Goal: Task Accomplishment & Management: Complete application form

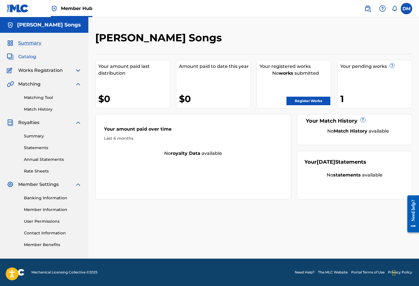
click at [20, 55] on span "Catalog" at bounding box center [27, 56] width 18 height 7
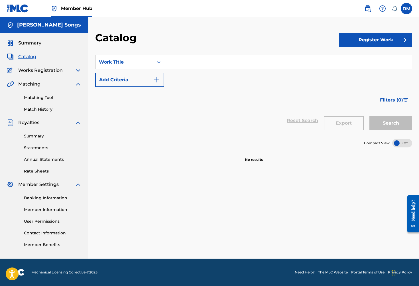
click at [21, 9] on img at bounding box center [18, 8] width 22 height 8
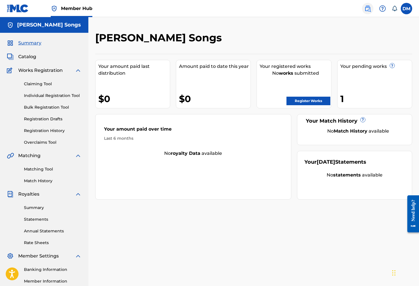
click at [370, 9] on img at bounding box center [367, 8] width 7 height 7
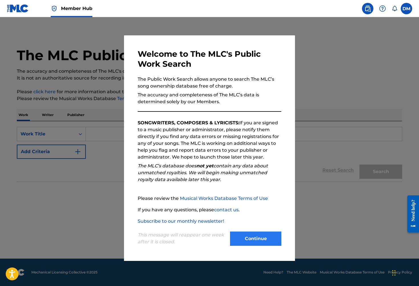
click at [253, 236] on button "Continue" at bounding box center [255, 238] width 51 height 14
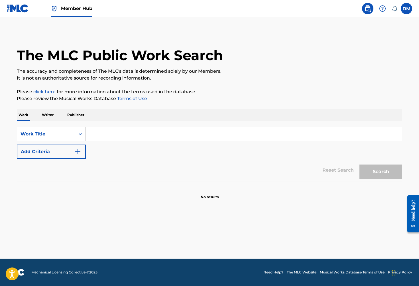
click at [129, 135] on input "Search Form" at bounding box center [244, 134] width 316 height 14
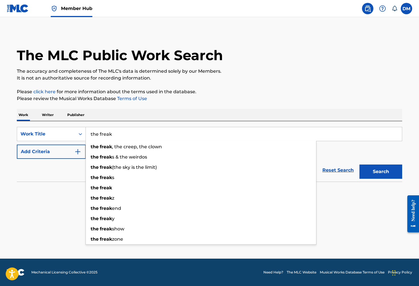
type input "the freak"
click at [149, 118] on div "Work Writer Publisher" at bounding box center [209, 115] width 385 height 12
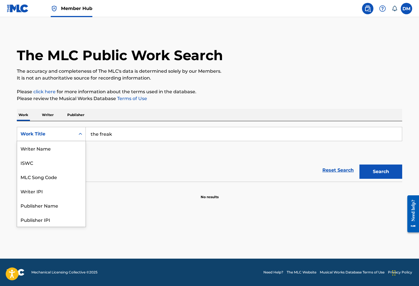
click at [74, 134] on div "Work Title" at bounding box center [46, 133] width 58 height 11
click at [126, 206] on main "The MLC Public Work Search The accuracy and completeness of The MLC's data is d…" at bounding box center [209, 137] width 419 height 241
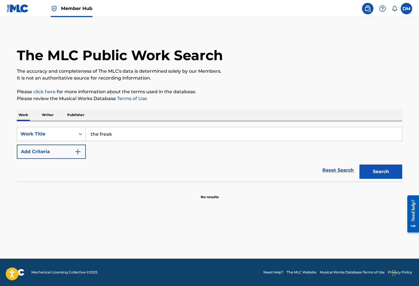
click at [100, 135] on input "the freak" at bounding box center [244, 134] width 316 height 14
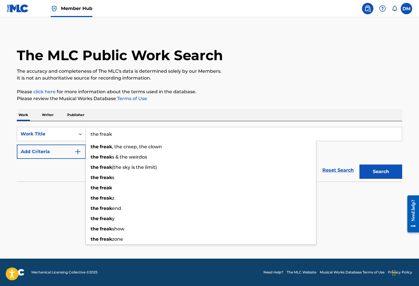
click at [91, 106] on div "The MLC Public Work Search The accuracy and completeness of The MLC's data is d…" at bounding box center [209, 115] width 399 height 168
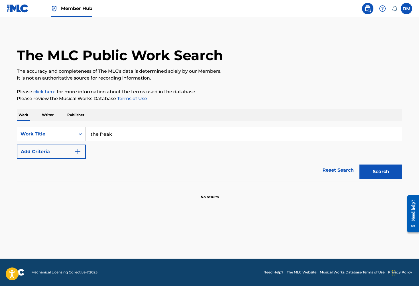
click at [52, 115] on p "Writer" at bounding box center [47, 115] width 15 height 12
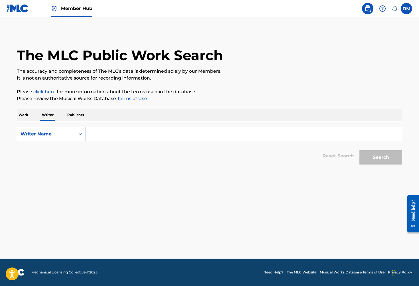
click at [28, 115] on p "Work" at bounding box center [23, 115] width 13 height 12
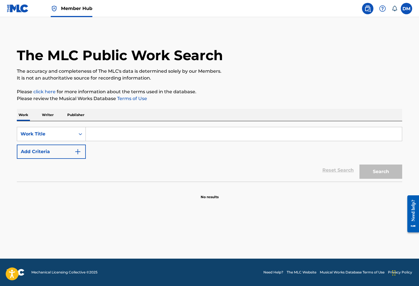
click at [74, 115] on p "Publisher" at bounding box center [76, 115] width 21 height 12
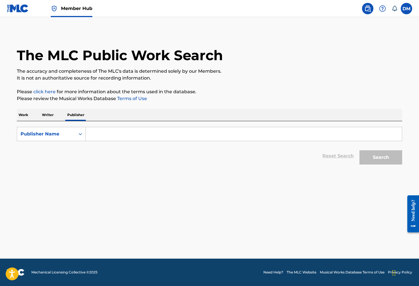
click at [25, 114] on p "Work" at bounding box center [23, 115] width 13 height 12
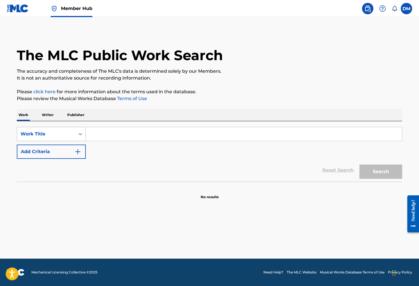
click at [56, 133] on div "Work Title" at bounding box center [46, 133] width 51 height 7
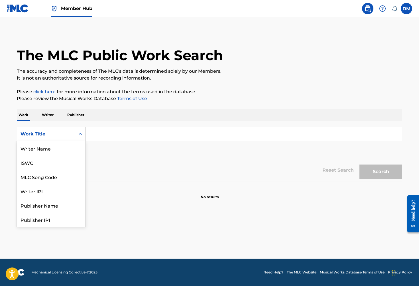
scroll to position [28, 0]
click at [146, 205] on main "The MLC Public Work Search The accuracy and completeness of The MLC's data is d…" at bounding box center [209, 137] width 419 height 241
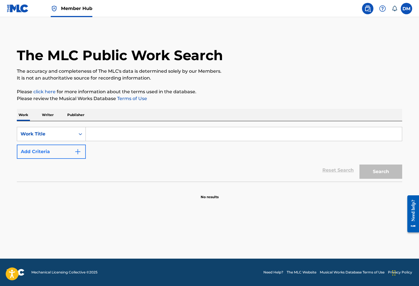
click at [78, 154] on img "Search Form" at bounding box center [77, 151] width 7 height 7
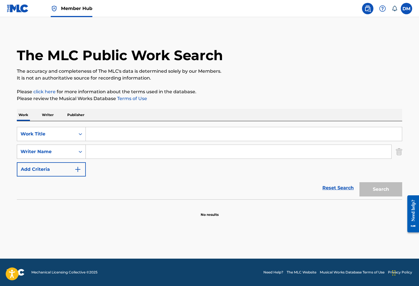
click at [65, 154] on div "Writer Name" at bounding box center [46, 151] width 51 height 7
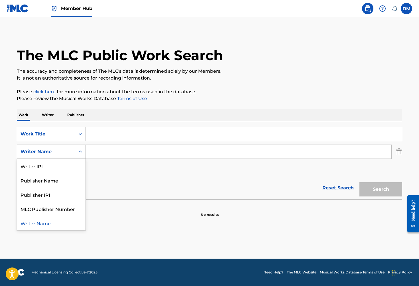
click at [120, 207] on section "No results" at bounding box center [209, 209] width 385 height 15
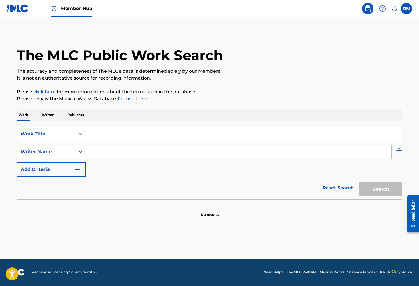
click at [400, 151] on img "Search Form" at bounding box center [399, 151] width 6 height 14
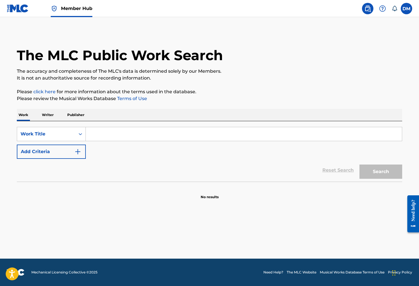
click at [287, 135] on input "Search Form" at bounding box center [244, 134] width 316 height 14
type input "t"
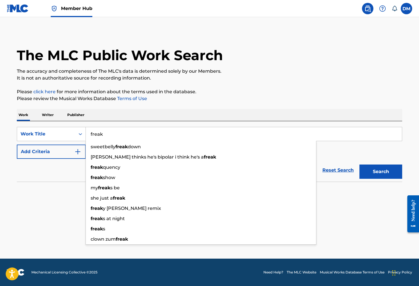
type input "freak"
click at [381, 172] on button "Search" at bounding box center [380, 171] width 43 height 14
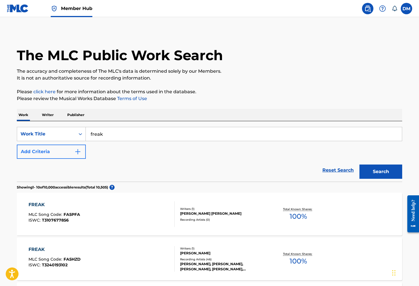
click at [76, 149] on img "Search Form" at bounding box center [77, 151] width 7 height 7
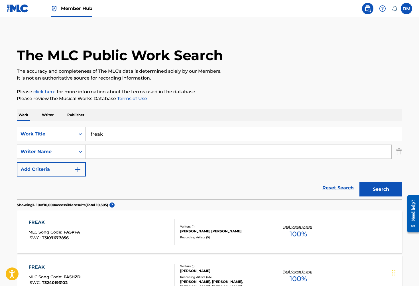
click at [105, 151] on input "Search Form" at bounding box center [238, 152] width 305 height 14
click at [381, 189] on button "Search" at bounding box center [380, 189] width 43 height 14
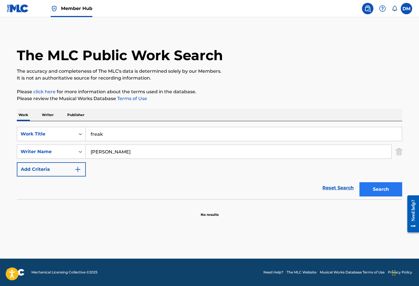
click at [394, 194] on button "Search" at bounding box center [380, 189] width 43 height 14
click at [116, 151] on input "Jon Joseph pollock" at bounding box center [238, 152] width 305 height 14
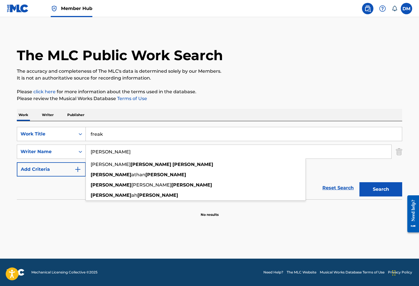
click at [381, 189] on button "Search" at bounding box center [380, 189] width 43 height 14
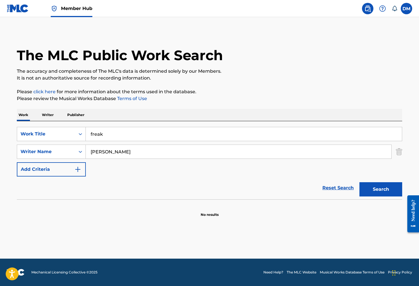
click at [127, 152] on input "Jon pollock" at bounding box center [238, 152] width 305 height 14
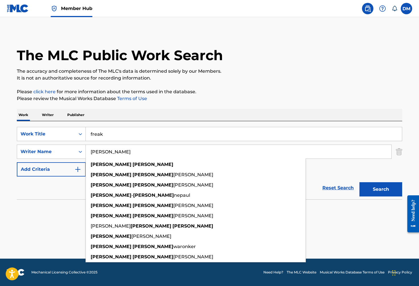
click at [381, 189] on button "Search" at bounding box center [380, 189] width 43 height 14
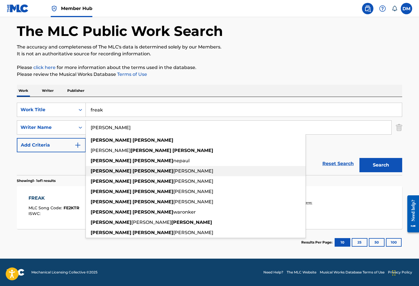
scroll to position [24, 0]
type input "Jon Joseph"
click at [50, 165] on div "Reset Search Search" at bounding box center [209, 163] width 385 height 23
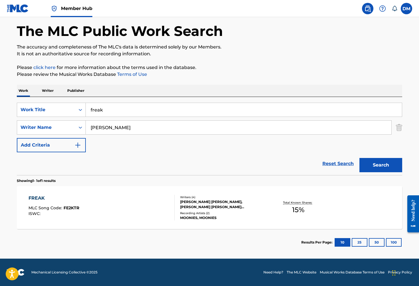
click at [213, 206] on div "[PERSON_NAME] [PERSON_NAME], [PERSON_NAME] [PERSON_NAME] [PERSON_NAME] [PERSON_…" at bounding box center [223, 204] width 86 height 10
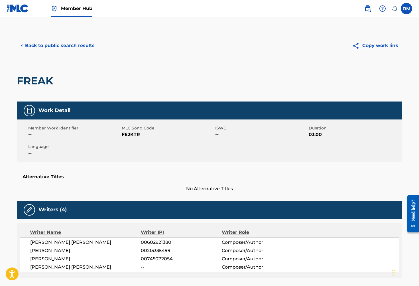
click at [60, 114] on div "Work Detail" at bounding box center [209, 110] width 385 height 18
click at [60, 113] on h5 "Work Detail" at bounding box center [54, 110] width 32 height 7
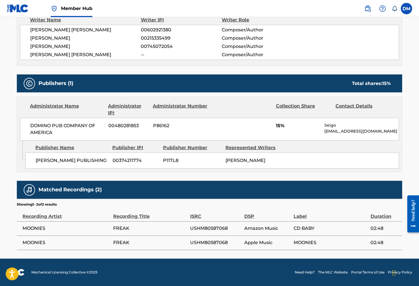
scroll to position [217, 0]
click at [123, 228] on span "FREAK" at bounding box center [150, 228] width 74 height 7
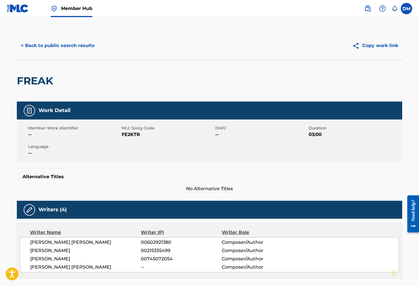
scroll to position [0, 0]
click at [30, 109] on img at bounding box center [29, 110] width 7 height 7
click at [44, 45] on button "< Back to public search results" at bounding box center [58, 45] width 82 height 14
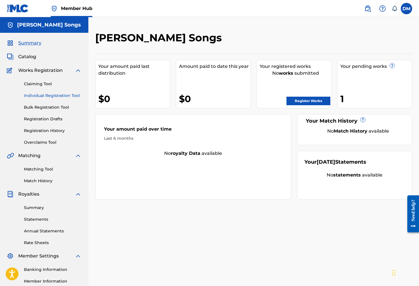
click at [45, 97] on link "Individual Registration Tool" at bounding box center [53, 96] width 58 height 6
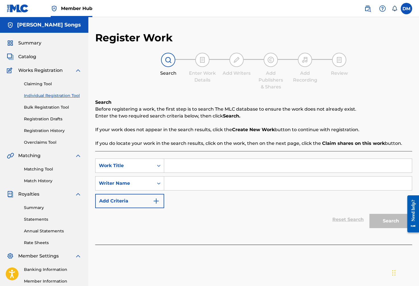
click at [178, 168] on input "Search Form" at bounding box center [288, 166] width 248 height 14
click at [203, 183] on input "Ciaran Wall" at bounding box center [288, 183] width 248 height 14
click at [155, 185] on div "Search Form" at bounding box center [159, 183] width 10 height 10
click at [183, 205] on div "SearchWithCriteriaaff48649-badf-47ed-9381-14933d7f06ca Work Title Relax SearchW…" at bounding box center [253, 183] width 317 height 50
click at [158, 184] on icon "Search Form" at bounding box center [159, 183] width 6 height 6
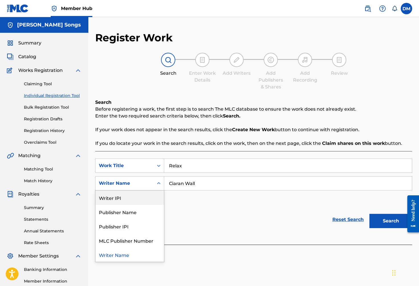
click at [130, 198] on div "Writer IPI" at bounding box center [129, 197] width 68 height 14
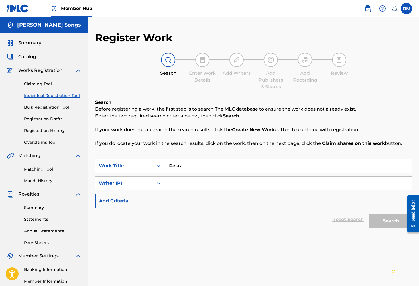
click at [193, 181] on input "Search Form" at bounding box center [288, 183] width 248 height 14
paste input "00661517154"
type input "00661517154"
click at [381, 220] on button "Search" at bounding box center [390, 221] width 43 height 14
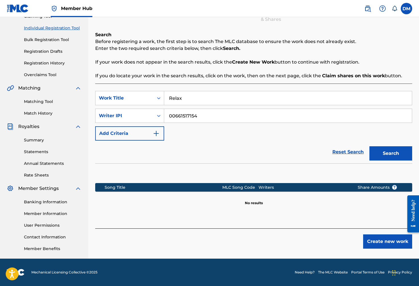
scroll to position [63, 0]
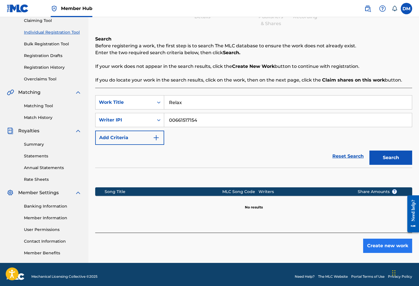
click at [374, 243] on button "Create new work" at bounding box center [387, 245] width 49 height 14
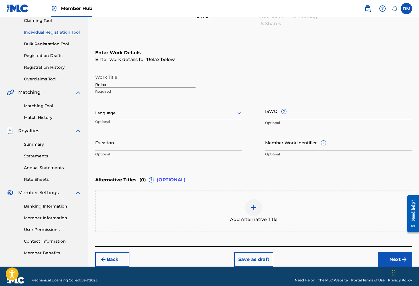
click at [301, 113] on input "ISWC ?" at bounding box center [338, 111] width 147 height 16
paste input "T-922.585.339-4"
type input "T-922.585.339-4"
click at [274, 85] on div "Work Title Relax Required" at bounding box center [253, 85] width 317 height 26
click at [188, 146] on input "Duration" at bounding box center [168, 142] width 147 height 16
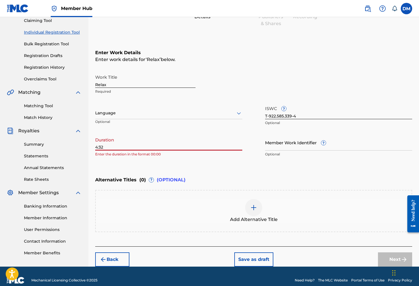
click at [95, 146] on input "4:32" at bounding box center [168, 142] width 147 height 16
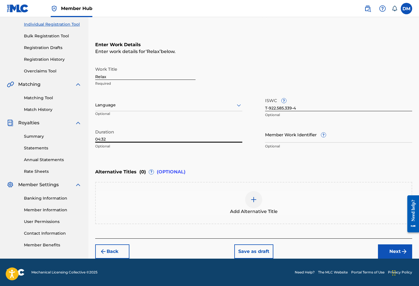
scroll to position [71, 0]
type input "04:32"
click at [192, 103] on div at bounding box center [168, 104] width 147 height 7
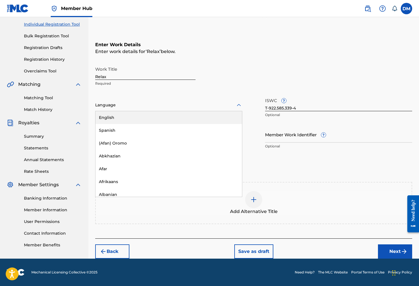
click at [150, 117] on div "English" at bounding box center [168, 117] width 146 height 13
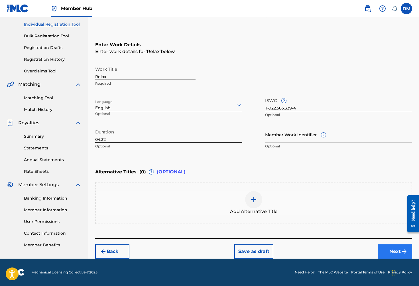
click at [390, 250] on button "Next" at bounding box center [395, 251] width 34 height 14
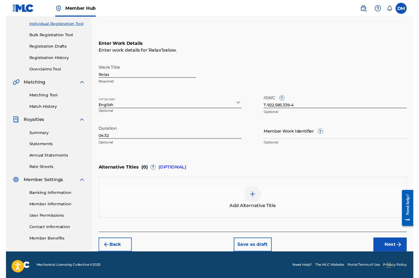
scroll to position [68, 0]
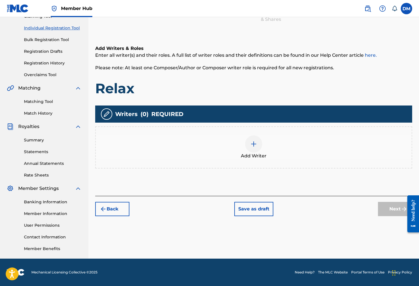
click at [368, 54] on link "here." at bounding box center [371, 54] width 12 height 5
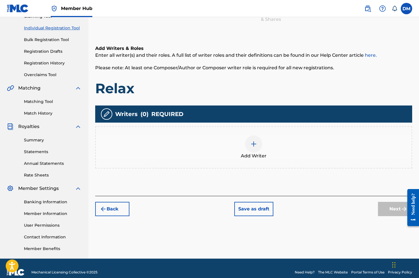
click at [252, 144] on img at bounding box center [253, 143] width 7 height 7
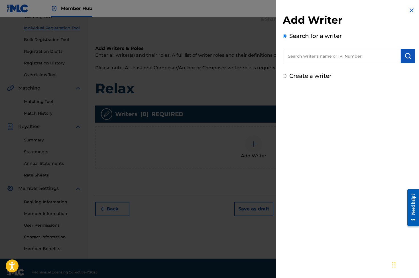
click at [305, 59] on input "text" at bounding box center [342, 56] width 118 height 14
click at [303, 55] on input "ciaran wall" at bounding box center [342, 56] width 118 height 14
click at [288, 55] on input "ciaran wall" at bounding box center [342, 56] width 118 height 14
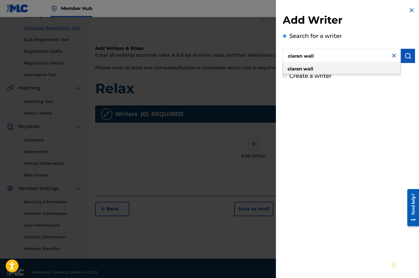
type input "ciaran wall"
click at [316, 69] on div "ciaran wall" at bounding box center [342, 69] width 118 height 10
click at [320, 58] on input "ciaran wall" at bounding box center [342, 56] width 118 height 14
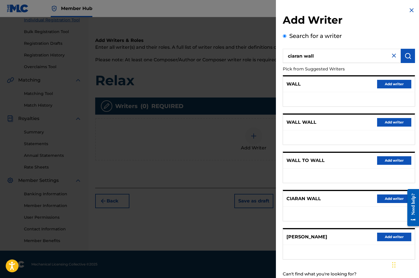
scroll to position [0, 0]
click at [391, 56] on img at bounding box center [393, 55] width 7 height 7
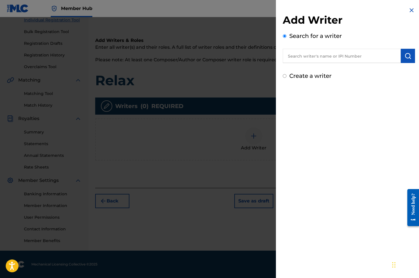
click at [323, 54] on input "text" at bounding box center [342, 56] width 118 height 14
paste input "00661517154"
type input "00661517154"
click at [405, 58] on img "submit" at bounding box center [407, 55] width 7 height 7
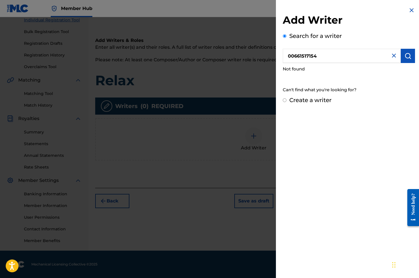
click at [284, 101] on input "Create a writer" at bounding box center [285, 100] width 4 height 4
radio input "false"
radio input "true"
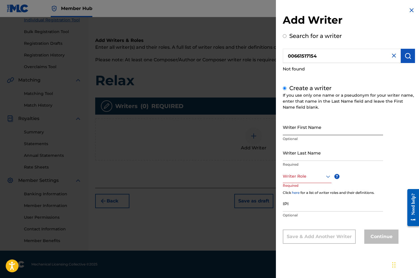
click at [313, 129] on input "Writer First Name" at bounding box center [333, 127] width 100 height 16
type input "Ciaran"
type input "Wall"
click at [314, 176] on div at bounding box center [307, 176] width 49 height 7
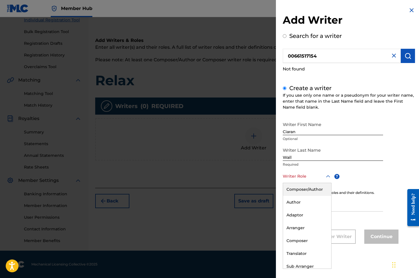
click at [310, 190] on div "Composer/Author" at bounding box center [307, 189] width 48 height 13
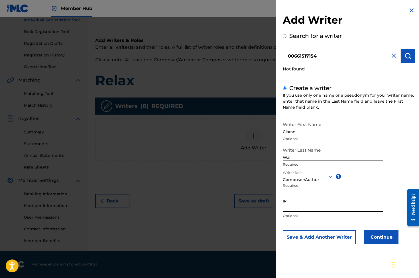
click at [305, 207] on input "IPI" at bounding box center [333, 204] width 100 height 16
paste input "00661517154"
type input "00661517154"
click at [317, 236] on button "Save & Add Another Writer" at bounding box center [319, 237] width 73 height 14
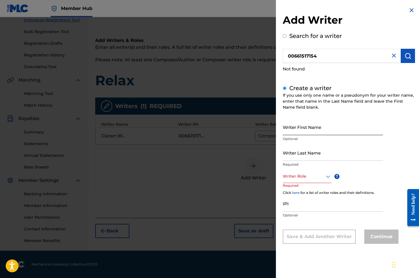
click at [324, 129] on input "Writer First Name" at bounding box center [333, 127] width 100 height 16
type input "Dusty"
drag, startPoint x: 312, startPoint y: 130, endPoint x: 281, endPoint y: 130, distance: 31.3
click at [281, 130] on div "Add Writer Search for a writer 00661517154 Not found Create a writer If you use…" at bounding box center [349, 129] width 146 height 259
click at [391, 57] on img at bounding box center [393, 55] width 7 height 7
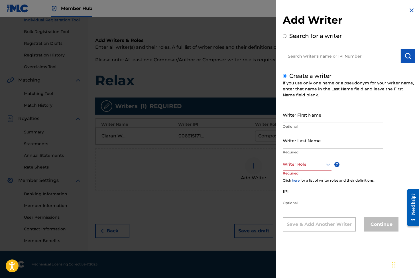
click at [336, 56] on input "text" at bounding box center [342, 56] width 118 height 14
radio input "true"
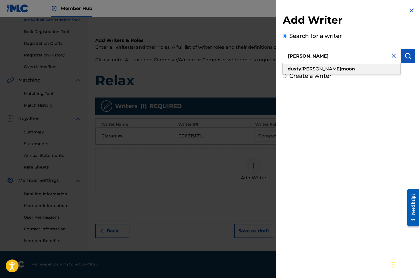
click at [341, 69] on strong "moon" at bounding box center [348, 68] width 14 height 5
type input "[PERSON_NAME] [PERSON_NAME]"
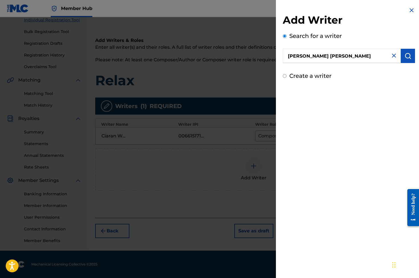
click at [336, 57] on input "[PERSON_NAME] [PERSON_NAME]" at bounding box center [342, 56] width 118 height 14
click at [407, 54] on img "submit" at bounding box center [407, 55] width 7 height 7
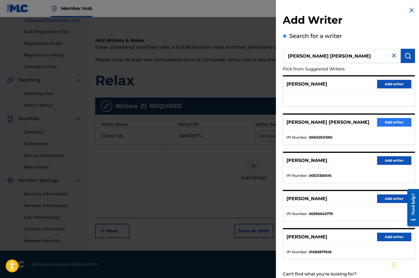
click at [387, 121] on button "Add writer" at bounding box center [394, 122] width 34 height 9
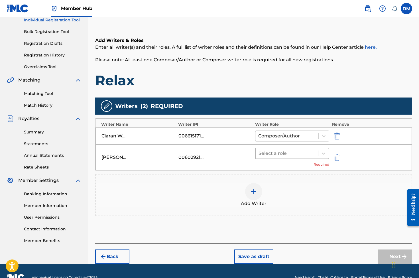
click at [295, 152] on div at bounding box center [286, 153] width 57 height 8
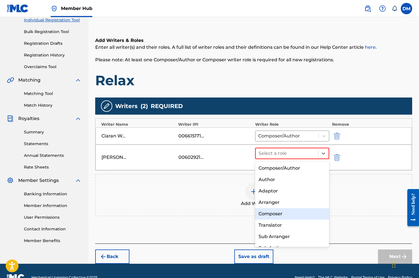
click at [280, 212] on div "Composer" at bounding box center [292, 213] width 74 height 11
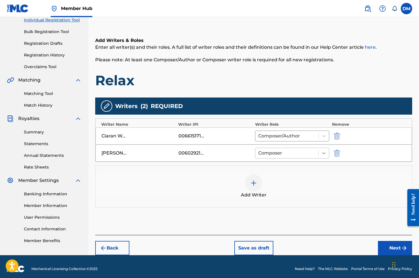
click at [322, 152] on icon at bounding box center [323, 153] width 3 height 2
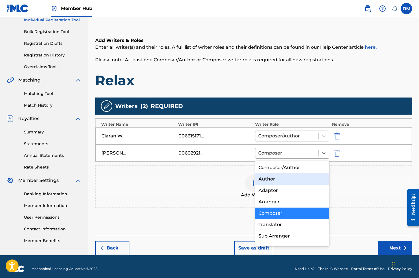
click at [350, 175] on div "Add Writer" at bounding box center [254, 186] width 316 height 24
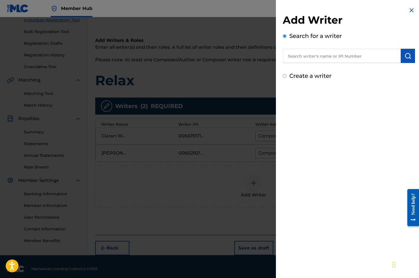
click at [407, 14] on h2 "Add Writer" at bounding box center [349, 21] width 132 height 15
click at [409, 9] on img at bounding box center [411, 10] width 7 height 7
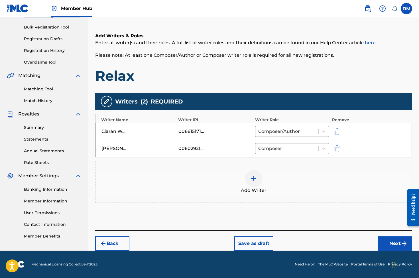
scroll to position [80, 0]
click at [393, 245] on button "Next" at bounding box center [395, 243] width 34 height 14
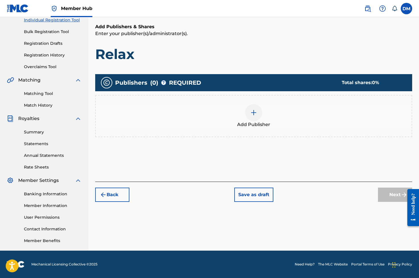
click at [173, 56] on h1 "Relax" at bounding box center [253, 54] width 317 height 17
click at [254, 113] on img at bounding box center [253, 112] width 7 height 7
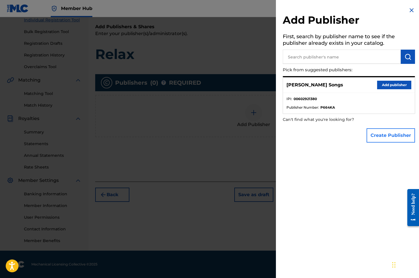
click at [390, 135] on button "Create Publisher" at bounding box center [390, 135] width 48 height 14
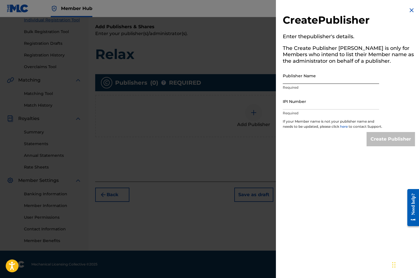
click at [331, 79] on input "Publisher Name" at bounding box center [331, 76] width 96 height 16
type input "Ciaran Wall"
click at [346, 103] on input "IPI Number" at bounding box center [331, 101] width 96 height 16
click at [409, 9] on img at bounding box center [411, 10] width 7 height 7
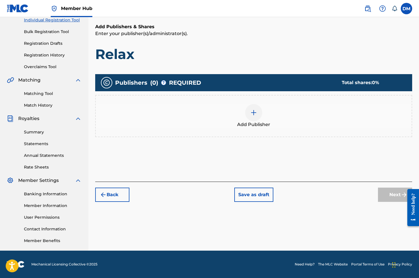
click at [259, 112] on div at bounding box center [253, 112] width 17 height 17
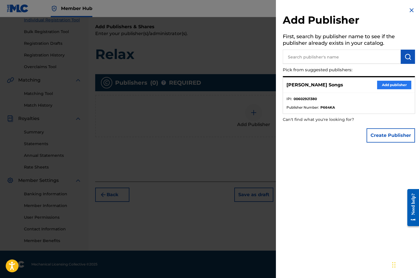
click at [394, 85] on button "Add publisher" at bounding box center [394, 85] width 34 height 9
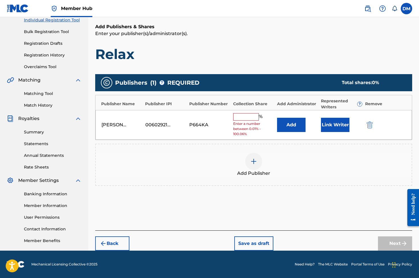
click at [248, 117] on input "text" at bounding box center [246, 116] width 26 height 7
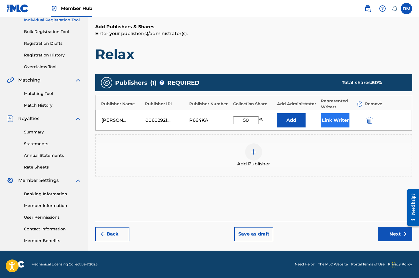
type input "50"
click at [335, 120] on button "Link Writer" at bounding box center [335, 120] width 28 height 14
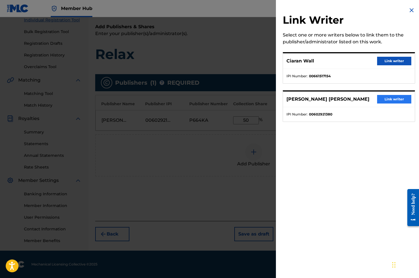
click at [393, 98] on button "Link writer" at bounding box center [394, 99] width 34 height 9
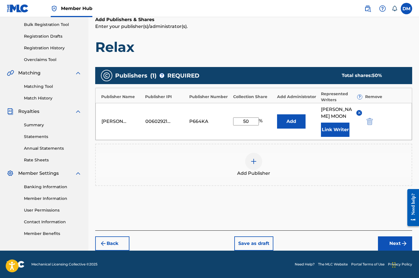
scroll to position [89, 0]
click at [391, 243] on button "Next" at bounding box center [395, 243] width 34 height 14
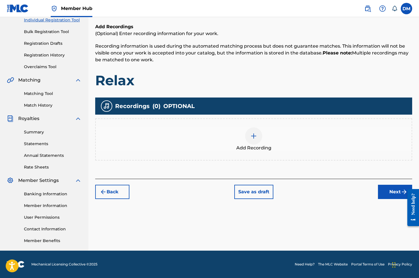
click at [256, 135] on img at bounding box center [253, 135] width 7 height 7
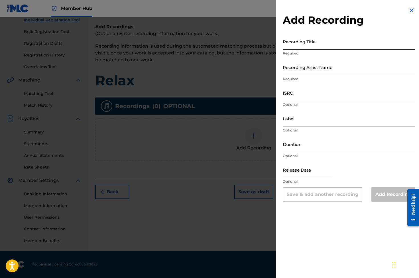
click at [323, 44] on input "Recording Title" at bounding box center [349, 41] width 132 height 16
type input "Relax"
click at [337, 69] on input "Recording Artist Name" at bounding box center [349, 67] width 132 height 16
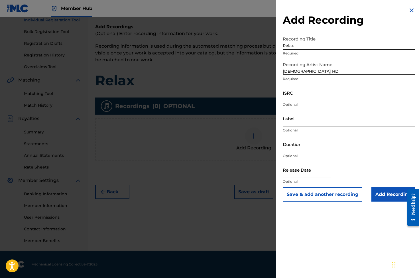
type input "[DEMOGRAPHIC_DATA] HD"
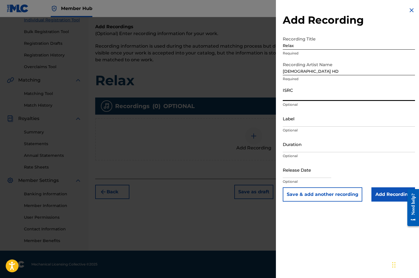
click at [316, 93] on input "ISRC" at bounding box center [349, 93] width 132 height 16
paste input "QZ9JZ1763014"
type input "QZ9JZ1763014"
click at [309, 175] on input "text" at bounding box center [307, 170] width 48 height 16
select select "8"
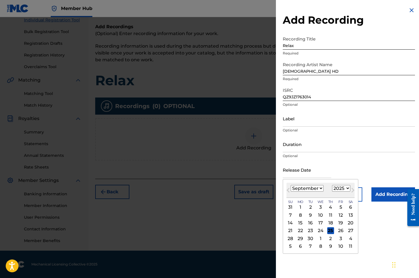
select select "2017"
click at [307, 230] on div "19" at bounding box center [310, 230] width 7 height 7
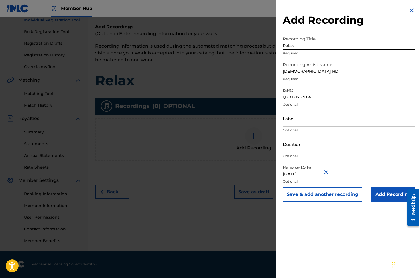
type input "[DATE]"
click at [327, 148] on input "Duration" at bounding box center [349, 144] width 132 height 16
click at [315, 123] on input "Label" at bounding box center [349, 118] width 132 height 16
paste input "655011 Records DK"
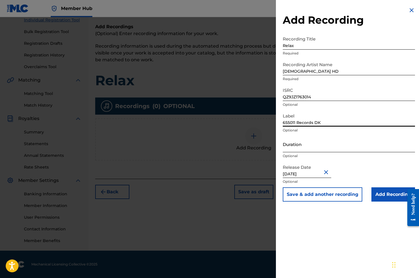
type input "655011 Records DK"
click at [322, 146] on input "Duration" at bounding box center [349, 144] width 132 height 16
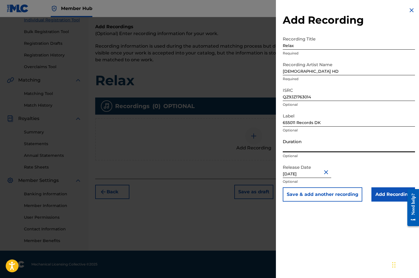
type input "4"
type input "04:32"
click at [385, 193] on input "Add Recording" at bounding box center [393, 194] width 44 height 14
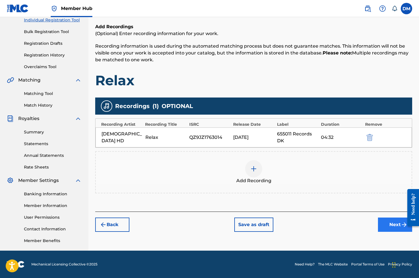
click at [393, 224] on button "Next" at bounding box center [395, 224] width 34 height 14
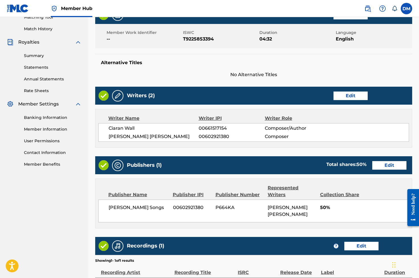
scroll to position [158, 0]
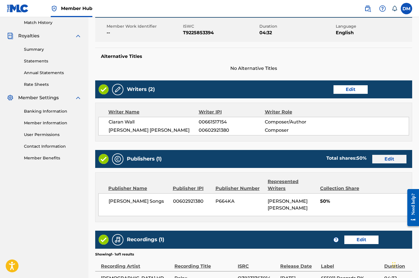
click at [385, 160] on button "Edit" at bounding box center [389, 159] width 34 height 9
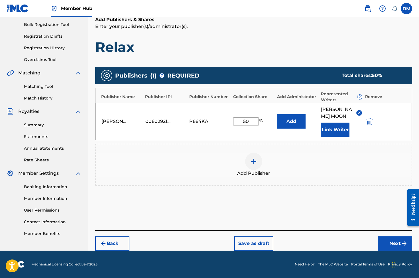
drag, startPoint x: 250, startPoint y: 119, endPoint x: 239, endPoint y: 119, distance: 11.4
click at [239, 119] on input "50" at bounding box center [246, 121] width 26 height 8
type input "30"
click at [395, 244] on button "Next" at bounding box center [395, 243] width 34 height 14
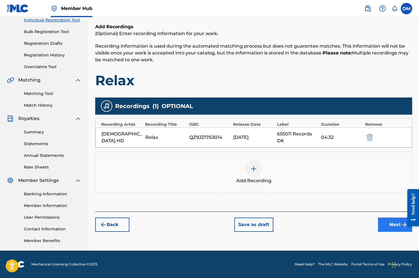
click at [395, 224] on button "Next" at bounding box center [395, 224] width 34 height 14
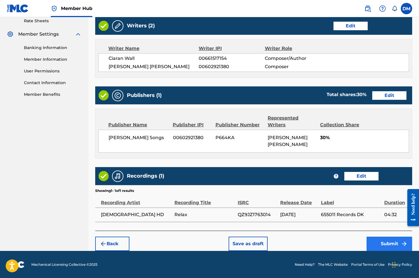
scroll to position [221, 0]
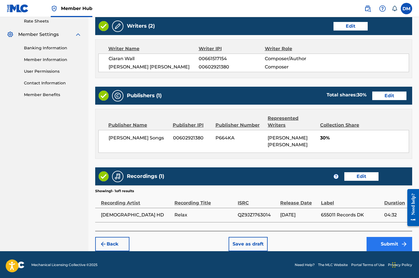
click at [391, 244] on button "Submit" at bounding box center [389, 244] width 46 height 14
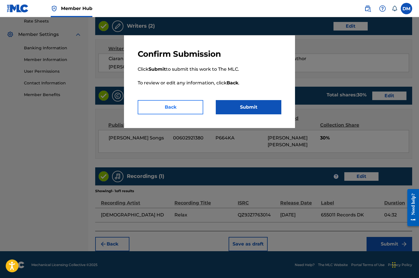
click at [180, 106] on button "Back" at bounding box center [171, 107] width 66 height 14
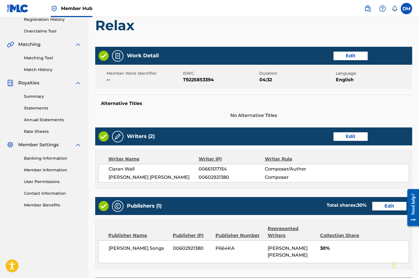
scroll to position [105, 0]
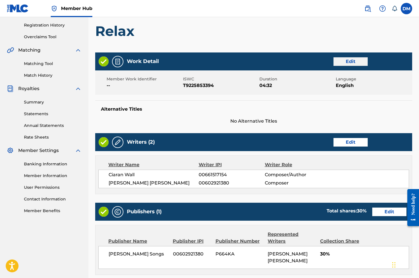
click at [352, 59] on button "Edit" at bounding box center [350, 61] width 34 height 9
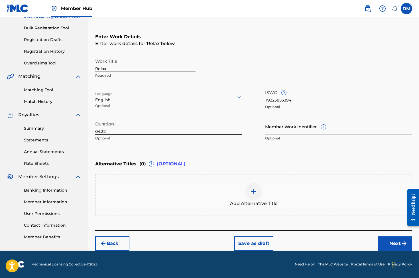
scroll to position [79, 0]
click at [299, 131] on input "Member Work Identifier ?" at bounding box center [338, 126] width 147 height 16
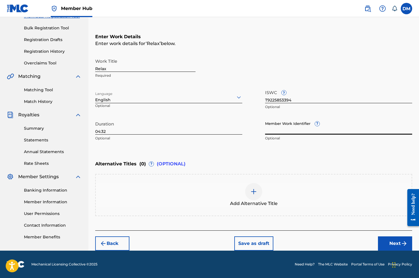
click at [288, 130] on input "Member Work Identifier ?" at bounding box center [338, 126] width 147 height 16
click at [319, 162] on div "Alternative Titles ( 0 ) ? (OPTIONAL)" at bounding box center [253, 164] width 317 height 13
click at [268, 132] on input "0001" at bounding box center [338, 126] width 147 height 16
click at [297, 190] on div "Add Alternative Title" at bounding box center [254, 195] width 316 height 24
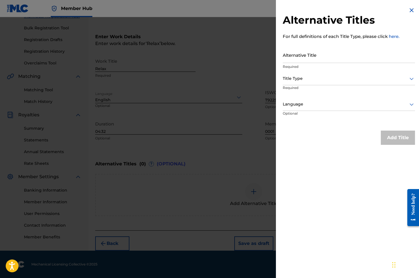
click at [409, 10] on img at bounding box center [411, 10] width 7 height 7
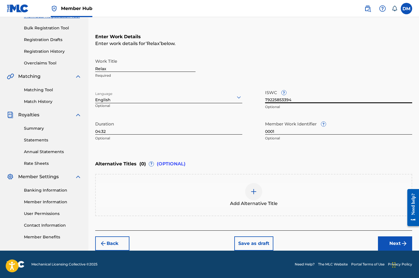
drag, startPoint x: 265, startPoint y: 101, endPoint x: 297, endPoint y: 101, distance: 32.2
click at [297, 101] on input "T9225853394" at bounding box center [338, 95] width 147 height 16
click at [267, 131] on input "0001" at bounding box center [338, 126] width 147 height 16
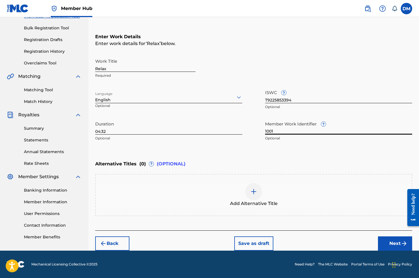
type input "1001"
click at [292, 148] on div "Enter Work Details Enter work details for ‘ Relax ’ below. Work Title Relax Req…" at bounding box center [253, 89] width 317 height 138
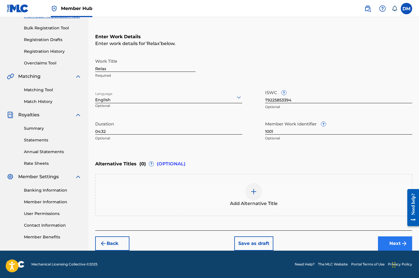
click at [398, 243] on button "Next" at bounding box center [395, 243] width 34 height 14
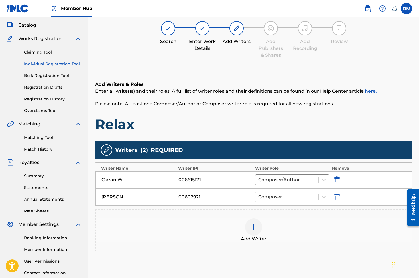
scroll to position [26, 0]
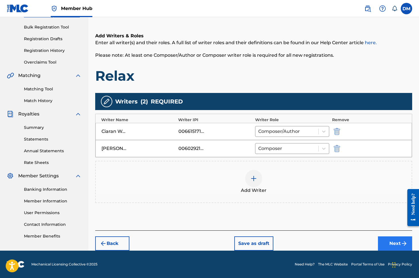
click at [395, 243] on button "Next" at bounding box center [395, 243] width 34 height 14
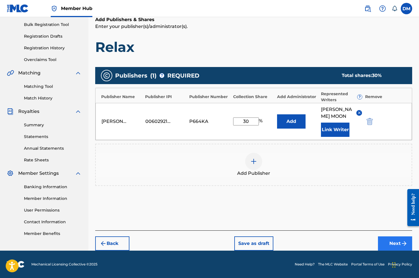
click at [392, 242] on button "Next" at bounding box center [395, 243] width 34 height 14
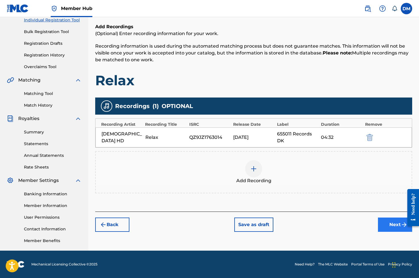
click at [394, 223] on button "Next" at bounding box center [395, 224] width 34 height 14
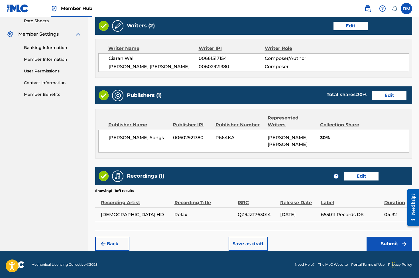
scroll to position [221, 0]
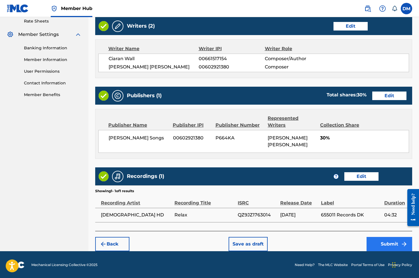
click at [387, 243] on button "Submit" at bounding box center [389, 244] width 46 height 14
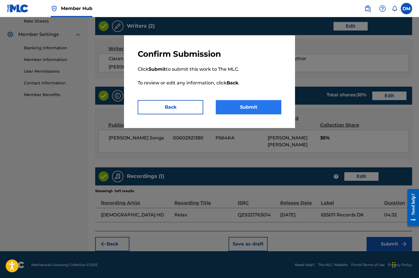
click at [242, 106] on button "Submit" at bounding box center [249, 107] width 66 height 14
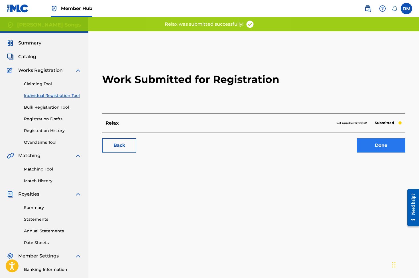
click at [385, 142] on link "Done" at bounding box center [381, 145] width 48 height 14
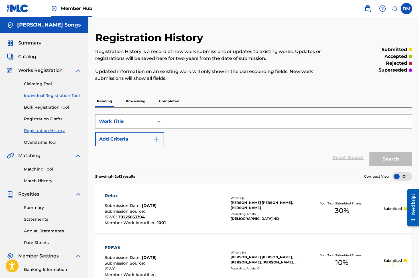
click at [50, 95] on link "Individual Registration Tool" at bounding box center [53, 96] width 58 height 6
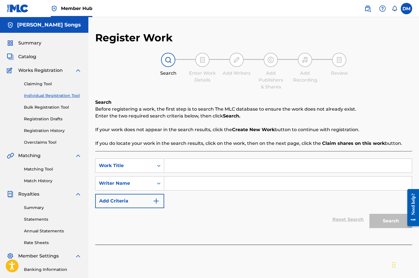
click at [179, 167] on input "Search Form" at bounding box center [288, 166] width 248 height 14
type input "B Side Love"
click at [191, 184] on input "Search Form" at bounding box center [288, 183] width 248 height 14
type input "Ciaran Wall"
click at [387, 221] on button "Search" at bounding box center [390, 221] width 43 height 14
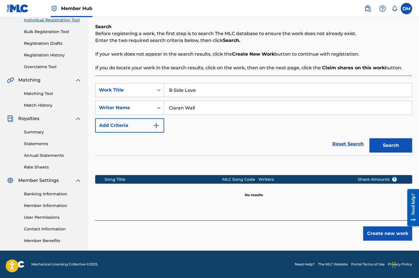
scroll to position [75, 0]
click at [381, 234] on button "Create new work" at bounding box center [387, 233] width 49 height 14
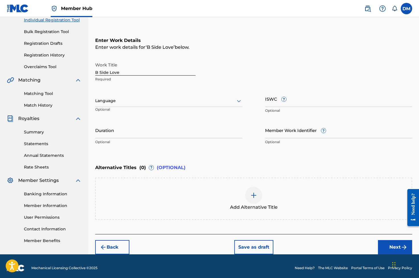
click at [166, 101] on div at bounding box center [168, 100] width 147 height 7
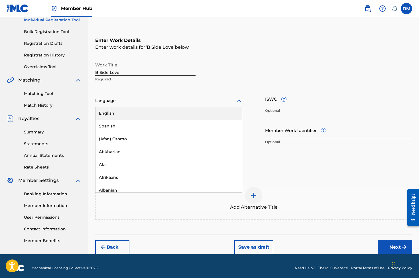
click at [142, 113] on div "English" at bounding box center [168, 113] width 146 height 13
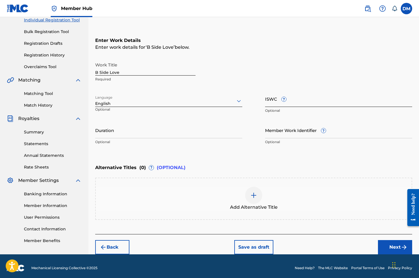
click at [299, 101] on input "ISWC ?" at bounding box center [338, 99] width 147 height 16
paste input "T-922.082.344-9"
type input "T-922.082.344-9"
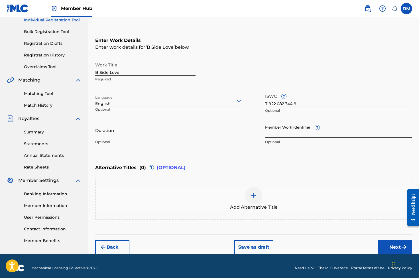
click at [300, 135] on input "Member Work Identifier ?" at bounding box center [338, 130] width 147 height 16
type input "1002"
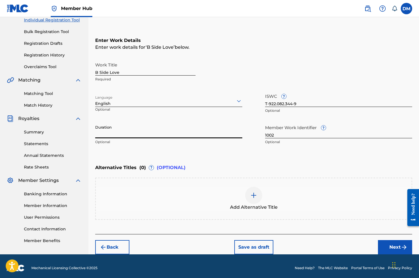
click at [210, 132] on input "Duration" at bounding box center [168, 130] width 147 height 16
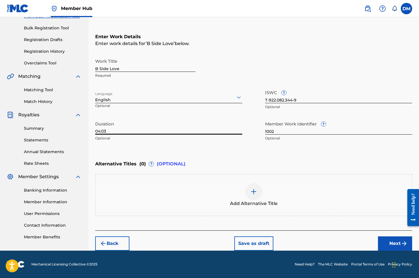
scroll to position [79, 0]
type input "04:03"
click at [253, 192] on img at bounding box center [253, 191] width 7 height 7
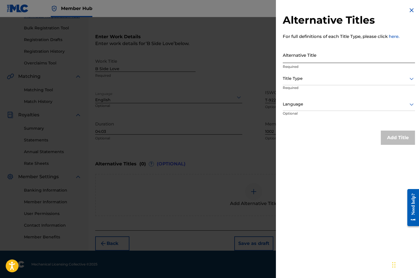
click at [317, 56] on input "Alternative Title" at bounding box center [349, 55] width 132 height 16
type input "B-Side Love"
click at [328, 78] on div at bounding box center [349, 78] width 132 height 7
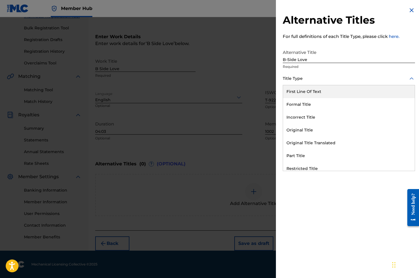
click at [321, 75] on div at bounding box center [349, 78] width 132 height 7
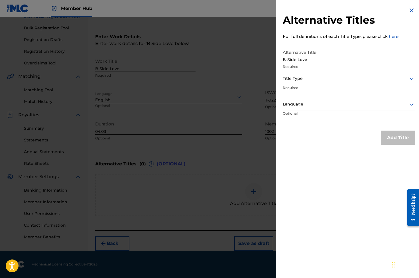
click at [315, 78] on div at bounding box center [349, 78] width 132 height 7
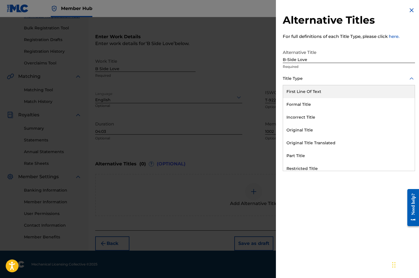
click at [322, 79] on div at bounding box center [349, 78] width 132 height 7
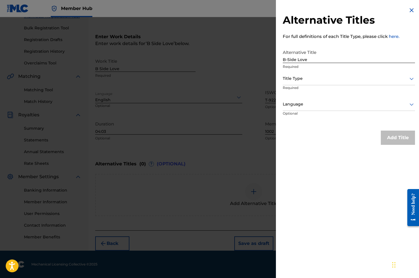
click at [327, 80] on div at bounding box center [349, 78] width 132 height 7
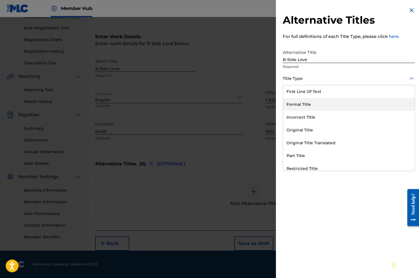
click at [311, 103] on div "Formal Title" at bounding box center [349, 104] width 132 height 13
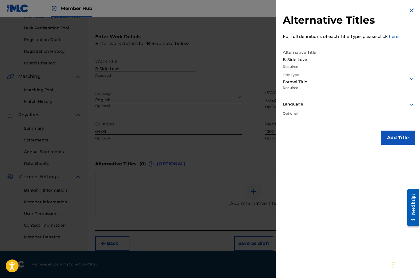
click at [409, 9] on img at bounding box center [411, 10] width 7 height 7
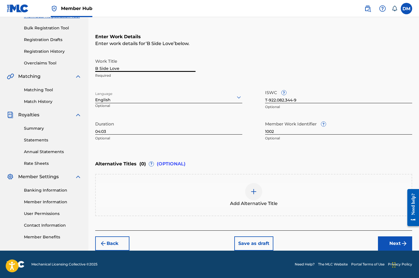
click at [100, 67] on input "B Side Love" at bounding box center [145, 64] width 100 height 16
type input "B-Side Love"
click at [399, 243] on button "Next" at bounding box center [395, 243] width 34 height 14
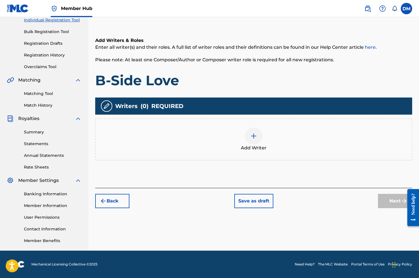
click at [252, 138] on img at bounding box center [253, 135] width 7 height 7
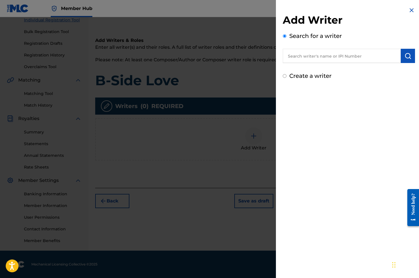
click at [327, 56] on input "text" at bounding box center [342, 56] width 118 height 14
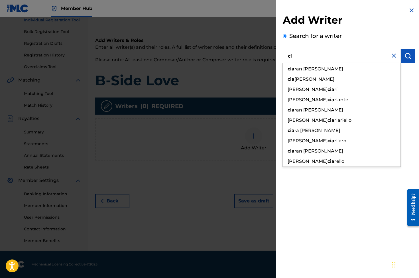
type input "c"
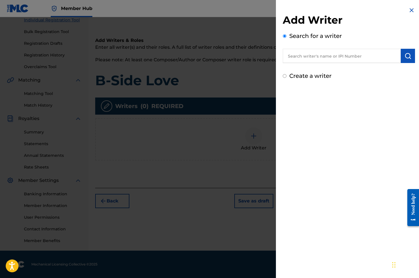
paste input "00661517056"
type input "00661517056"
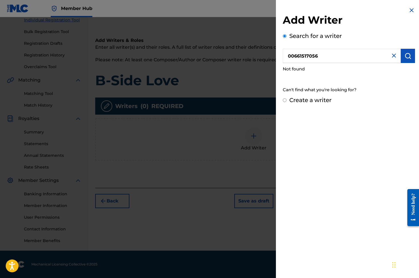
click at [409, 10] on img at bounding box center [411, 10] width 7 height 7
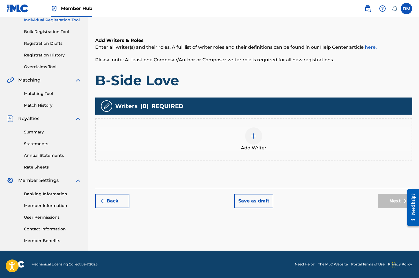
click at [255, 135] on img at bounding box center [253, 135] width 7 height 7
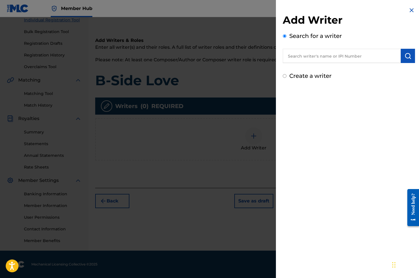
click at [257, 6] on nav "Member Hub DM [PERSON_NAME] [EMAIL_ADDRESS][DOMAIN_NAME] Notification Preferenc…" at bounding box center [209, 8] width 419 height 17
click at [408, 10] on img at bounding box center [411, 10] width 7 height 7
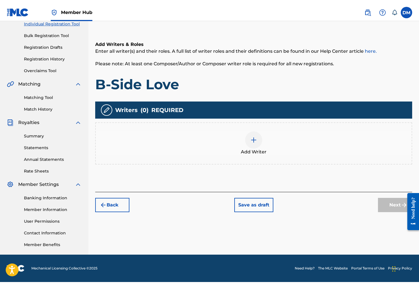
scroll to position [0, 0]
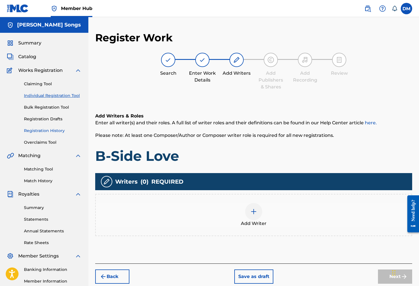
click at [54, 130] on link "Registration History" at bounding box center [53, 131] width 58 height 6
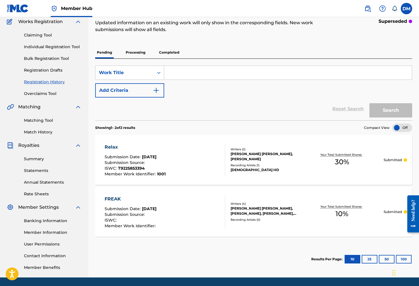
scroll to position [55, 0]
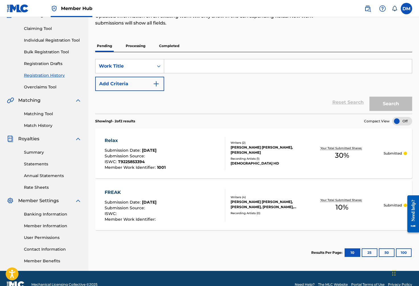
click at [349, 202] on div "Your Total Submitted Shares: 10 %" at bounding box center [341, 204] width 83 height 17
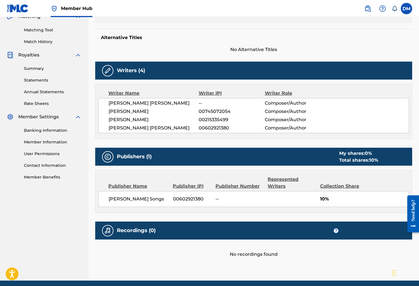
scroll to position [29, 0]
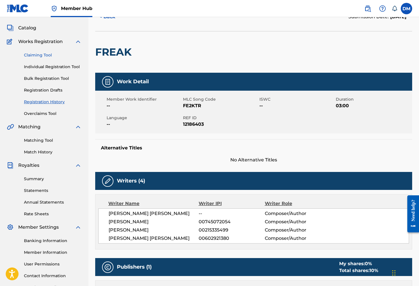
click at [39, 54] on link "Claiming Tool" at bounding box center [53, 55] width 58 height 6
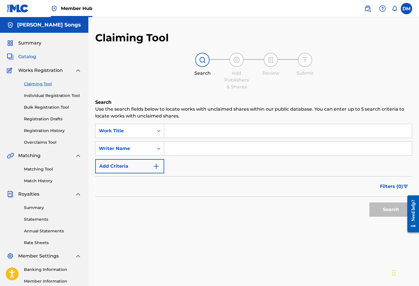
click at [32, 54] on span "Catalog" at bounding box center [27, 56] width 18 height 7
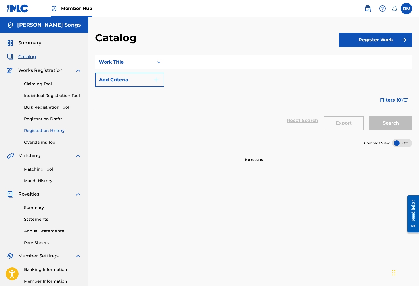
click at [50, 132] on link "Registration History" at bounding box center [53, 131] width 58 height 6
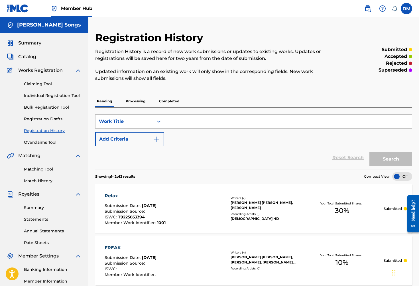
click at [144, 100] on p "Processing" at bounding box center [135, 101] width 23 height 12
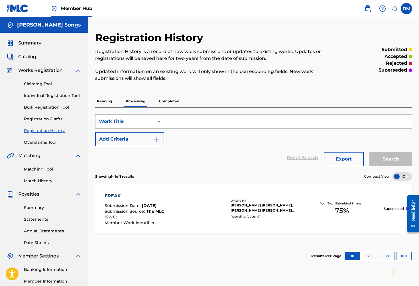
click at [169, 101] on p "Completed" at bounding box center [169, 101] width 24 height 12
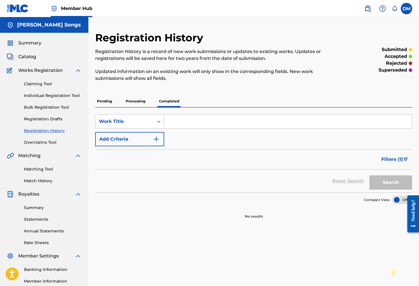
click at [138, 101] on p "Processing" at bounding box center [135, 101] width 23 height 12
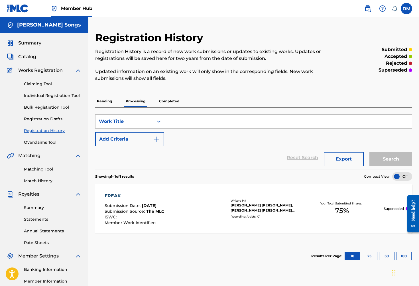
click at [110, 101] on p "Pending" at bounding box center [104, 101] width 19 height 12
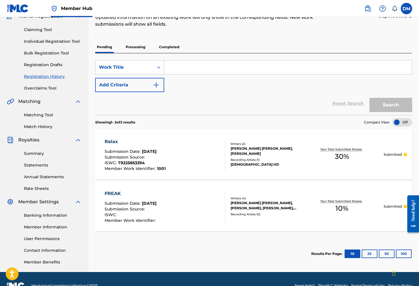
scroll to position [63, 0]
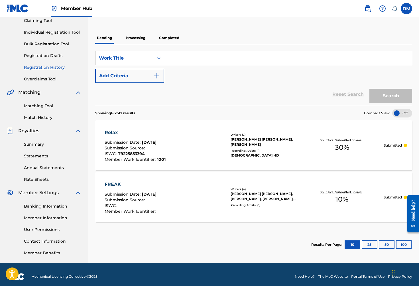
click at [311, 191] on div "Your Total Submitted Shares: 10 %" at bounding box center [341, 196] width 83 height 17
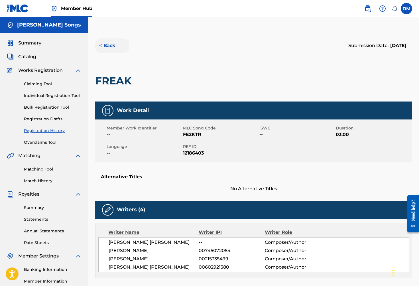
click at [108, 47] on button "< Back" at bounding box center [112, 45] width 34 height 14
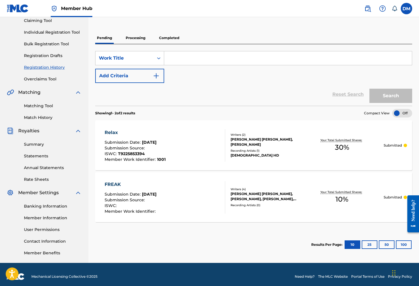
click at [255, 193] on div "[PERSON_NAME] [PERSON_NAME], [PERSON_NAME], [PERSON_NAME], [PERSON_NAME] [PERSO…" at bounding box center [265, 196] width 70 height 10
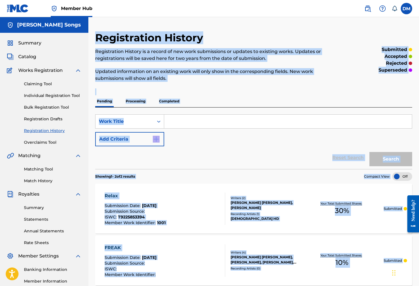
click at [255, 193] on div "Registration History Registration History is a record of new work submissions o…" at bounding box center [253, 178] width 330 height 295
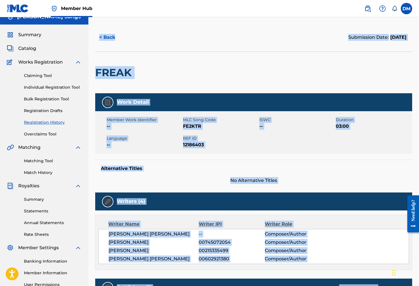
scroll to position [47, 0]
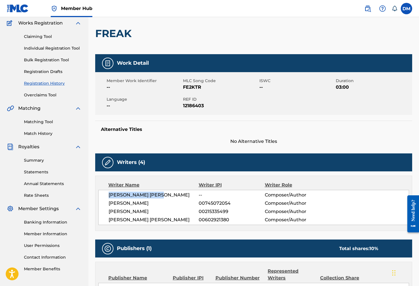
drag, startPoint x: 109, startPoint y: 194, endPoint x: 158, endPoint y: 195, distance: 49.9
click at [158, 195] on span "[PERSON_NAME] [PERSON_NAME]" at bounding box center [154, 194] width 90 height 7
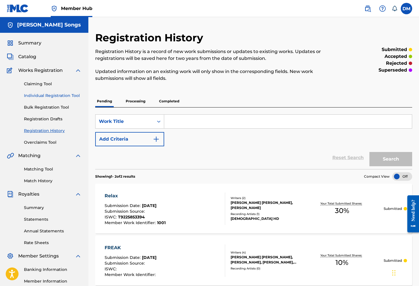
click at [52, 95] on link "Individual Registration Tool" at bounding box center [53, 96] width 58 height 6
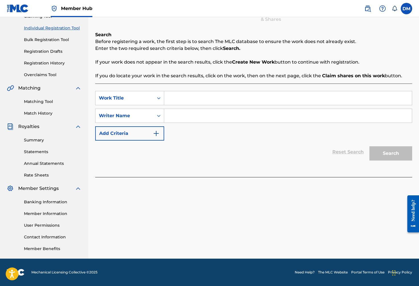
scroll to position [26, 0]
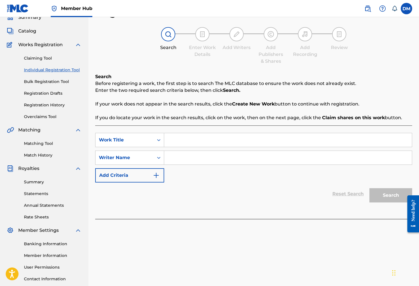
click at [210, 143] on input "Search Form" at bounding box center [288, 140] width 248 height 14
click at [44, 94] on link "Registration Drafts" at bounding box center [53, 93] width 58 height 6
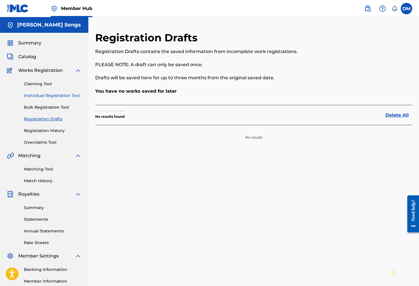
click at [51, 94] on link "Individual Registration Tool" at bounding box center [53, 96] width 58 height 6
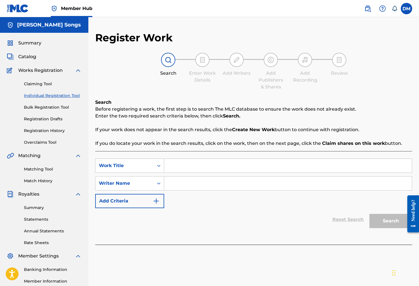
click at [188, 163] on input "Search Form" at bounding box center [288, 166] width 248 height 14
type input "B-Side Love"
click at [183, 183] on input "Search Form" at bounding box center [288, 183] width 248 height 14
paste input "WALL [PERSON_NAME]"
drag, startPoint x: 184, startPoint y: 183, endPoint x: 161, endPoint y: 183, distance: 23.1
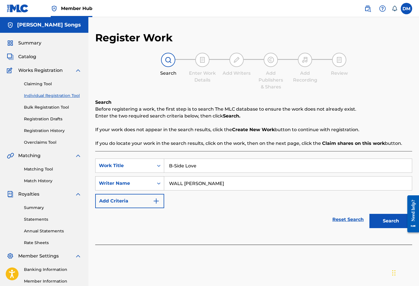
click at [161, 183] on div "SearchWithCriteria9b267314-c9f5-4cf1-a3c2-61ad060e95f3 Writer Name WALL [PERSON…" at bounding box center [253, 183] width 317 height 14
click at [234, 185] on input "[PERSON_NAME]" at bounding box center [288, 183] width 248 height 14
paste input "WALL"
type input "[PERSON_NAME]"
click at [390, 221] on button "Search" at bounding box center [390, 221] width 43 height 14
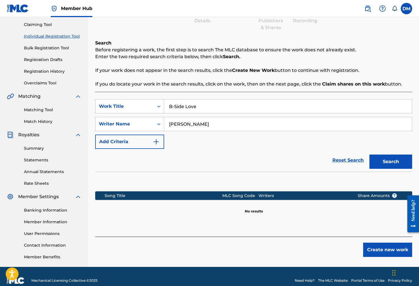
scroll to position [68, 0]
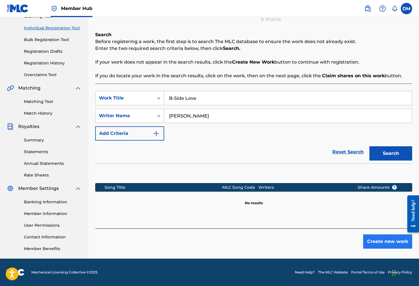
click at [383, 242] on button "Create new work" at bounding box center [387, 241] width 49 height 14
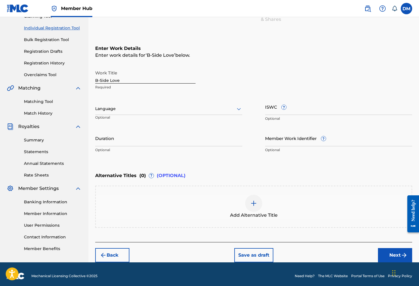
scroll to position [69, 0]
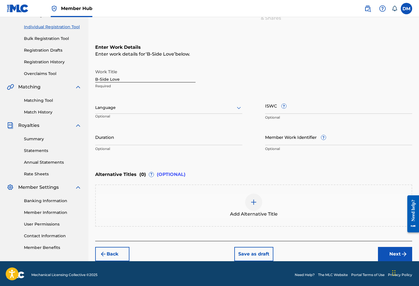
click at [184, 107] on div at bounding box center [168, 107] width 147 height 7
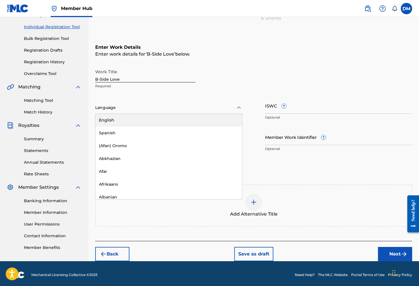
click at [144, 118] on div "English" at bounding box center [168, 120] width 146 height 13
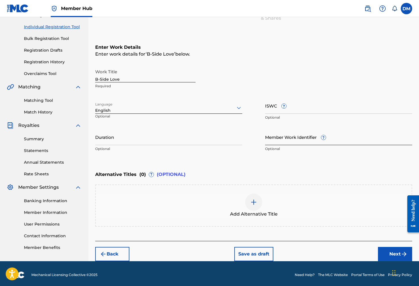
click at [313, 138] on input "Member Work Identifier ?" at bounding box center [338, 137] width 147 height 16
type input "1002"
click at [304, 108] on input "ISWC ?" at bounding box center [338, 105] width 147 height 16
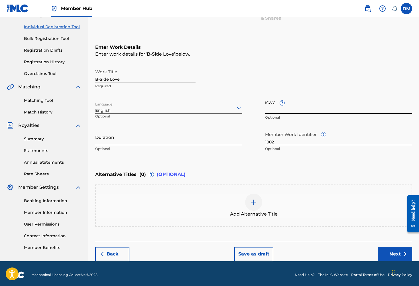
click at [220, 139] on input "Duration" at bounding box center [168, 137] width 147 height 16
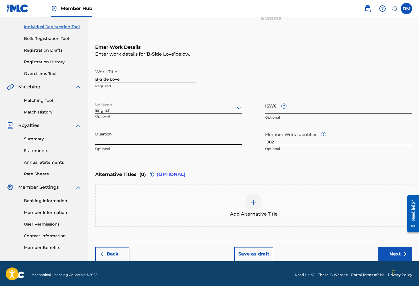
click at [289, 111] on input "ISWC ?" at bounding box center [338, 105] width 147 height 16
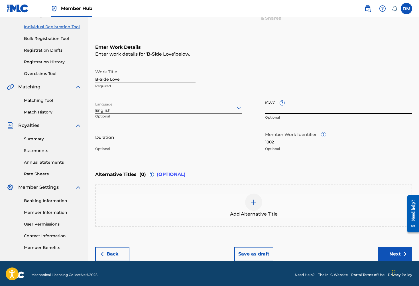
paste input "T-922.082.344-9"
type input "T-922.082.344-9"
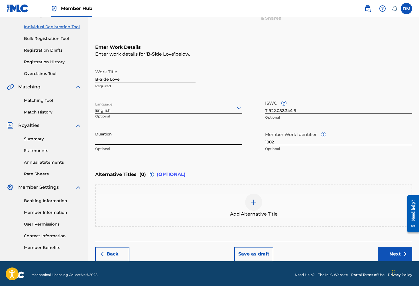
click at [164, 139] on input "Duration" at bounding box center [168, 137] width 147 height 16
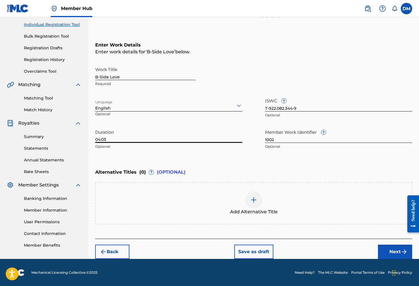
scroll to position [71, 0]
type input "04:03"
click at [260, 203] on div at bounding box center [253, 199] width 17 height 17
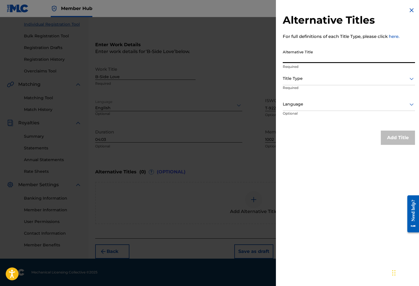
click at [312, 61] on input "Alternative Title" at bounding box center [349, 55] width 132 height 16
type input "B Side Love"
click at [331, 85] on div "Title Type Required" at bounding box center [349, 85] width 132 height 26
click at [328, 79] on div at bounding box center [349, 78] width 132 height 7
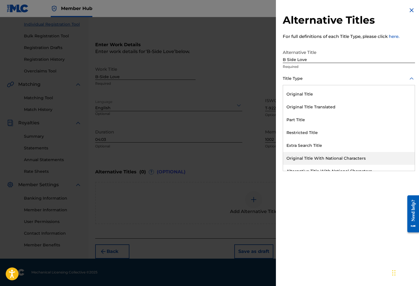
scroll to position [56, 0]
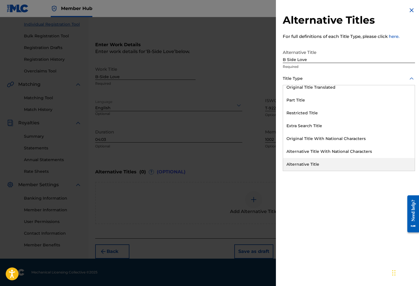
click at [331, 161] on div "Alternative Title" at bounding box center [349, 164] width 132 height 13
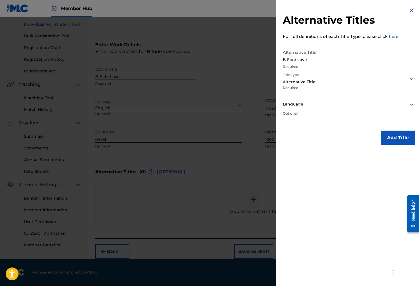
click at [329, 104] on div at bounding box center [349, 104] width 132 height 7
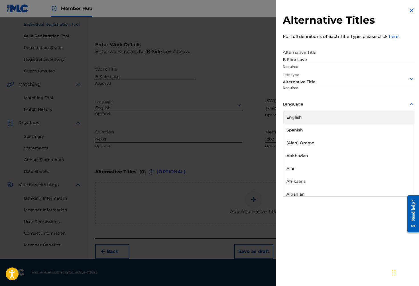
click at [323, 122] on div "English" at bounding box center [349, 117] width 132 height 13
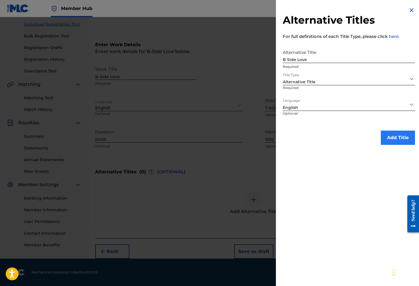
click at [390, 136] on button "Add Title" at bounding box center [398, 137] width 34 height 14
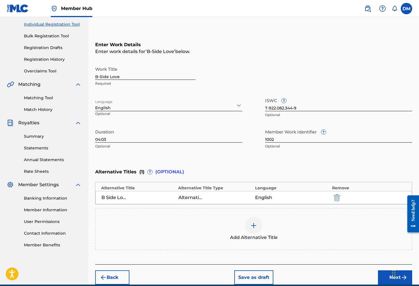
scroll to position [97, 0]
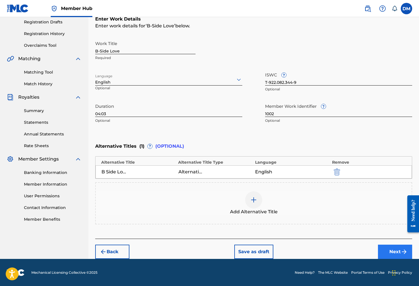
click at [399, 253] on button "Next" at bounding box center [395, 251] width 34 height 14
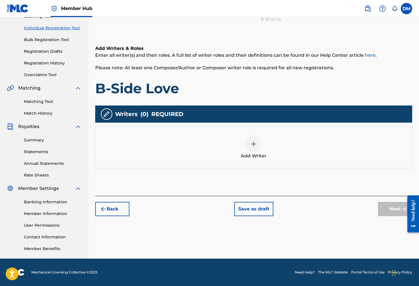
scroll to position [68, 0]
click at [255, 145] on img at bounding box center [253, 143] width 7 height 7
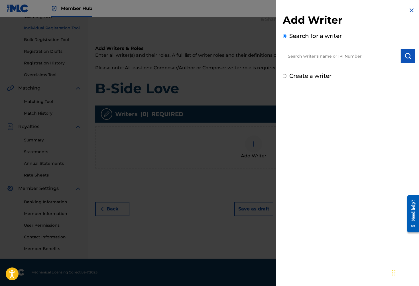
click at [336, 55] on input "text" at bounding box center [342, 56] width 118 height 14
paste input "T-922.082.344-9"
drag, startPoint x: 336, startPoint y: 55, endPoint x: 280, endPoint y: 52, distance: 56.5
click at [280, 52] on div "Add Writer Search for a writer T-922.082.344-9 Create a writer" at bounding box center [349, 43] width 146 height 87
type input "[PERSON_NAME]"
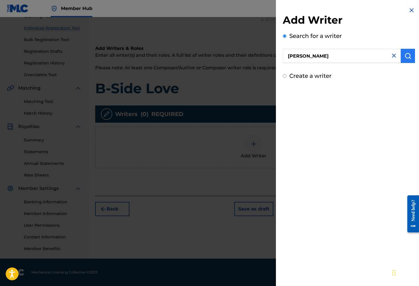
click at [404, 58] on img "submit" at bounding box center [407, 55] width 7 height 7
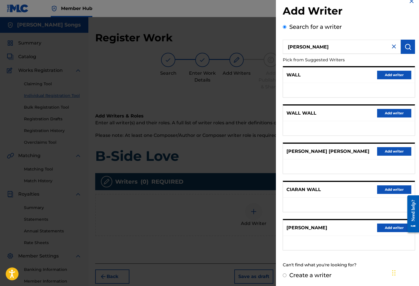
scroll to position [34, 0]
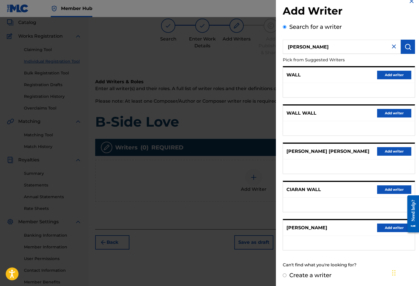
click at [285, 275] on input "Create a writer" at bounding box center [285, 275] width 4 height 4
radio input "false"
radio input "true"
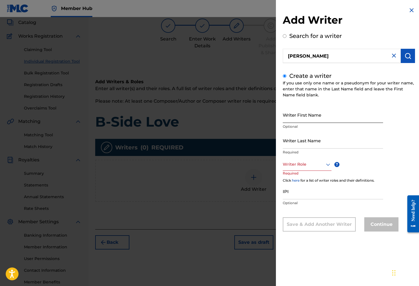
click at [336, 116] on input "Writer First Name" at bounding box center [333, 115] width 100 height 16
type input "Ciaran"
type input "Wall"
click at [317, 162] on div at bounding box center [307, 164] width 49 height 7
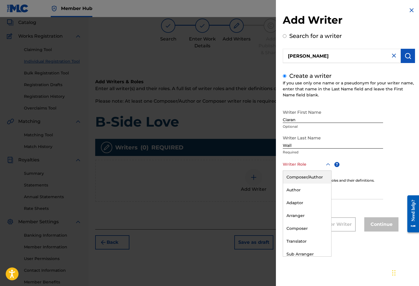
click at [311, 177] on div "Composer/Author" at bounding box center [307, 177] width 48 height 13
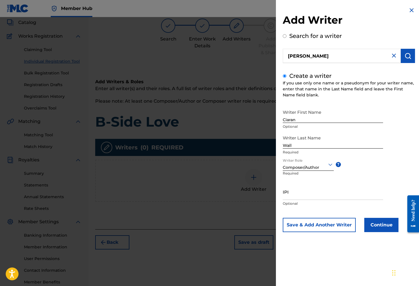
click at [409, 9] on img at bounding box center [411, 10] width 7 height 7
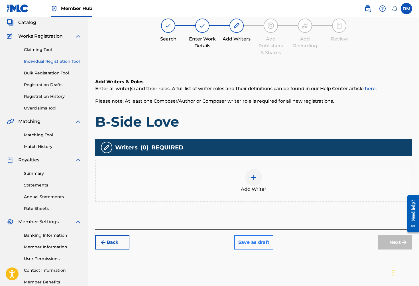
click at [257, 242] on button "Save as draft" at bounding box center [253, 242] width 39 height 14
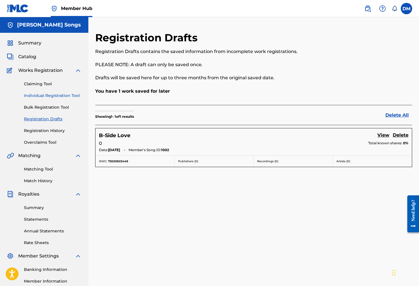
click at [45, 95] on link "Individual Registration Tool" at bounding box center [53, 96] width 58 height 6
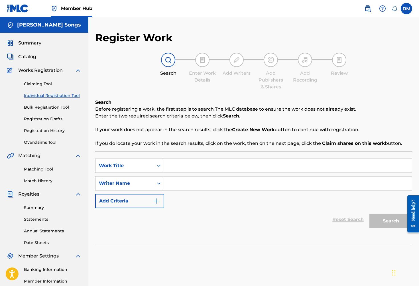
click at [176, 166] on input "Search Form" at bounding box center [288, 166] width 248 height 14
type input "Summer Daze"
click at [185, 183] on input "Search Form" at bounding box center [288, 183] width 248 height 14
type input "Ciaran Wall"
click at [382, 221] on button "Search" at bounding box center [390, 221] width 43 height 14
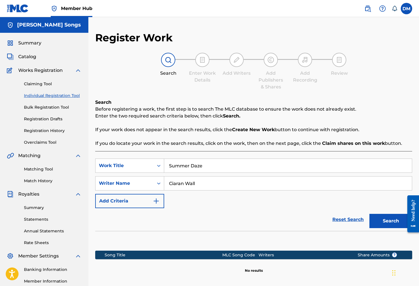
scroll to position [68, 0]
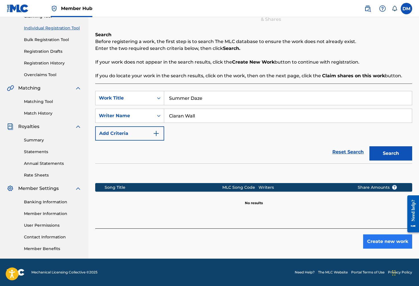
click at [375, 243] on button "Create new work" at bounding box center [387, 241] width 49 height 14
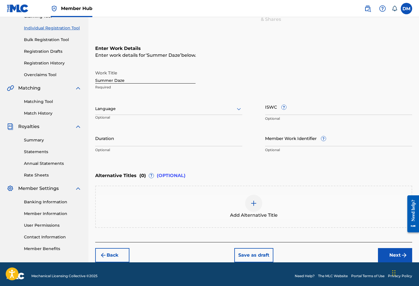
click at [138, 107] on div at bounding box center [168, 108] width 147 height 7
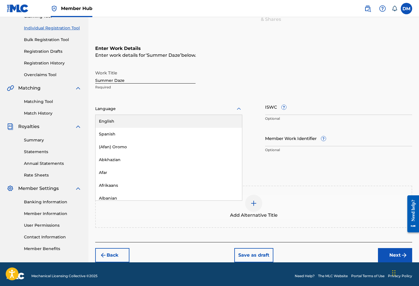
click at [133, 122] on div "English" at bounding box center [168, 121] width 146 height 13
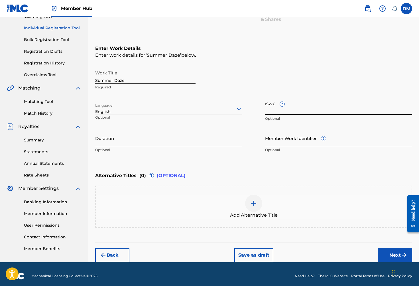
click at [287, 110] on input "ISWC ?" at bounding box center [338, 107] width 147 height 16
paste input "T-922.082.332-5"
type input "T-922.082.332-5"
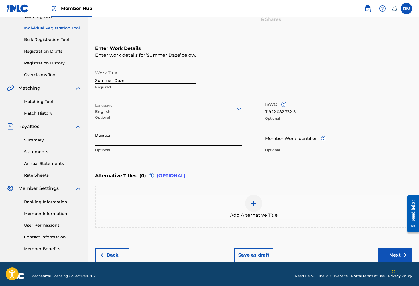
click at [157, 143] on input "Duration" at bounding box center [168, 138] width 147 height 16
type input "03:29"
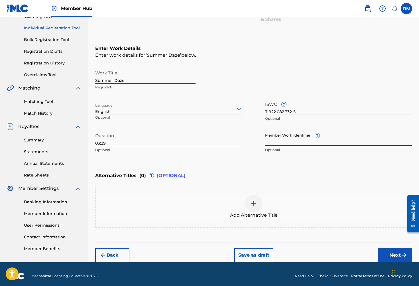
click at [297, 141] on input "Member Work Identifier ?" at bounding box center [338, 138] width 147 height 16
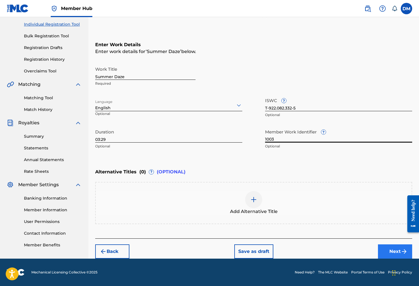
type input "1003"
click at [393, 250] on button "Next" at bounding box center [395, 251] width 34 height 14
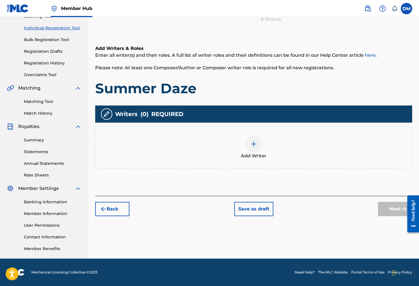
scroll to position [68, 0]
click at [251, 144] on img at bounding box center [253, 143] width 7 height 7
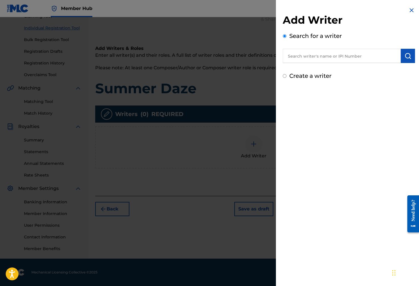
click at [339, 56] on input "text" at bounding box center [342, 56] width 118 height 14
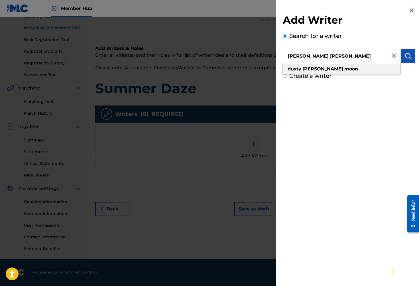
click at [340, 69] on div "[PERSON_NAME] [PERSON_NAME]" at bounding box center [342, 69] width 118 height 10
type input "[PERSON_NAME] [PERSON_NAME]"
click at [404, 56] on img "submit" at bounding box center [407, 55] width 7 height 7
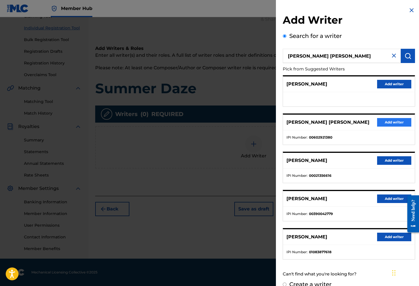
click at [397, 122] on button "Add writer" at bounding box center [394, 122] width 34 height 9
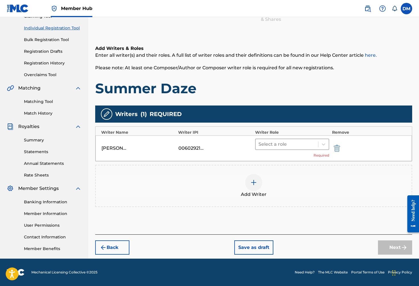
click at [295, 146] on div at bounding box center [286, 144] width 57 height 8
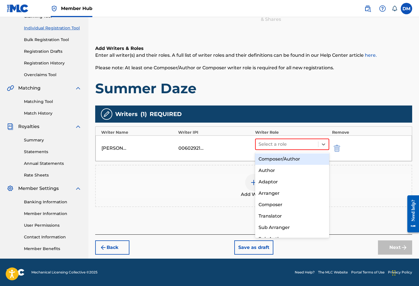
click at [282, 161] on div "Composer/Author" at bounding box center [292, 158] width 74 height 11
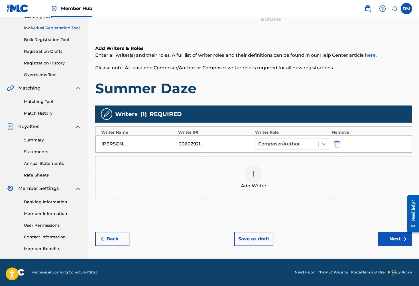
click at [325, 144] on icon at bounding box center [324, 144] width 6 height 6
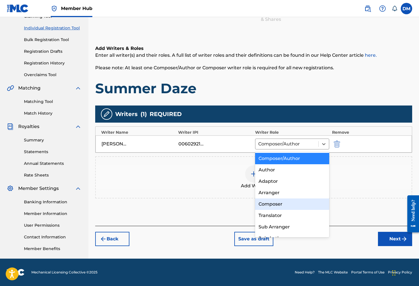
click at [285, 204] on div "Composer" at bounding box center [292, 203] width 74 height 11
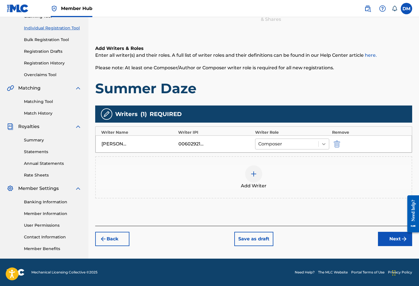
click at [322, 143] on icon at bounding box center [323, 144] width 3 height 2
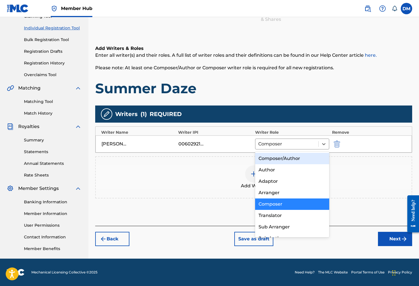
click at [291, 157] on div "Composer/Author" at bounding box center [292, 158] width 74 height 11
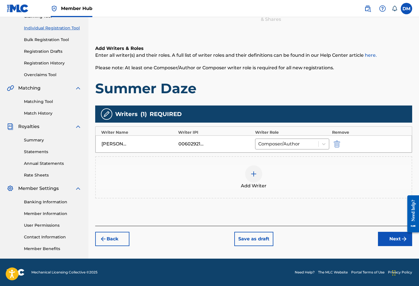
click at [256, 175] on img at bounding box center [253, 173] width 7 height 7
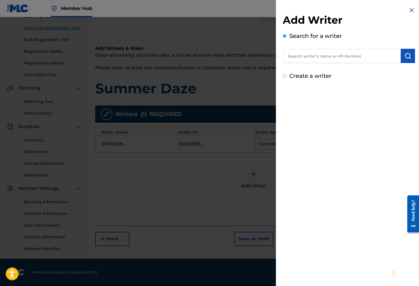
click at [357, 55] on input "text" at bounding box center [342, 56] width 118 height 14
type input "[PERSON_NAME]"
click at [408, 54] on img "submit" at bounding box center [407, 55] width 7 height 7
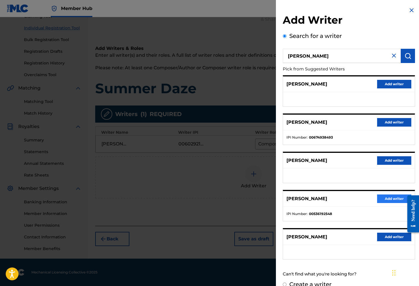
click at [384, 198] on button "Add writer" at bounding box center [394, 198] width 34 height 9
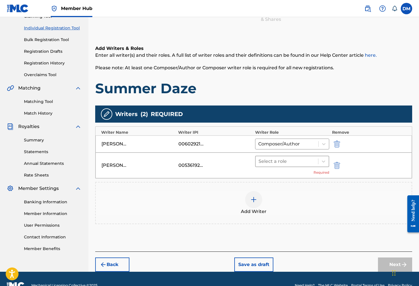
click at [304, 161] on div at bounding box center [286, 161] width 57 height 8
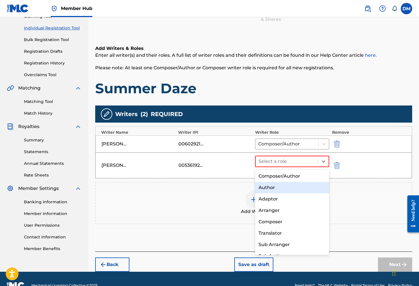
click at [292, 186] on div "Author" at bounding box center [292, 187] width 74 height 11
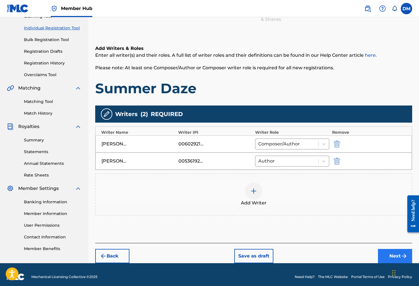
click at [394, 252] on button "Next" at bounding box center [395, 256] width 34 height 14
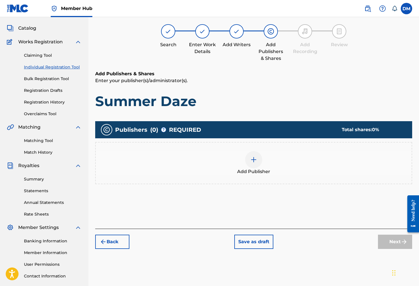
scroll to position [26, 0]
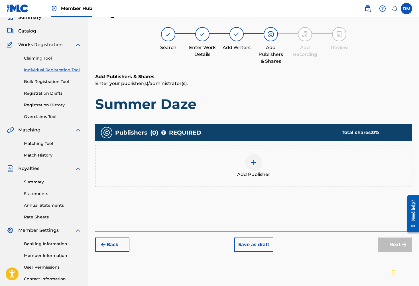
click at [256, 162] on img at bounding box center [253, 162] width 7 height 7
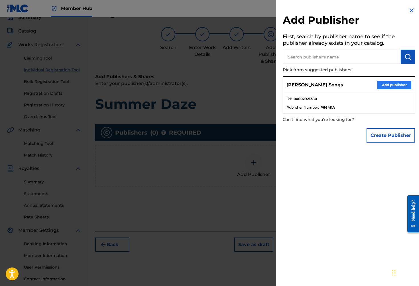
click at [397, 82] on button "Add publisher" at bounding box center [394, 85] width 34 height 9
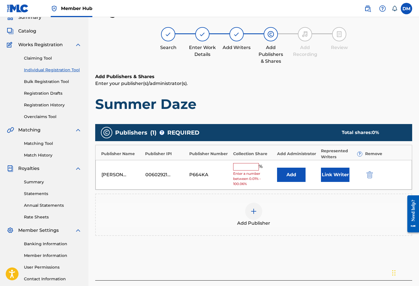
click at [251, 167] on input "text" at bounding box center [246, 166] width 26 height 7
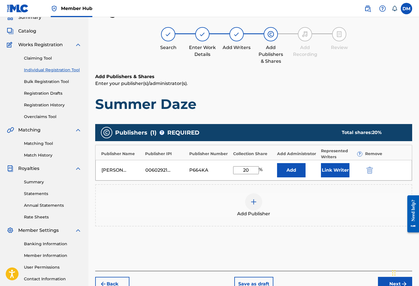
scroll to position [68, 0]
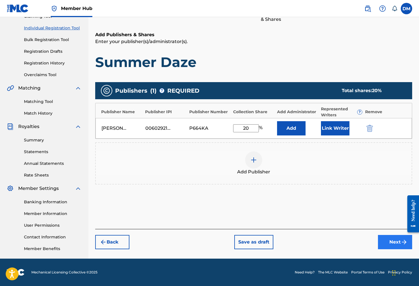
type input "20"
click at [391, 242] on button "Next" at bounding box center [395, 242] width 34 height 14
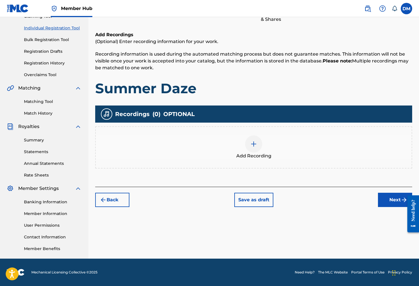
scroll to position [26, 0]
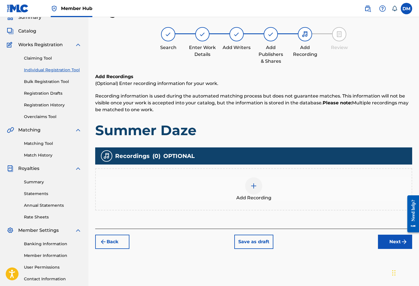
click at [254, 190] on div at bounding box center [253, 185] width 17 height 17
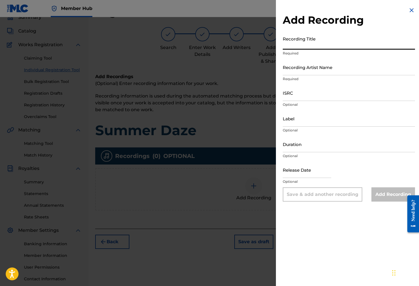
click at [321, 44] on input "Recording Title" at bounding box center [349, 41] width 132 height 16
type input "Summer Daze"
click at [308, 94] on input "ISRC" at bounding box center [349, 93] width 132 height 16
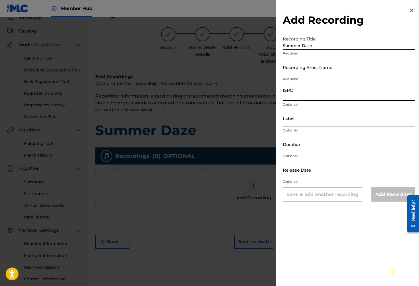
paste input "QM4DW1770942"
type input "QM4DW1770942"
click at [311, 122] on input "Label" at bounding box center [349, 118] width 132 height 16
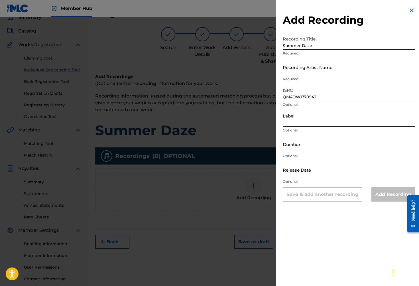
paste input "655011 Records DK"
type input "655011 Records DK"
click at [316, 150] on input "Duration" at bounding box center [349, 144] width 132 height 16
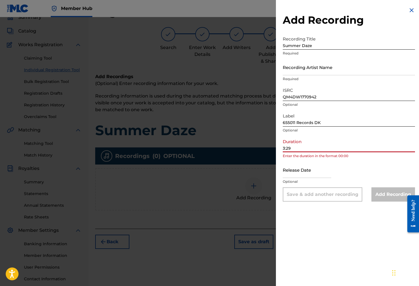
click at [282, 148] on div "Add Recording Recording Title Summer Daze Required Recording Artist Name Requir…" at bounding box center [349, 104] width 146 height 208
click at [283, 148] on input "3:29" at bounding box center [349, 144] width 132 height 16
type input "03:29"
click at [305, 174] on input "text" at bounding box center [307, 170] width 48 height 16
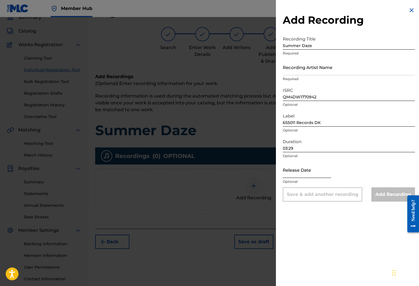
select select "8"
select select "2025"
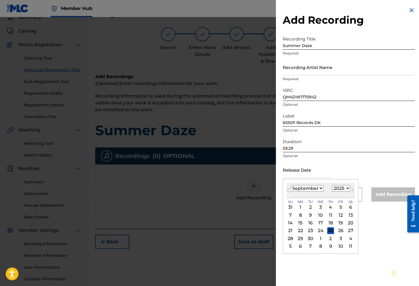
select select "2"
select select "2017"
click at [319, 230] on div "22" at bounding box center [320, 230] width 7 height 7
type input "[DATE]"
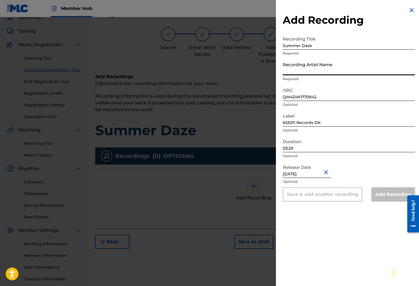
click at [334, 70] on input "Recording Artist Name" at bounding box center [349, 67] width 132 height 16
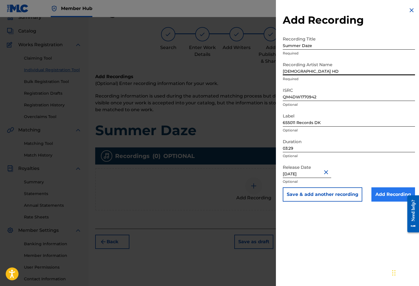
type input "[DEMOGRAPHIC_DATA] HD"
click at [389, 192] on input "Add Recording" at bounding box center [393, 194] width 44 height 14
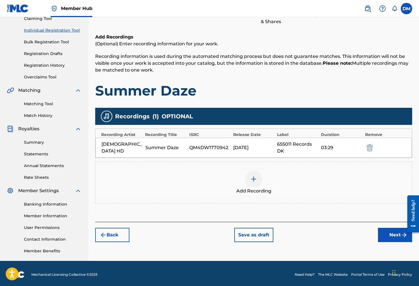
scroll to position [68, 0]
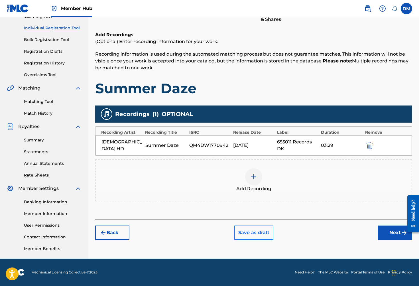
click at [263, 232] on button "Save as draft" at bounding box center [253, 232] width 39 height 14
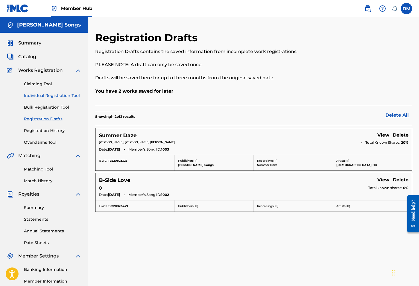
click at [44, 94] on link "Individual Registration Tool" at bounding box center [53, 96] width 58 height 6
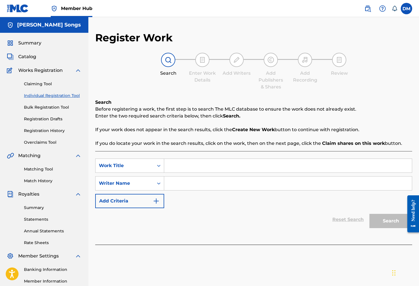
click at [179, 165] on input "Search Form" at bounding box center [288, 166] width 248 height 14
type input "Inca Queen"
click at [269, 180] on input "Search Form" at bounding box center [288, 183] width 248 height 14
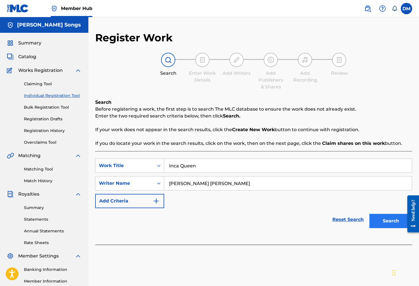
type input "[PERSON_NAME] [PERSON_NAME]"
click at [395, 222] on button "Search" at bounding box center [390, 221] width 43 height 14
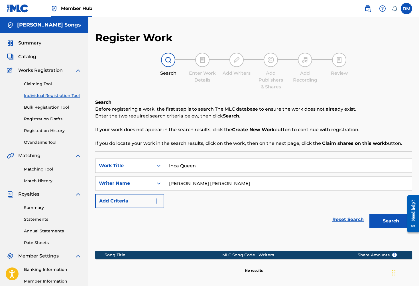
scroll to position [68, 0]
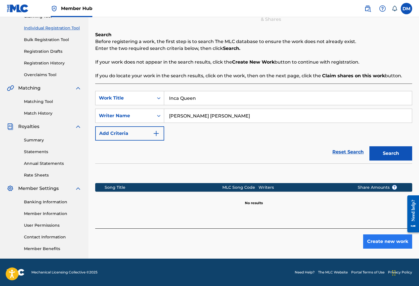
click at [371, 240] on button "Create new work" at bounding box center [387, 241] width 49 height 14
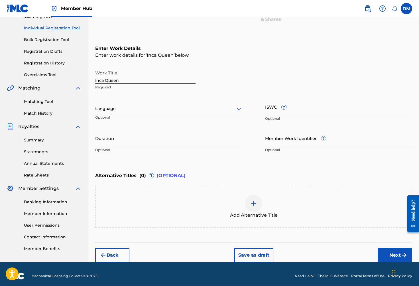
click at [152, 110] on div at bounding box center [168, 108] width 147 height 7
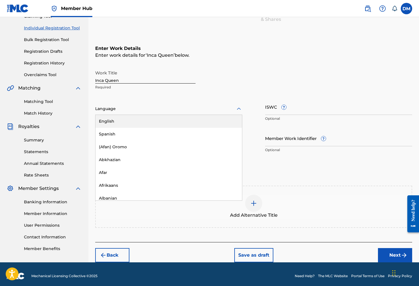
click at [140, 124] on div "English" at bounding box center [168, 121] width 146 height 13
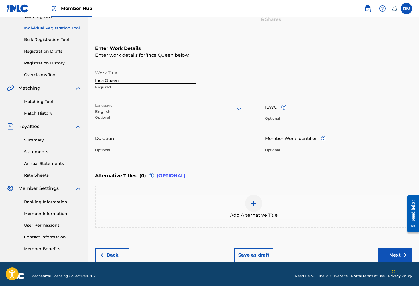
click at [281, 141] on input "Member Work Identifier ?" at bounding box center [338, 138] width 147 height 16
type input "1004"
click at [290, 111] on input "ISWC ?" at bounding box center [338, 107] width 147 height 16
paste input "T-922.082.349-4"
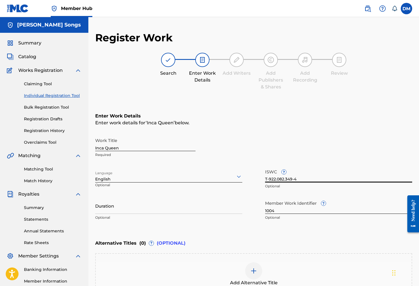
scroll to position [42, 0]
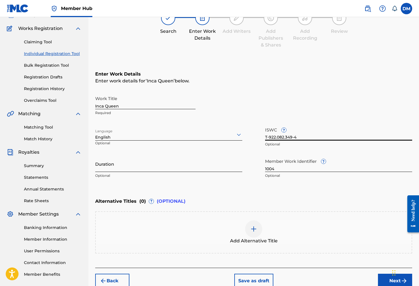
type input "T-922.082.349-4"
click at [157, 168] on input "Duration" at bounding box center [168, 164] width 147 height 16
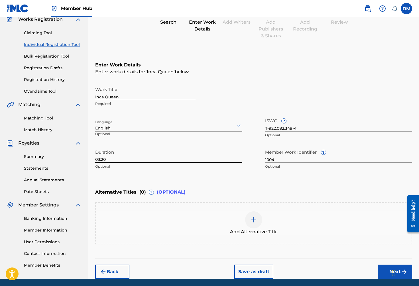
scroll to position [71, 0]
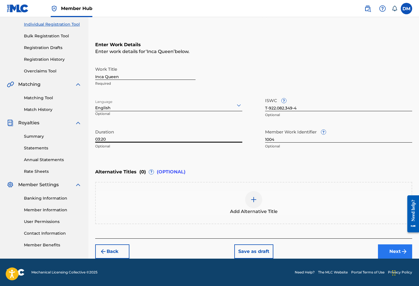
type input "03:20"
click at [392, 254] on button "Next" at bounding box center [395, 251] width 34 height 14
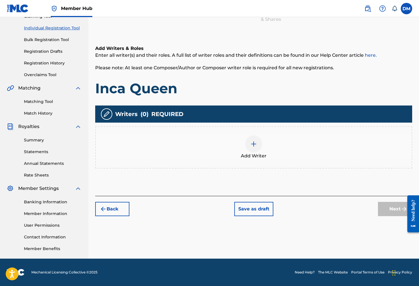
scroll to position [68, 0]
click at [254, 148] on div at bounding box center [253, 143] width 17 height 17
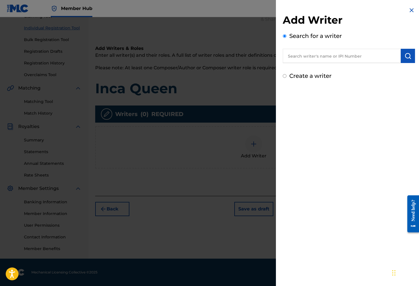
click at [320, 55] on input "text" at bounding box center [342, 56] width 118 height 14
type input "[PERSON_NAME] [PERSON_NAME]"
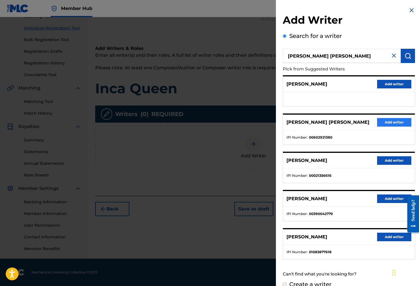
click at [391, 123] on button "Add writer" at bounding box center [394, 122] width 34 height 9
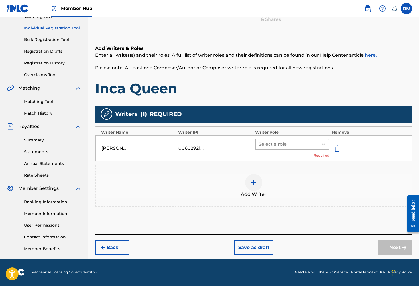
click at [289, 142] on div at bounding box center [286, 144] width 57 height 8
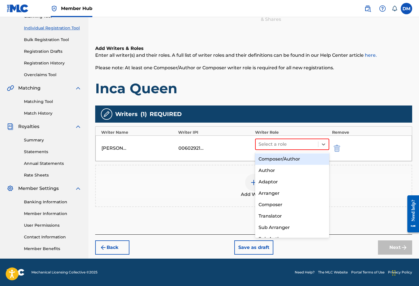
click at [289, 159] on div "Composer/Author" at bounding box center [292, 158] width 74 height 11
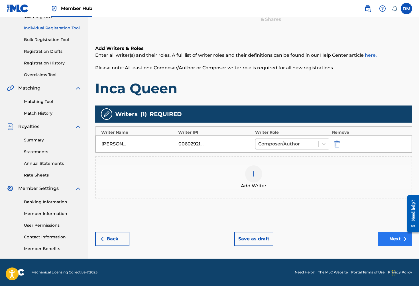
click at [399, 239] on button "Next" at bounding box center [395, 239] width 34 height 14
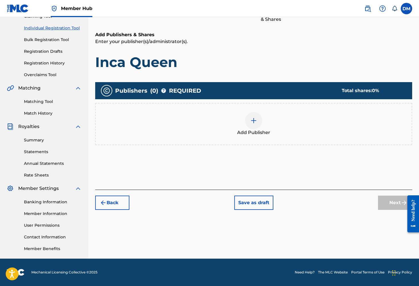
scroll to position [26, 0]
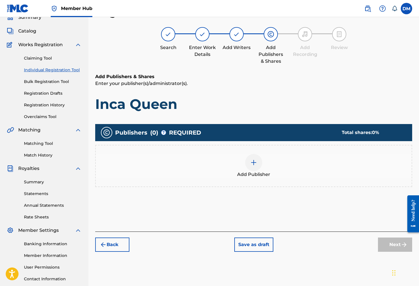
click at [254, 163] on img at bounding box center [253, 162] width 7 height 7
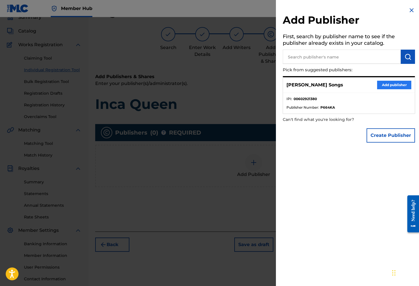
click at [379, 86] on button "Add publisher" at bounding box center [394, 85] width 34 height 9
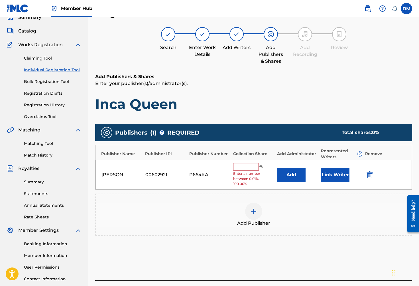
click at [247, 166] on input "text" at bounding box center [246, 166] width 26 height 7
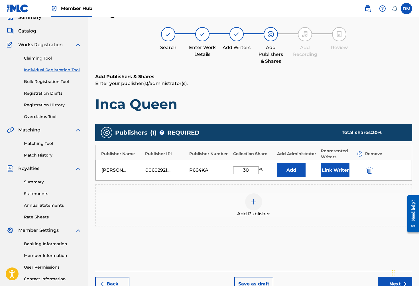
scroll to position [35, 0]
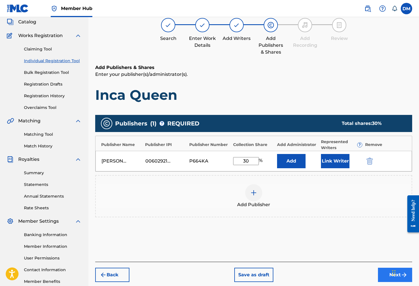
type input "30"
click at [388, 275] on button "Next" at bounding box center [395, 275] width 34 height 14
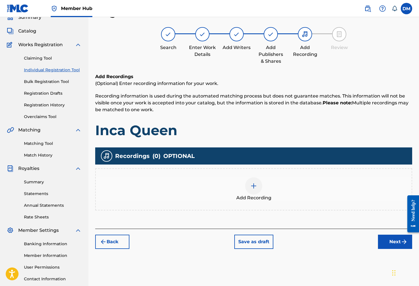
click at [252, 183] on img at bounding box center [253, 185] width 7 height 7
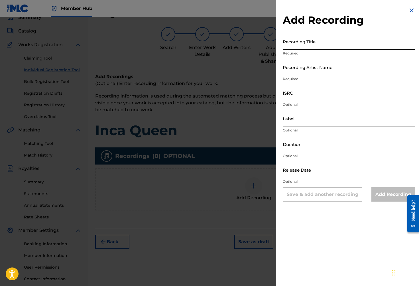
click at [315, 45] on input "Recording Title" at bounding box center [349, 41] width 132 height 16
type input "Inca Queen"
click at [320, 96] on input "ISRC" at bounding box center [349, 93] width 132 height 16
paste input "QMPKX1770124"
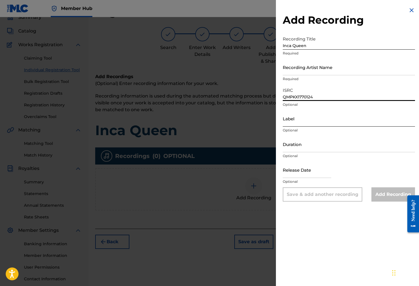
type input "QMPKX1770124"
click at [328, 119] on input "Label" at bounding box center [349, 118] width 132 height 16
paste input "655011 Records DK"
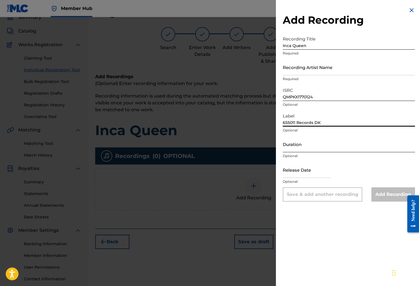
type input "655011 Records DK"
click at [318, 148] on input "Duration" at bounding box center [349, 144] width 132 height 16
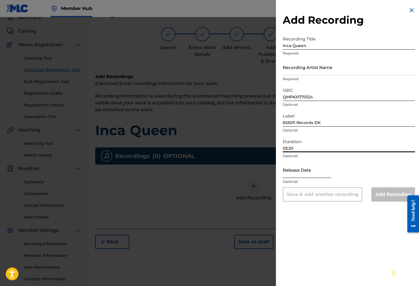
type input "03:20"
select select "8"
select select "2025"
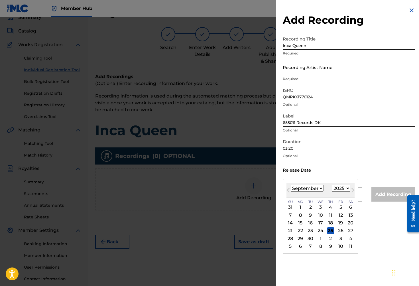
click at [328, 173] on input "text" at bounding box center [307, 170] width 48 height 16
select select "4"
select select "2017"
click at [310, 207] on div "2" at bounding box center [310, 207] width 7 height 7
type input "[DATE]"
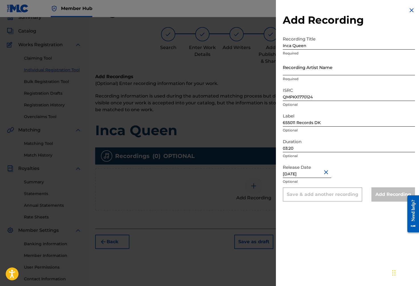
click at [322, 70] on input "Recording Artist Name" at bounding box center [349, 67] width 132 height 16
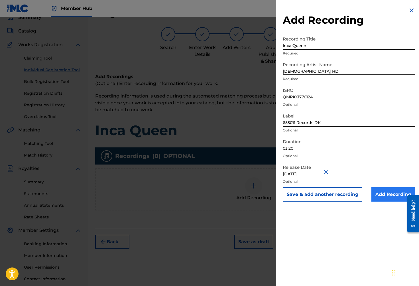
type input "[DEMOGRAPHIC_DATA] HD"
click at [391, 195] on input "Add Recording" at bounding box center [393, 194] width 44 height 14
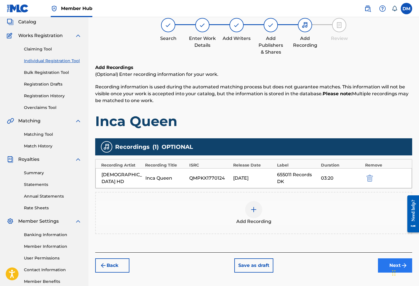
click at [385, 262] on button "Next" at bounding box center [395, 265] width 34 height 14
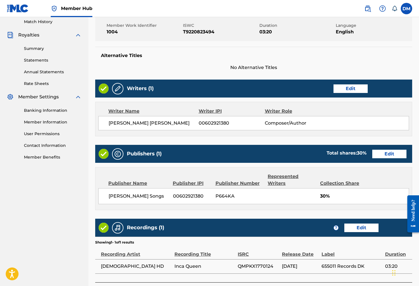
scroll to position [203, 0]
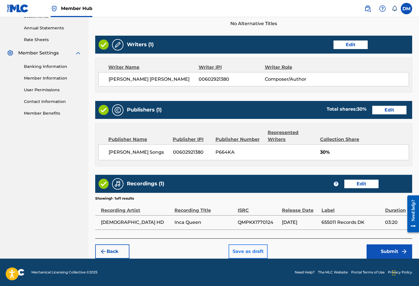
click at [254, 250] on button "Save as draft" at bounding box center [247, 251] width 39 height 14
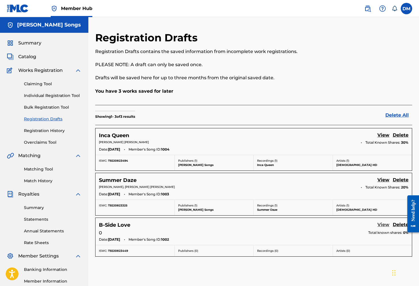
click at [385, 225] on link "View" at bounding box center [383, 225] width 12 height 8
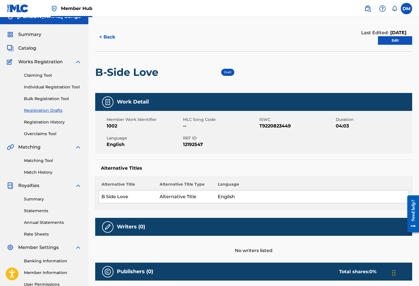
scroll to position [17, 0]
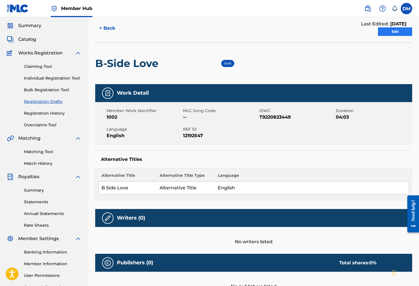
click at [405, 34] on link "Edit" at bounding box center [395, 31] width 34 height 9
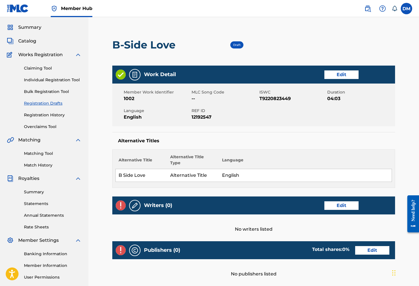
scroll to position [17, 0]
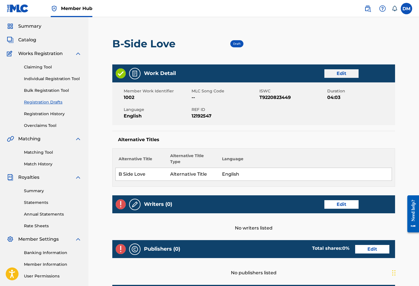
click at [344, 75] on link "Edit" at bounding box center [341, 73] width 34 height 9
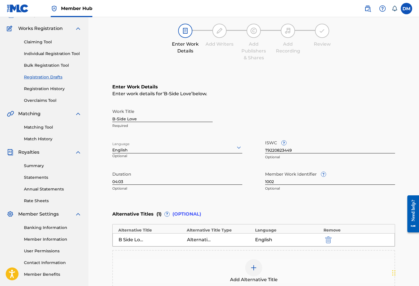
scroll to position [48, 0]
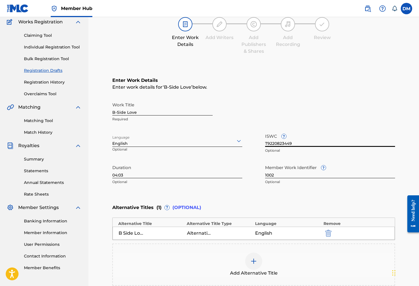
drag, startPoint x: 303, startPoint y: 144, endPoint x: 252, endPoint y: 145, distance: 50.4
click at [252, 145] on div "Work Title B-Side Love Required Language English Optional ISWC ? T9220823449 Op…" at bounding box center [253, 143] width 283 height 88
paste input "-922.082.344-"
type input "T-922.082.344-9"
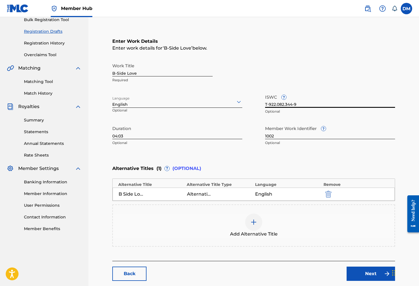
scroll to position [94, 0]
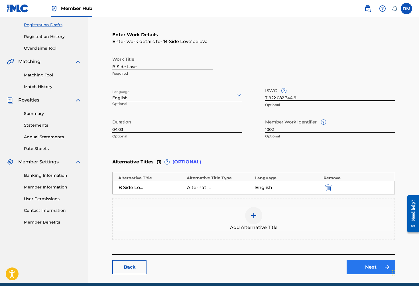
click at [364, 263] on link "Next" at bounding box center [370, 267] width 48 height 14
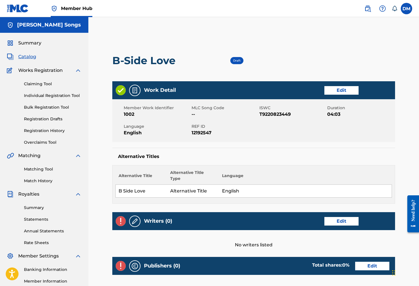
scroll to position [7, 0]
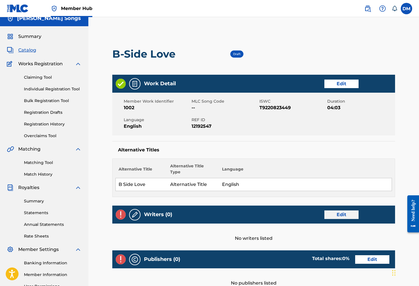
click at [337, 213] on link "Edit" at bounding box center [341, 214] width 34 height 9
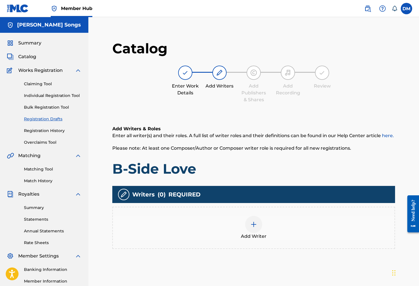
click at [256, 228] on div at bounding box center [253, 224] width 17 height 17
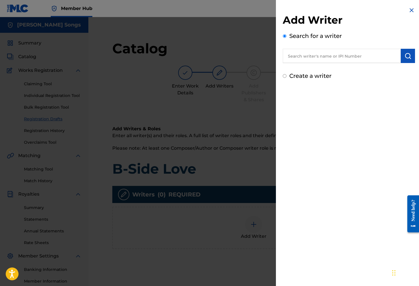
click at [340, 52] on input "text" at bounding box center [342, 56] width 118 height 14
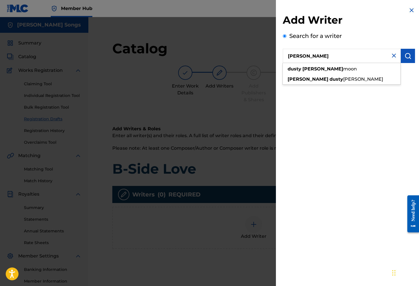
drag, startPoint x: 340, startPoint y: 52, endPoint x: 345, endPoint y: 72, distance: 20.7
click at [345, 72] on div "[PERSON_NAME] [PERSON_NAME]" at bounding box center [342, 69] width 118 height 10
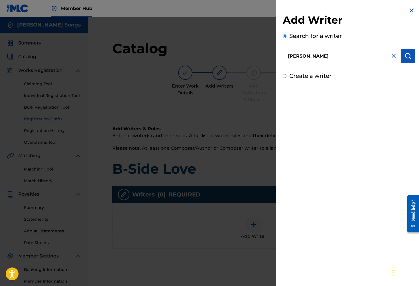
type input "[PERSON_NAME] [PERSON_NAME]"
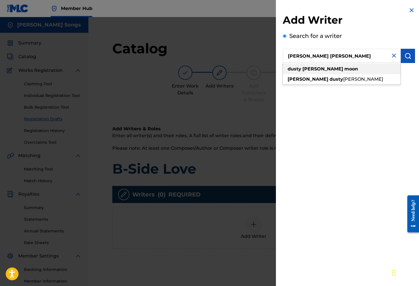
click at [335, 69] on div "[PERSON_NAME] [PERSON_NAME]" at bounding box center [342, 69] width 118 height 10
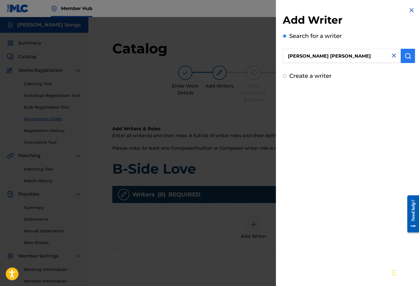
click at [404, 58] on img "submit" at bounding box center [407, 55] width 7 height 7
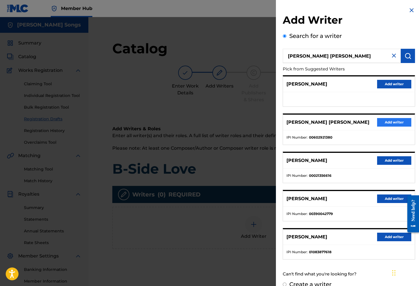
click at [395, 123] on button "Add writer" at bounding box center [394, 122] width 34 height 9
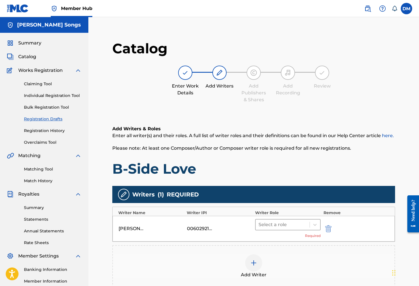
click at [293, 225] on div at bounding box center [282, 225] width 48 height 8
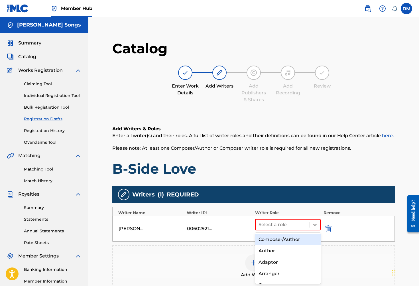
click at [291, 237] on div "Composer/Author" at bounding box center [288, 239] width 66 height 11
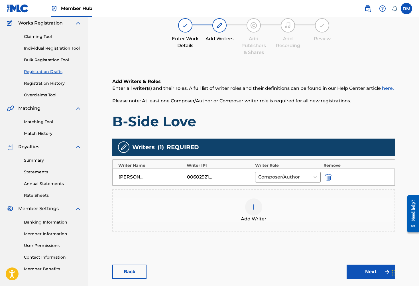
scroll to position [76, 0]
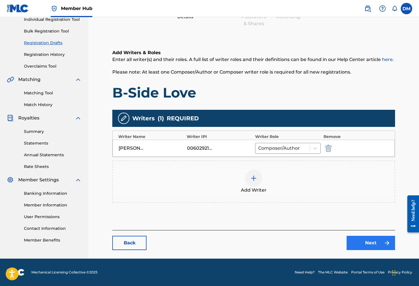
click at [369, 244] on link "Next" at bounding box center [370, 243] width 48 height 14
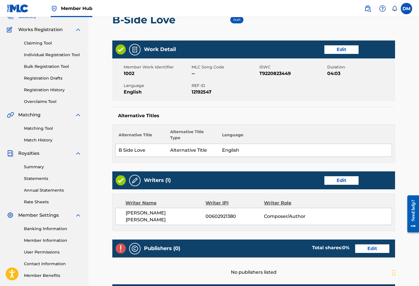
scroll to position [51, 0]
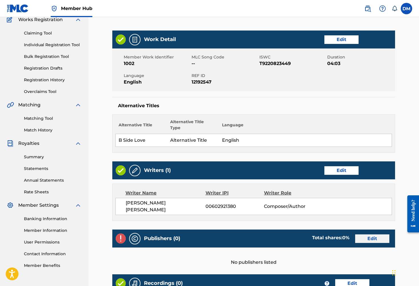
click at [364, 236] on link "Edit" at bounding box center [372, 238] width 34 height 9
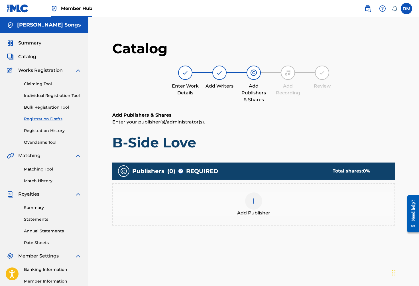
click at [251, 203] on img at bounding box center [253, 200] width 7 height 7
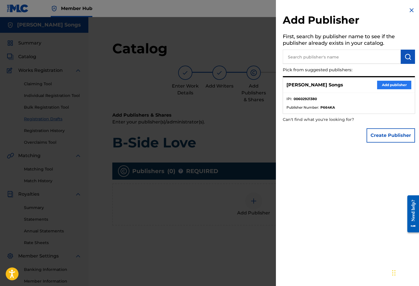
click at [389, 82] on button "Add publisher" at bounding box center [394, 85] width 34 height 9
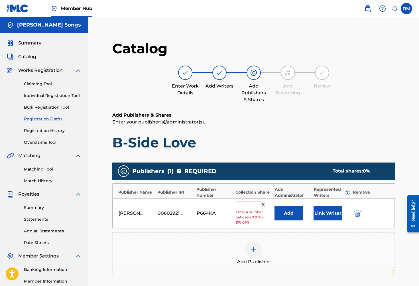
click at [243, 207] on input "text" at bounding box center [249, 204] width 26 height 7
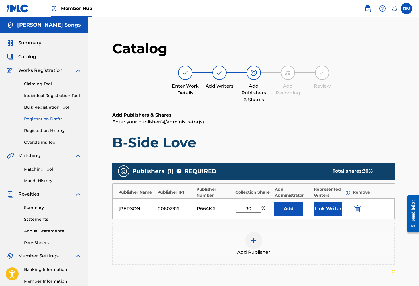
drag, startPoint x: 254, startPoint y: 209, endPoint x: 235, endPoint y: 208, distance: 19.4
click at [235, 208] on div "[PERSON_NAME] Songs 00602921380 P664KA 30 % Add Link Writer" at bounding box center [254, 208] width 282 height 21
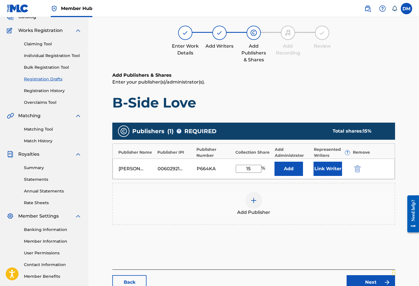
scroll to position [41, 0]
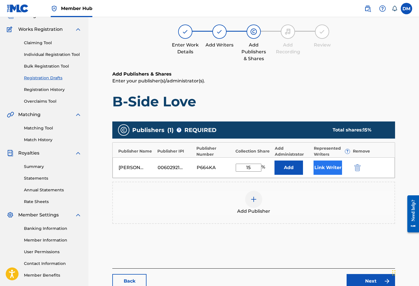
type input "15"
click at [330, 168] on button "Link Writer" at bounding box center [327, 167] width 28 height 14
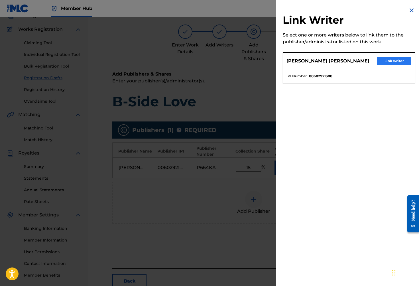
click at [395, 58] on button "Link writer" at bounding box center [394, 61] width 34 height 9
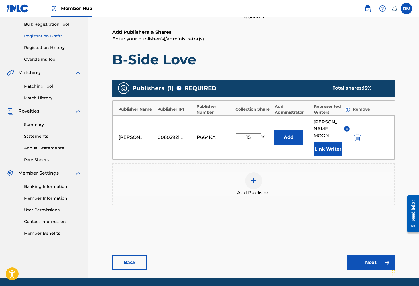
scroll to position [92, 0]
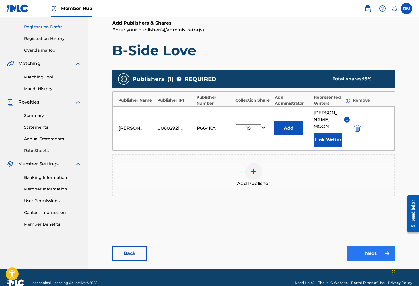
click at [369, 252] on link "Next" at bounding box center [370, 253] width 48 height 14
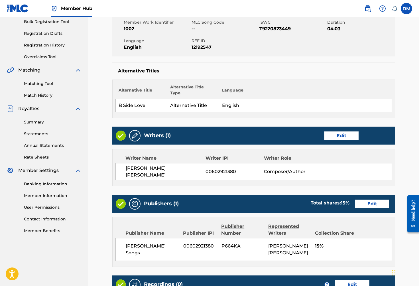
scroll to position [75, 0]
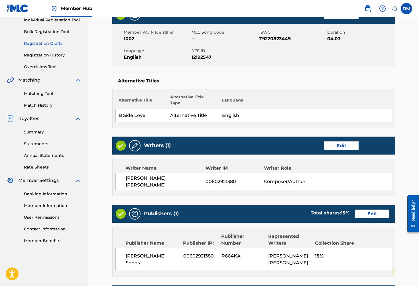
click at [52, 44] on link "Registration Drafts" at bounding box center [53, 43] width 58 height 6
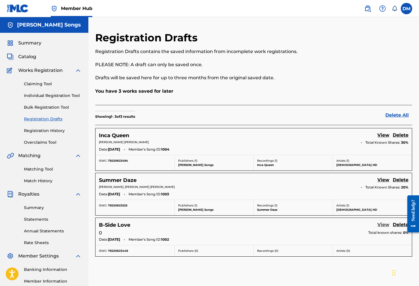
click at [383, 224] on link "View" at bounding box center [383, 225] width 12 height 8
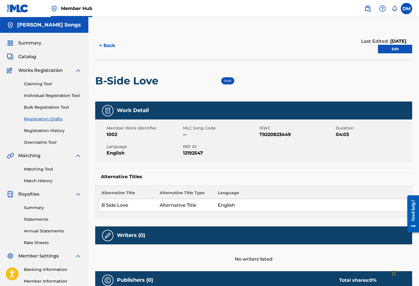
click at [56, 119] on link "Registration Drafts" at bounding box center [53, 119] width 58 height 6
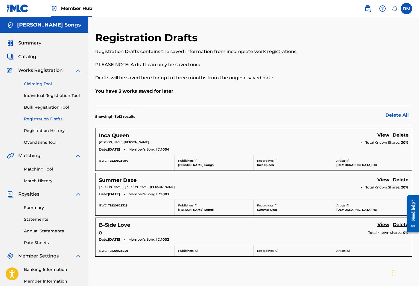
click at [47, 85] on link "Claiming Tool" at bounding box center [53, 84] width 58 height 6
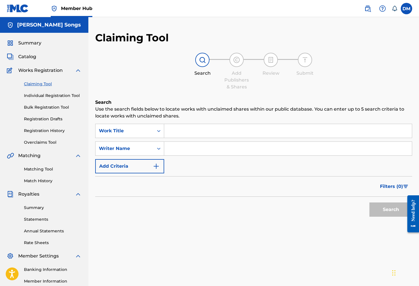
click at [184, 132] on input "Search Form" at bounding box center [288, 131] width 248 height 14
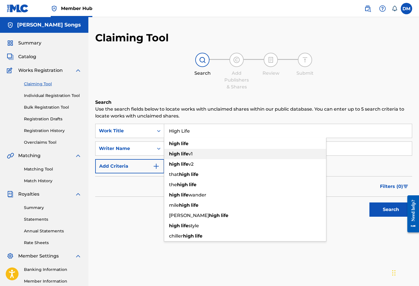
type input "High Life"
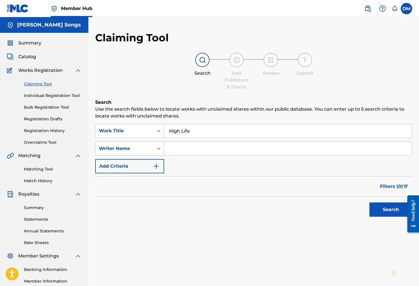
click at [342, 147] on input "Search Form" at bounding box center [288, 149] width 248 height 14
click at [393, 213] on button "Search" at bounding box center [390, 209] width 43 height 14
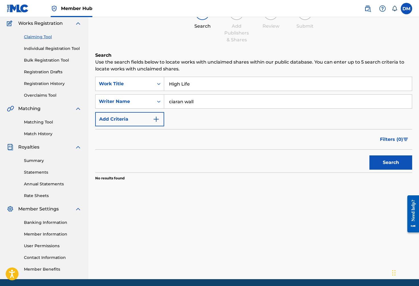
scroll to position [68, 0]
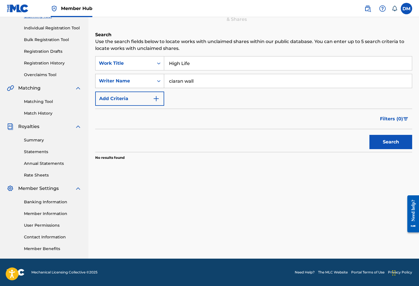
drag, startPoint x: 201, startPoint y: 81, endPoint x: 156, endPoint y: 79, distance: 44.8
click at [156, 79] on div "SearchWithCriteria1835f6e8-d5ca-462b-be28-7bd7050f1861 Writer Name [PERSON_NAME]" at bounding box center [253, 81] width 317 height 14
type input "[PERSON_NAME]"
click at [379, 137] on button "Search" at bounding box center [390, 142] width 43 height 14
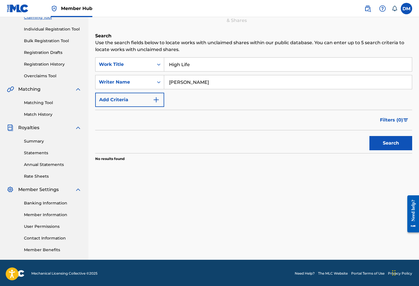
click at [205, 60] on input "High Life" at bounding box center [288, 65] width 248 height 14
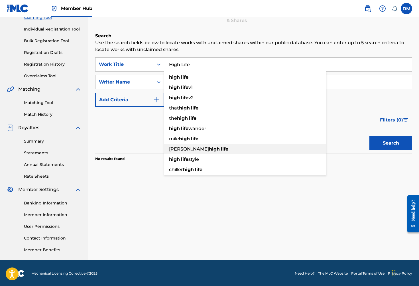
scroll to position [19, 0]
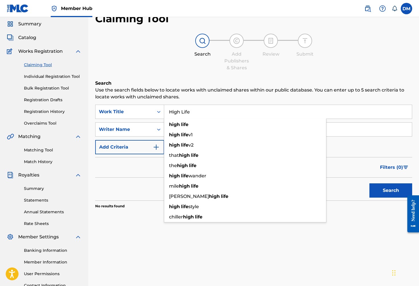
click at [170, 245] on div "Claiming Tool Search Add Publishers & Shares Review Submit Search Use the searc…" at bounding box center [253, 159] width 330 height 295
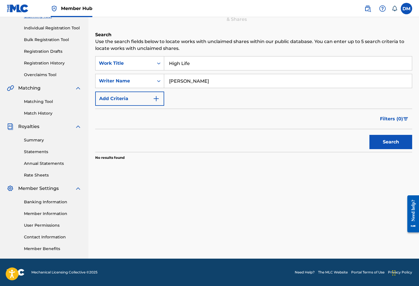
scroll to position [0, 0]
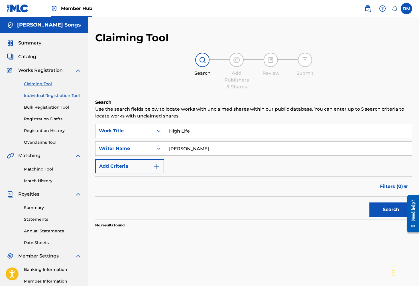
click at [46, 95] on link "Individual Registration Tool" at bounding box center [53, 96] width 58 height 6
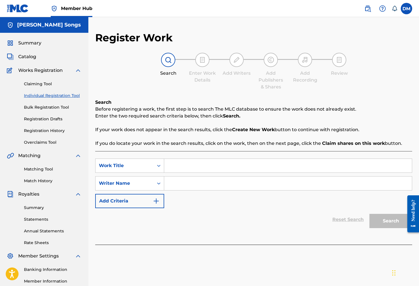
click at [222, 167] on input "Search Form" at bounding box center [288, 166] width 248 height 14
type input "High Life"
click at [230, 183] on input "Search Form" at bounding box center [288, 183] width 248 height 14
type input "[PERSON_NAME]"
click at [373, 218] on button "Search" at bounding box center [390, 221] width 43 height 14
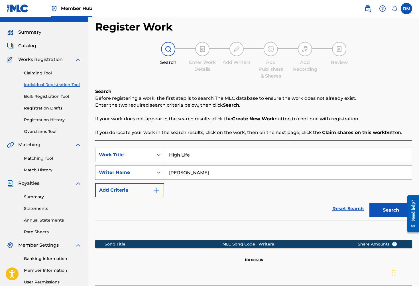
scroll to position [39, 0]
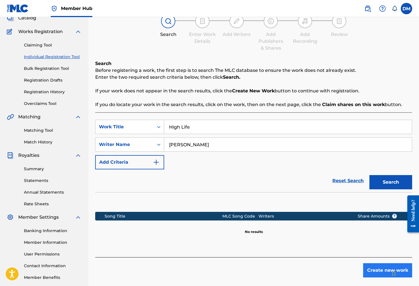
click at [375, 268] on button "Create new work" at bounding box center [387, 270] width 49 height 14
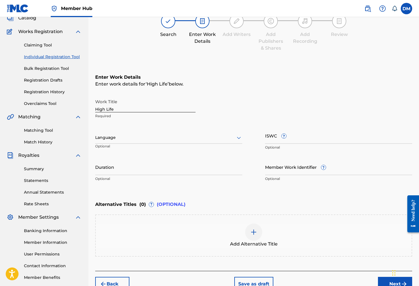
click at [157, 137] on div at bounding box center [168, 137] width 147 height 7
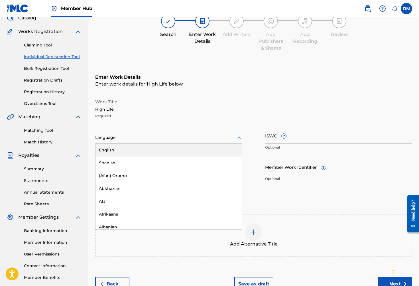
click at [131, 150] on div "English" at bounding box center [168, 150] width 146 height 13
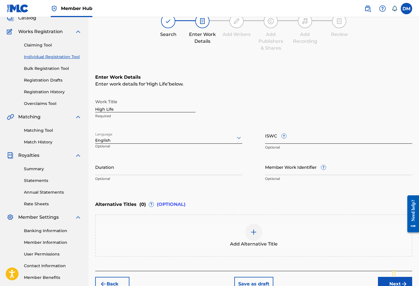
click at [276, 142] on input "ISWC ?" at bounding box center [338, 135] width 147 height 16
paste input "T-922.082.353-0"
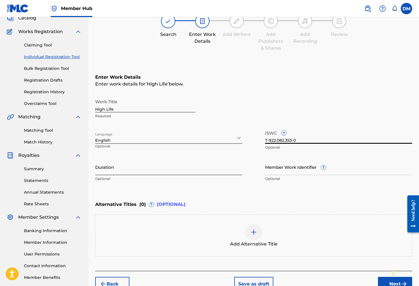
type input "T-922.082.353-0"
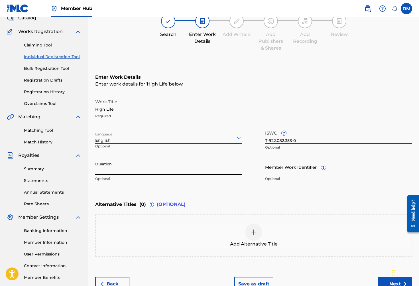
click at [175, 173] on input "Duration" at bounding box center [168, 167] width 147 height 16
type input "03:16"
click at [300, 171] on input "Member Work Identifier ?" at bounding box center [338, 167] width 147 height 16
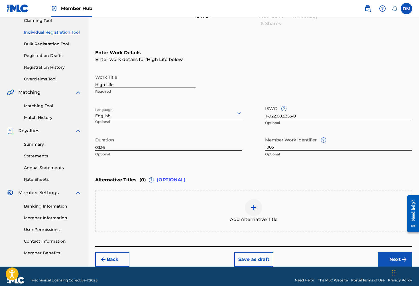
scroll to position [71, 0]
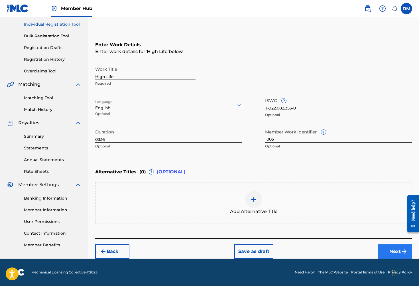
type input "1005"
click at [397, 251] on button "Next" at bounding box center [395, 251] width 34 height 14
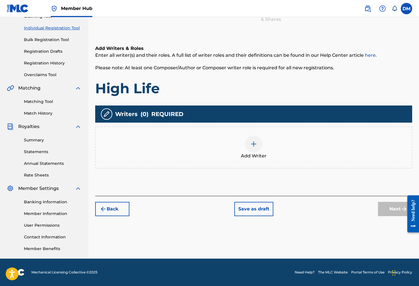
click at [253, 143] on img at bounding box center [253, 143] width 7 height 7
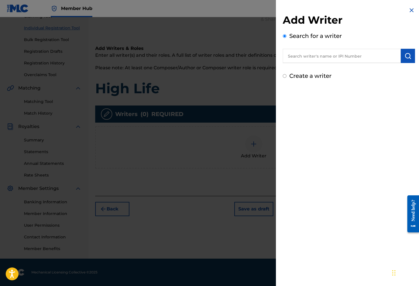
click at [356, 58] on input "text" at bounding box center [342, 56] width 118 height 14
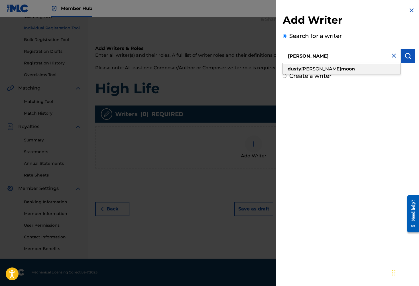
click at [348, 73] on div "[PERSON_NAME] [PERSON_NAME]" at bounding box center [342, 69] width 118 height 10
type input "[PERSON_NAME] [PERSON_NAME]"
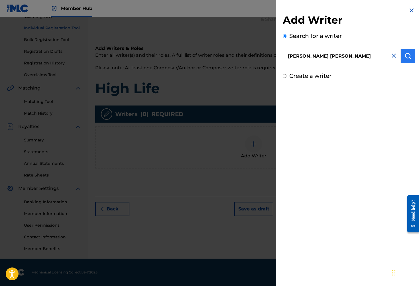
click at [407, 57] on img "submit" at bounding box center [407, 55] width 7 height 7
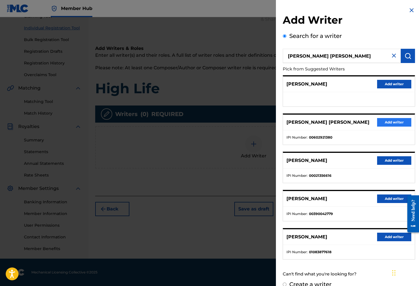
click at [393, 124] on button "Add writer" at bounding box center [394, 122] width 34 height 9
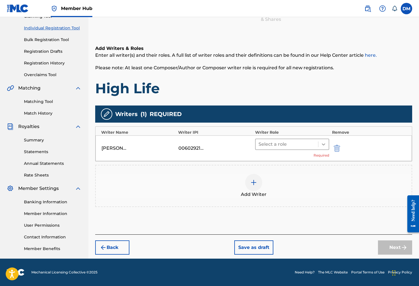
click at [324, 143] on icon at bounding box center [323, 144] width 6 height 6
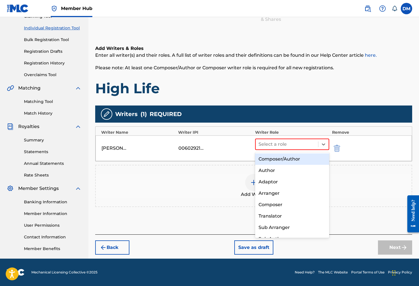
click at [292, 158] on div "Composer/Author" at bounding box center [292, 158] width 74 height 11
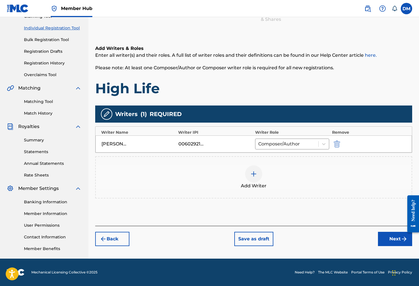
click at [253, 173] on img at bounding box center [253, 173] width 7 height 7
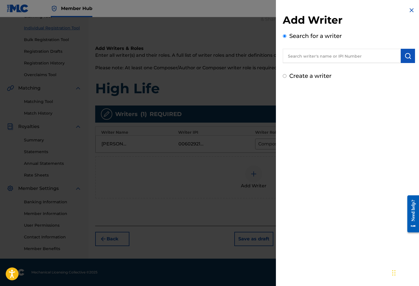
click at [355, 59] on input "text" at bounding box center [342, 56] width 118 height 14
type input "[PERSON_NAME]"
click at [407, 57] on img "submit" at bounding box center [407, 55] width 7 height 7
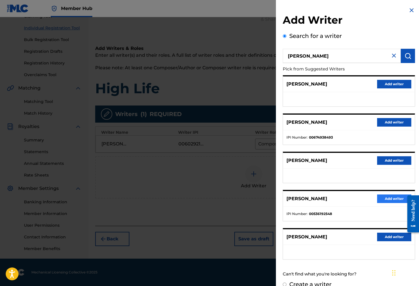
click at [384, 198] on button "Add writer" at bounding box center [394, 198] width 34 height 9
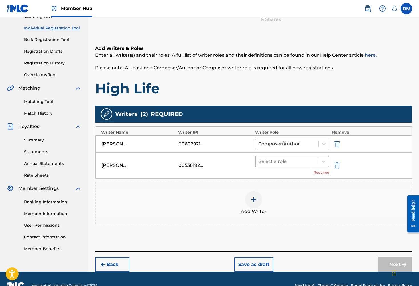
click at [289, 162] on div at bounding box center [286, 161] width 57 height 8
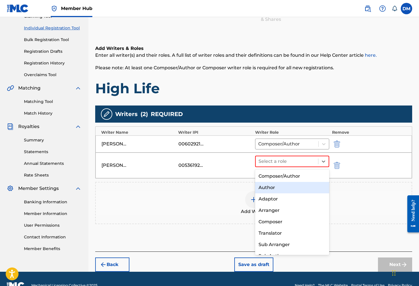
click at [285, 184] on div "Author" at bounding box center [292, 187] width 74 height 11
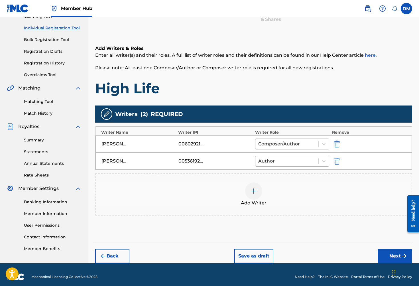
scroll to position [72, 0]
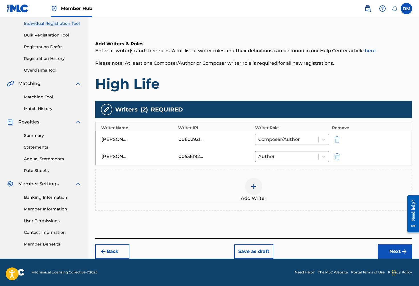
click at [306, 139] on div at bounding box center [286, 139] width 57 height 8
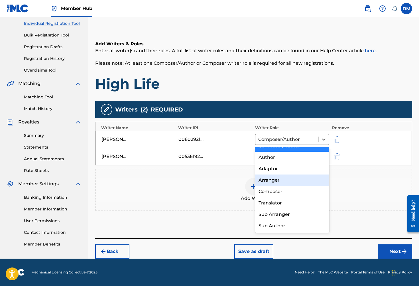
scroll to position [0, 0]
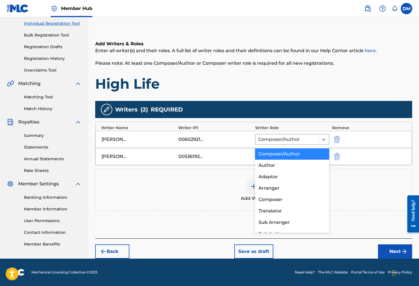
click at [294, 154] on div "Composer/Author" at bounding box center [292, 153] width 74 height 11
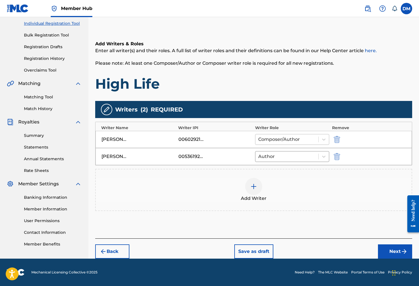
click at [306, 138] on div at bounding box center [286, 139] width 57 height 8
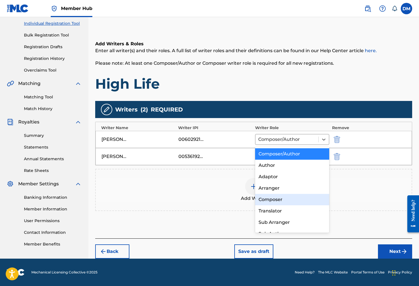
click at [284, 198] on div "Composer" at bounding box center [292, 199] width 74 height 11
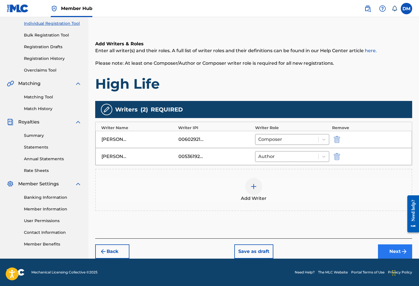
click at [396, 251] on button "Next" at bounding box center [395, 251] width 34 height 14
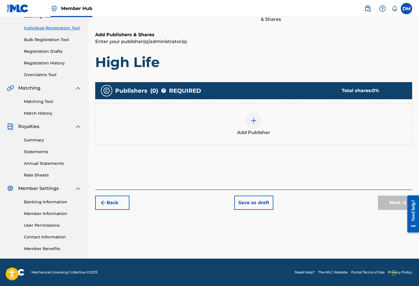
click at [256, 121] on img at bounding box center [253, 120] width 7 height 7
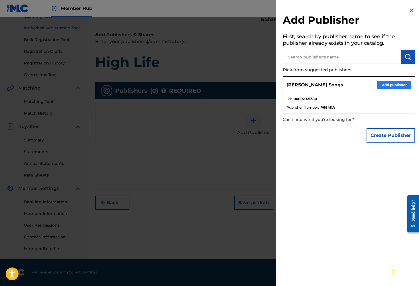
click at [402, 83] on button "Add publisher" at bounding box center [394, 85] width 34 height 9
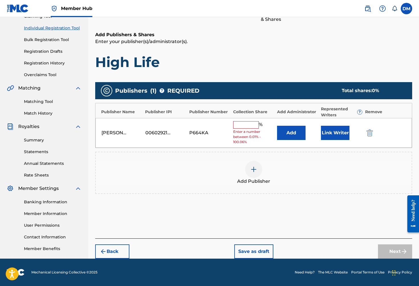
click at [251, 123] on input "text" at bounding box center [246, 124] width 26 height 7
click at [250, 124] on input "text" at bounding box center [246, 124] width 26 height 7
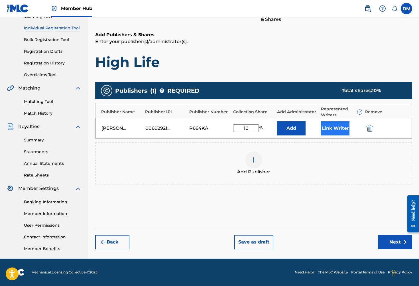
type input "10"
click at [347, 129] on button "Link Writer" at bounding box center [335, 128] width 28 height 14
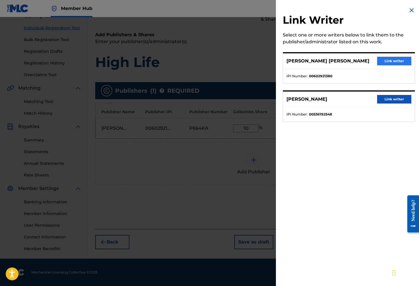
click at [385, 59] on button "Link writer" at bounding box center [394, 61] width 34 height 9
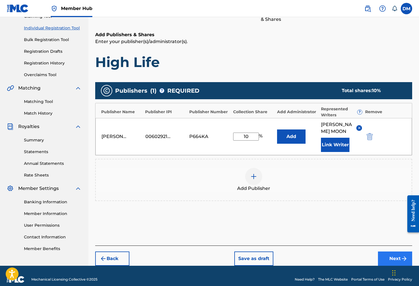
click at [386, 265] on button "Next" at bounding box center [395, 258] width 34 height 14
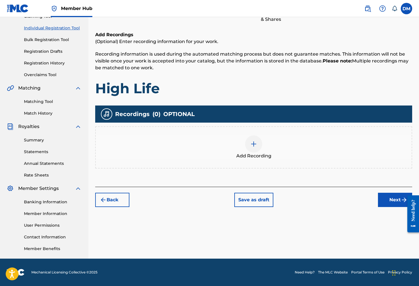
click at [253, 148] on div at bounding box center [253, 143] width 17 height 17
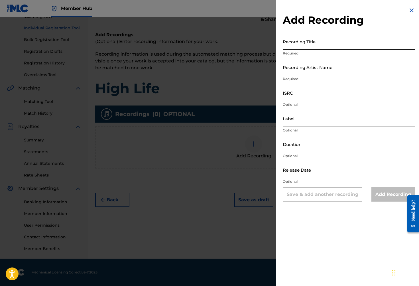
click at [312, 46] on input "Recording Title" at bounding box center [349, 41] width 132 height 16
type input "High Life"
click at [336, 71] on input "Recording Artist Name" at bounding box center [349, 67] width 132 height 16
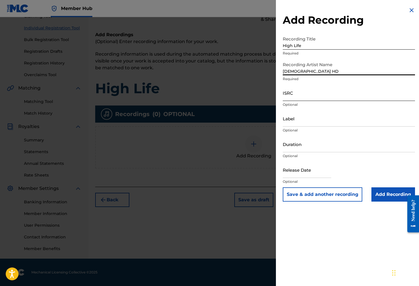
type input "[DEMOGRAPHIC_DATA] HD"
click at [327, 95] on input "ISRC" at bounding box center [349, 93] width 132 height 16
paste input "QMPKX1718028"
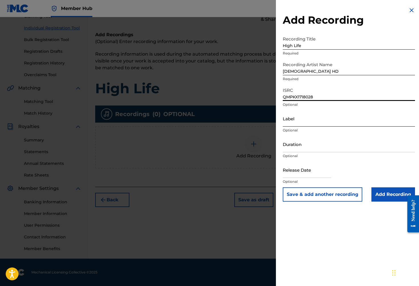
type input "QMPKX1718028"
click at [327, 121] on input "Label" at bounding box center [349, 118] width 132 height 16
paste input "655011 Records DK"
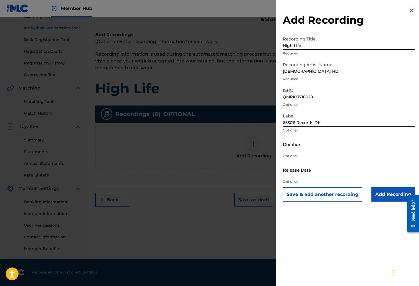
type input "655011 Records DK"
click at [315, 148] on input "Duration" at bounding box center [349, 144] width 132 height 16
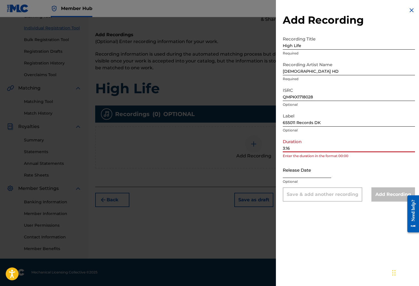
type input "3:16"
click at [318, 172] on input "text" at bounding box center [307, 170] width 48 height 16
select select "8"
select select "2025"
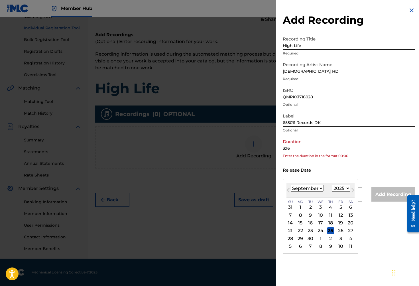
click at [283, 148] on input "3:16" at bounding box center [349, 144] width 132 height 16
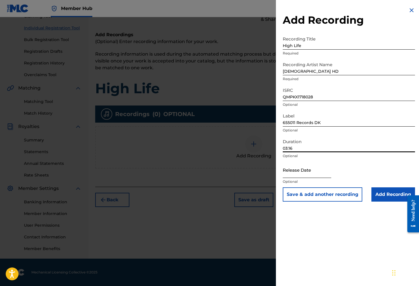
type input "03:16"
click at [295, 175] on input "text" at bounding box center [307, 170] width 48 height 16
select select "8"
select select "2025"
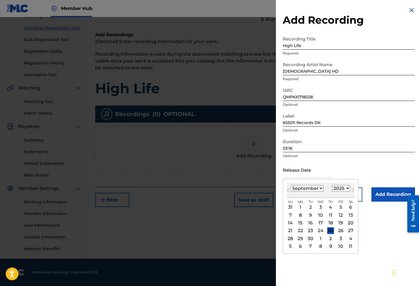
select select "3"
select select "2017"
click at [308, 222] on div "11" at bounding box center [310, 222] width 7 height 7
type input "[DATE]"
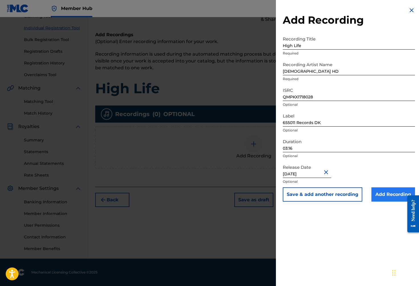
click at [391, 195] on input "Add Recording" at bounding box center [393, 194] width 44 height 14
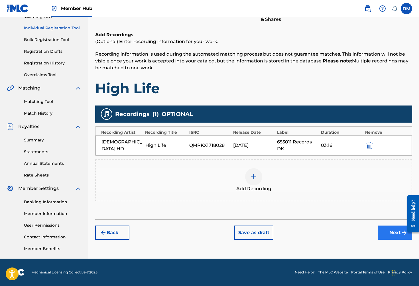
click at [389, 232] on button "Next" at bounding box center [395, 232] width 34 height 14
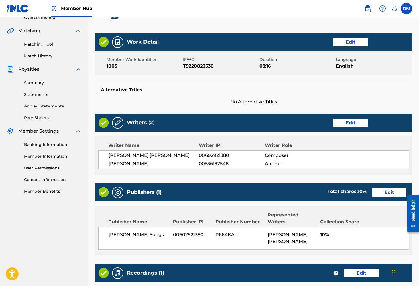
scroll to position [214, 0]
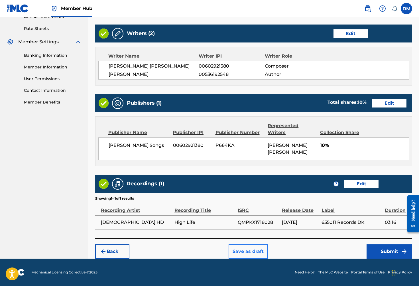
click at [251, 253] on button "Save as draft" at bounding box center [247, 251] width 39 height 14
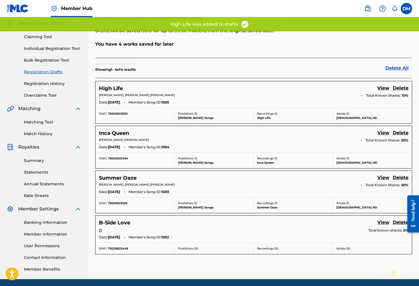
scroll to position [46, 0]
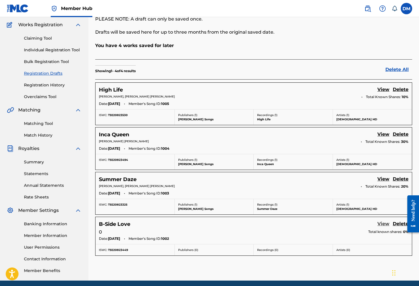
click at [387, 223] on link "View" at bounding box center [383, 224] width 12 height 8
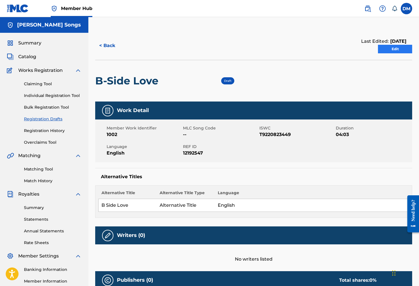
click at [398, 50] on link "Edit" at bounding box center [395, 49] width 34 height 9
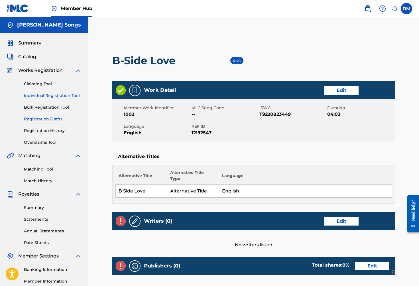
click at [50, 96] on link "Individual Registration Tool" at bounding box center [53, 96] width 58 height 6
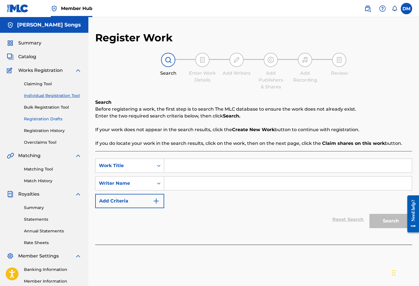
click at [53, 119] on link "Registration Drafts" at bounding box center [53, 119] width 58 height 6
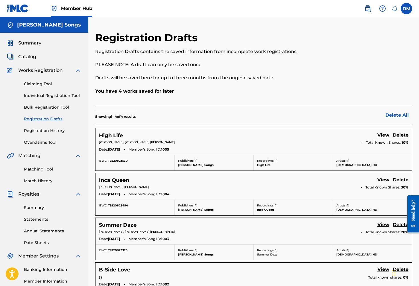
click at [78, 71] on img at bounding box center [78, 70] width 7 height 7
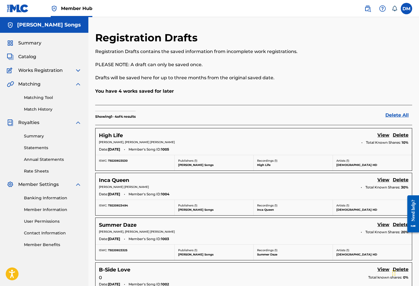
click at [77, 84] on img at bounding box center [78, 84] width 7 height 7
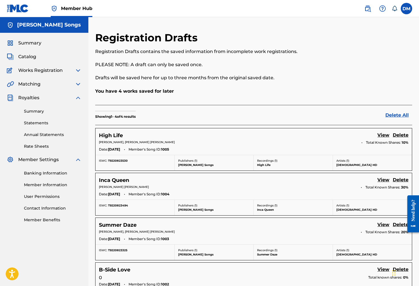
click at [77, 98] on img at bounding box center [78, 97] width 7 height 7
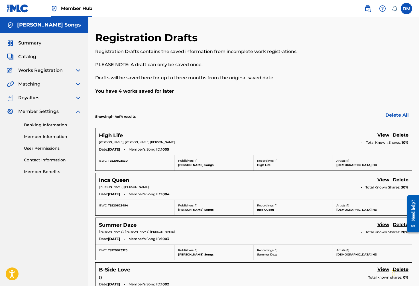
click at [77, 113] on img at bounding box center [78, 111] width 7 height 7
click at [43, 85] on div "Matching" at bounding box center [44, 84] width 75 height 7
click at [77, 84] on img at bounding box center [78, 84] width 7 height 7
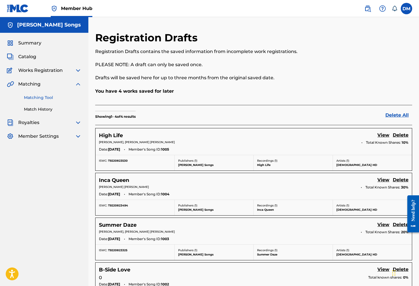
click at [42, 99] on link "Matching Tool" at bounding box center [53, 98] width 58 height 6
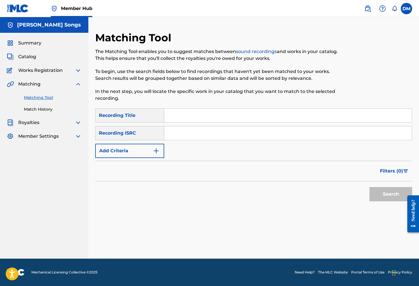
click at [206, 114] on input "Search Form" at bounding box center [288, 116] width 248 height 14
type input "The Freak"
click at [232, 133] on input "Search Form" at bounding box center [288, 133] width 248 height 14
paste input "QZ4JJ1797970"
type input "QZ4JJ1797970"
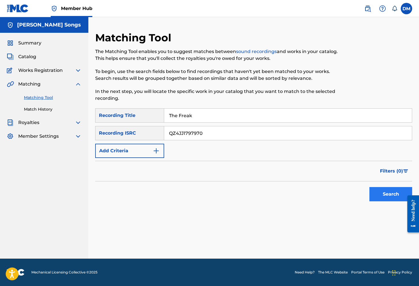
click at [393, 193] on button "Search" at bounding box center [390, 194] width 43 height 14
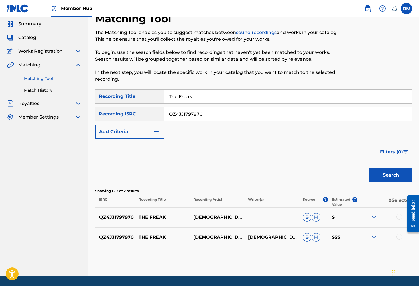
scroll to position [36, 0]
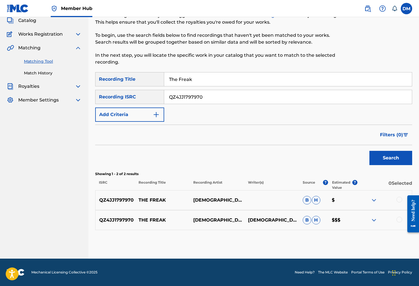
click at [307, 221] on span "B" at bounding box center [307, 220] width 9 height 9
click at [400, 220] on div at bounding box center [399, 220] width 6 height 6
click at [399, 200] on div at bounding box center [399, 200] width 6 height 6
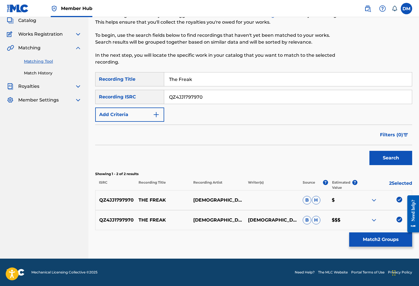
click at [375, 219] on img at bounding box center [373, 220] width 7 height 7
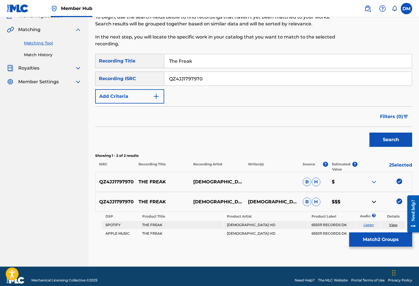
scroll to position [62, 0]
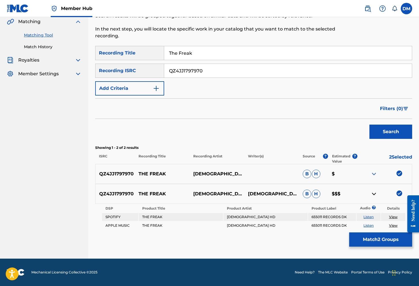
click at [374, 173] on img at bounding box center [373, 173] width 7 height 7
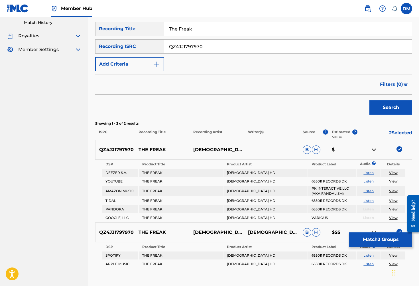
scroll to position [96, 0]
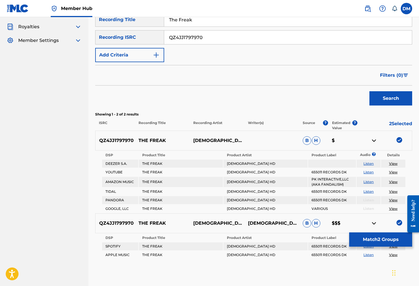
click at [374, 141] on img at bounding box center [373, 140] width 7 height 7
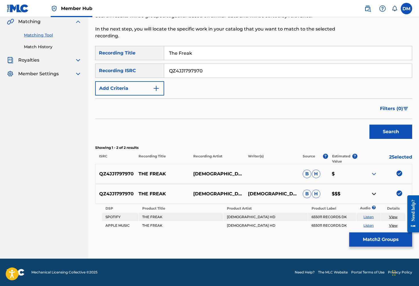
click at [374, 193] on img at bounding box center [373, 193] width 7 height 7
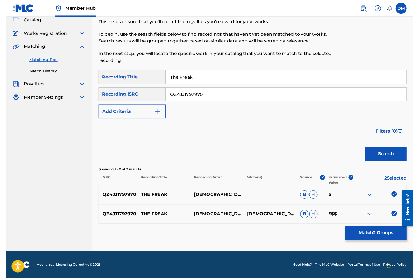
scroll to position [36, 0]
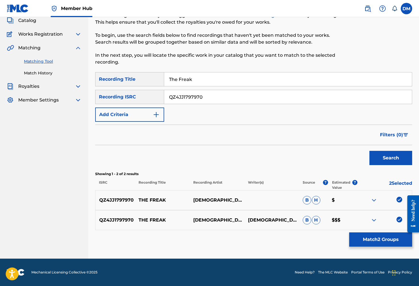
click at [373, 219] on img at bounding box center [373, 220] width 7 height 7
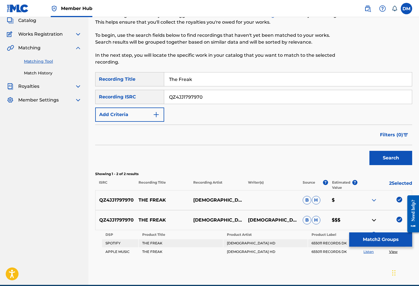
click at [393, 252] on link "View" at bounding box center [393, 251] width 9 height 4
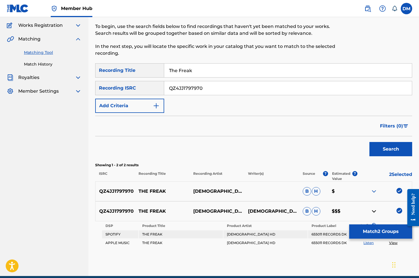
scroll to position [70, 0]
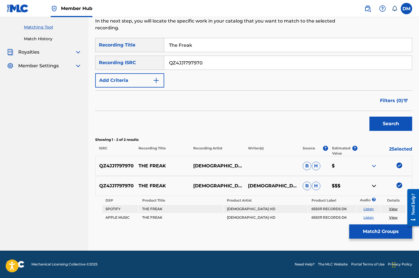
click at [399, 164] on img at bounding box center [399, 165] width 6 height 6
click at [399, 185] on img at bounding box center [399, 185] width 6 height 6
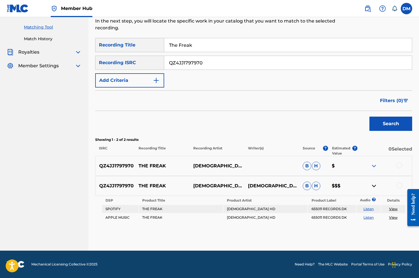
scroll to position [0, 0]
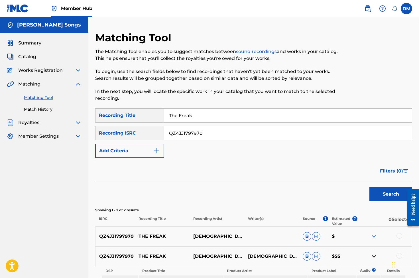
drag, startPoint x: 198, startPoint y: 115, endPoint x: 166, endPoint y: 117, distance: 31.6
click at [166, 116] on input "The Freak" at bounding box center [288, 116] width 248 height 14
type input "relax"
drag, startPoint x: 212, startPoint y: 136, endPoint x: 164, endPoint y: 133, distance: 48.2
click at [164, 133] on input "QZ4JJ1797970" at bounding box center [288, 133] width 248 height 14
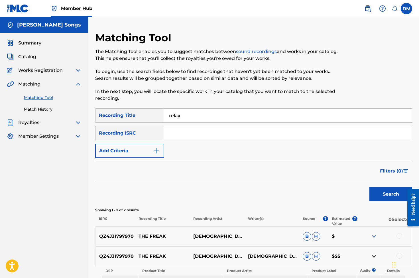
paste input "QZ9JZ1763014"
type input "QZ9JZ1763014"
click at [387, 191] on button "Search" at bounding box center [390, 194] width 43 height 14
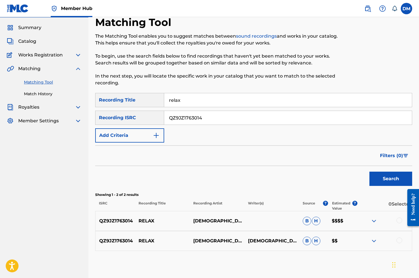
scroll to position [24, 0]
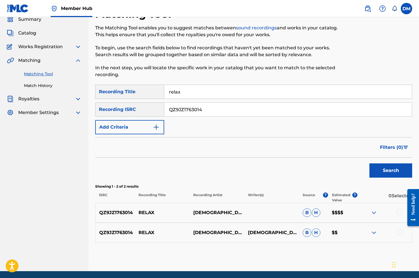
click at [373, 211] on img at bounding box center [373, 212] width 7 height 7
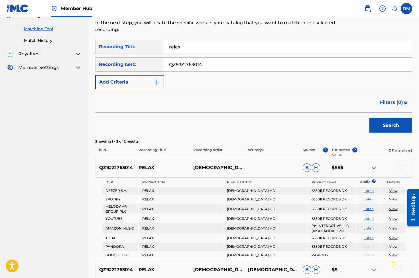
scroll to position [76, 0]
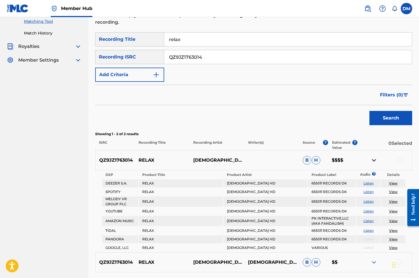
click at [374, 159] on img at bounding box center [373, 160] width 7 height 7
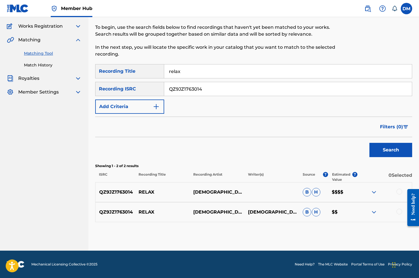
scroll to position [44, 0]
click at [375, 211] on img at bounding box center [373, 212] width 7 height 7
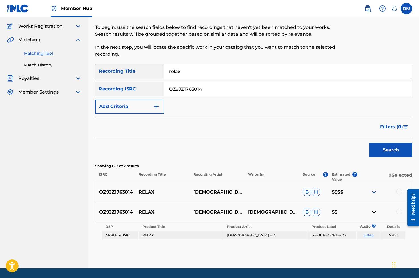
click at [375, 211] on img at bounding box center [373, 212] width 7 height 7
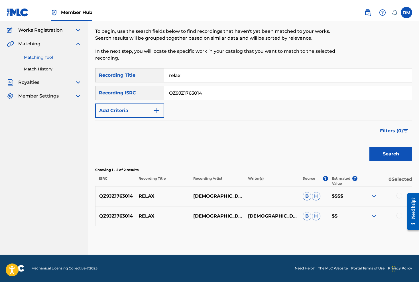
scroll to position [0, 0]
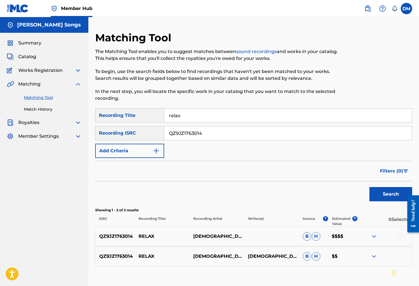
drag, startPoint x: 221, startPoint y: 116, endPoint x: 158, endPoint y: 117, distance: 63.0
click at [158, 116] on div "SearchWithCriteriabbcb3ca4-3c56-401e-9d43-1bd9d9e62a51 Recording Title relax" at bounding box center [253, 115] width 317 height 14
type input "rooftop lover"
drag, startPoint x: 203, startPoint y: 132, endPoint x: 170, endPoint y: 132, distance: 32.8
click at [170, 132] on input "QZ9JZ1763014" at bounding box center [288, 133] width 248 height 14
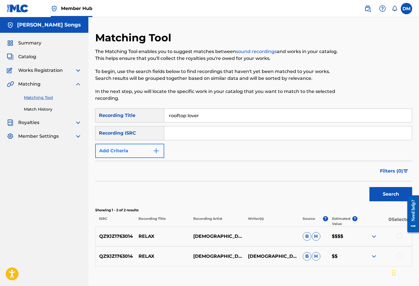
click at [144, 150] on button "Add Criteria" at bounding box center [129, 151] width 69 height 14
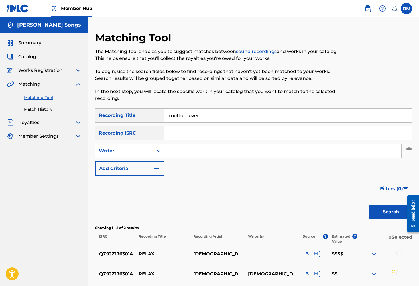
click at [179, 150] on input "Search Form" at bounding box center [282, 151] width 237 height 14
click at [154, 149] on div "Search Form" at bounding box center [159, 151] width 10 height 10
click at [172, 172] on div "SearchWithCriteriabbcb3ca4-3c56-401e-9d43-1bd9d9e62a51 Recording Title rooftop …" at bounding box center [253, 141] width 317 height 67
click at [153, 132] on div "Recording ISRC" at bounding box center [129, 133] width 69 height 14
click at [405, 151] on div "SearchWithCriteria467ee868-461f-469e-bdd9-63c6771cb3f2 Writer" at bounding box center [253, 151] width 317 height 14
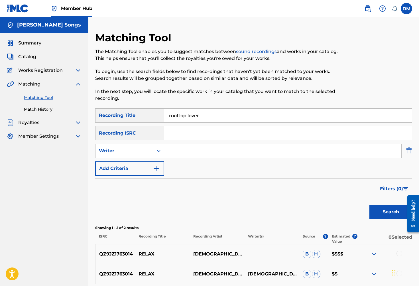
click at [408, 151] on img "Search Form" at bounding box center [409, 151] width 6 height 14
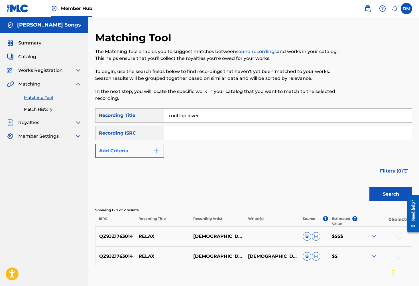
click at [157, 151] on img "Search Form" at bounding box center [156, 150] width 7 height 7
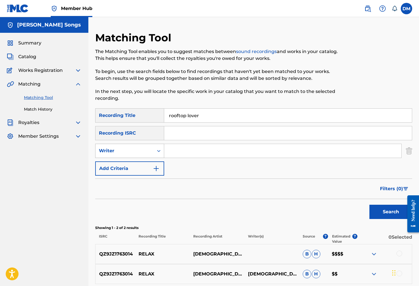
click at [158, 152] on icon "Search Form" at bounding box center [159, 151] width 6 height 6
click at [136, 167] on div "Recording Artist" at bounding box center [129, 165] width 68 height 14
click at [198, 151] on input "Search Form" at bounding box center [282, 151] width 237 height 14
type input "[PERSON_NAME]"
click at [390, 213] on button "Search" at bounding box center [390, 212] width 43 height 14
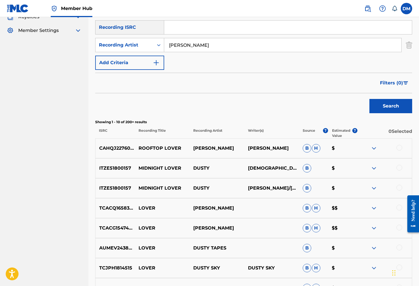
scroll to position [114, 0]
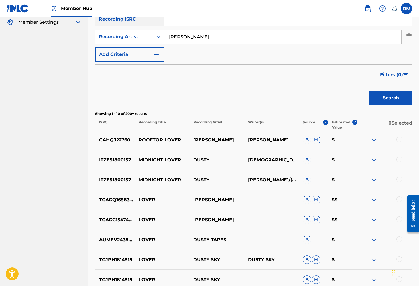
click at [373, 139] on img at bounding box center [373, 139] width 7 height 7
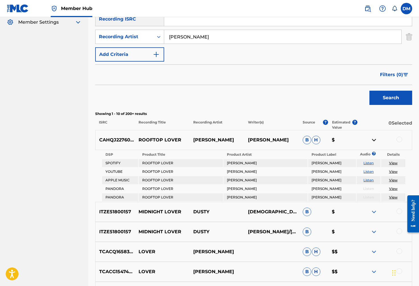
click at [371, 163] on link "Listen" at bounding box center [368, 163] width 10 height 4
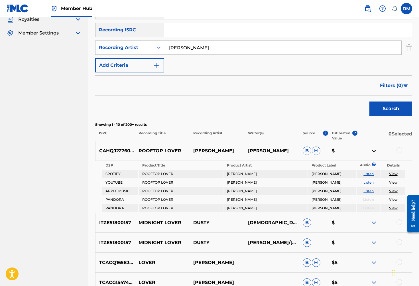
scroll to position [19, 0]
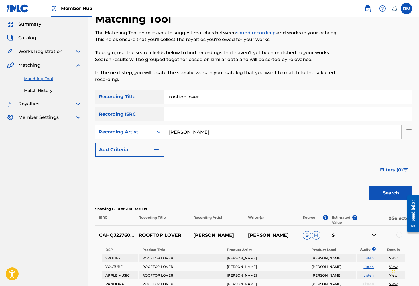
click at [353, 201] on div "Search" at bounding box center [253, 191] width 317 height 23
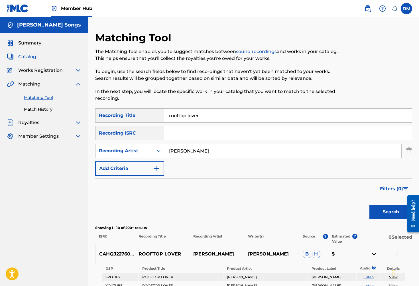
click at [36, 57] on span "Catalog" at bounding box center [27, 56] width 18 height 7
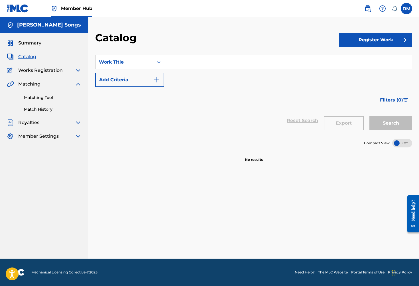
click at [40, 69] on span "Works Registration" at bounding box center [40, 70] width 44 height 7
click at [83, 69] on div "Summary Catalog Works Registration Claiming Tool Individual Registration Tool B…" at bounding box center [44, 90] width 88 height 114
click at [80, 70] on img at bounding box center [78, 70] width 7 height 7
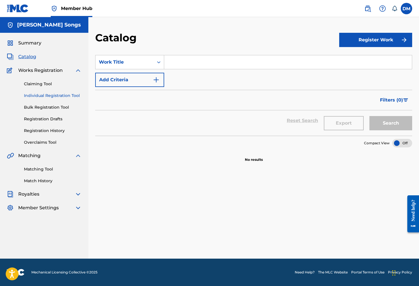
click at [58, 95] on link "Individual Registration Tool" at bounding box center [53, 96] width 58 height 6
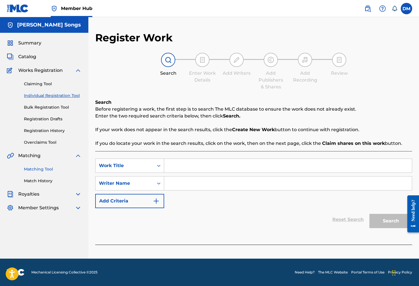
click at [42, 168] on link "Matching Tool" at bounding box center [53, 169] width 58 height 6
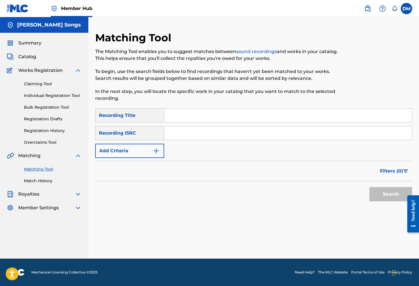
click at [188, 112] on input "Search Form" at bounding box center [288, 116] width 248 height 14
type input "rooftop lover"
click at [155, 150] on img "Search Form" at bounding box center [156, 150] width 7 height 7
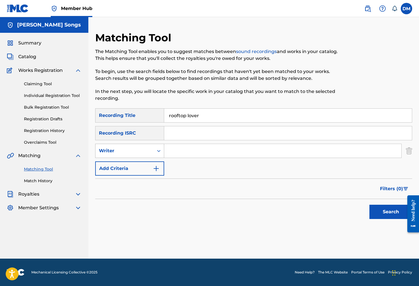
click at [140, 151] on div "Writer" at bounding box center [124, 150] width 51 height 7
click at [141, 165] on div "Recording Artist" at bounding box center [129, 165] width 68 height 14
click at [196, 151] on input "Search Form" at bounding box center [282, 151] width 237 height 14
type input "[PERSON_NAME]"
click at [387, 217] on button "Search" at bounding box center [390, 212] width 43 height 14
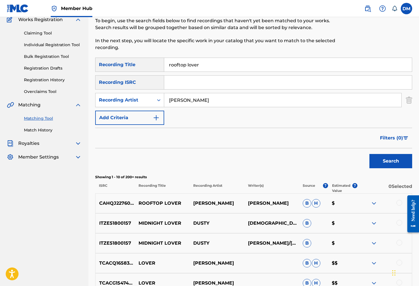
scroll to position [60, 0]
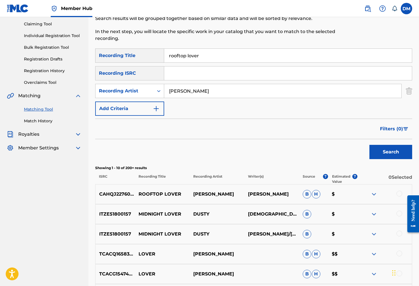
click at [373, 193] on img at bounding box center [373, 194] width 7 height 7
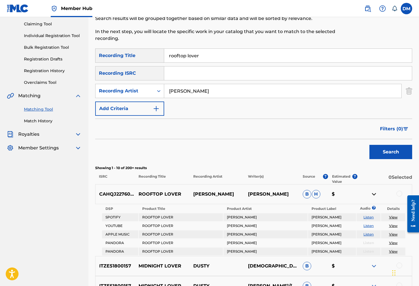
click at [369, 226] on link "Listen" at bounding box center [368, 225] width 10 height 4
click at [103, 193] on p "CAHQJ2276027" at bounding box center [115, 194] width 40 height 7
drag, startPoint x: 99, startPoint y: 194, endPoint x: 135, endPoint y: 193, distance: 35.6
click at [135, 193] on p "CAHQJ2276027" at bounding box center [115, 194] width 40 height 7
copy p "CAHQJ2276027"
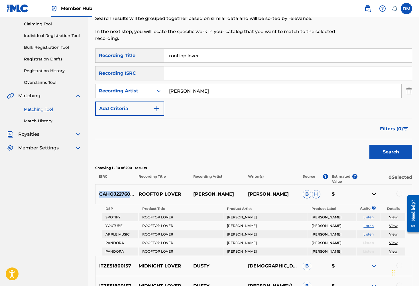
click at [369, 234] on link "Listen" at bounding box center [368, 234] width 10 height 4
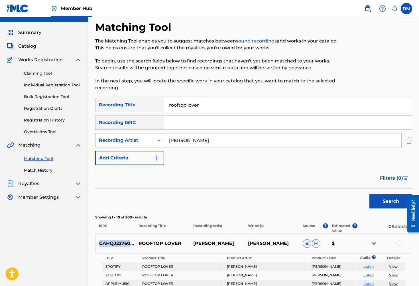
scroll to position [0, 0]
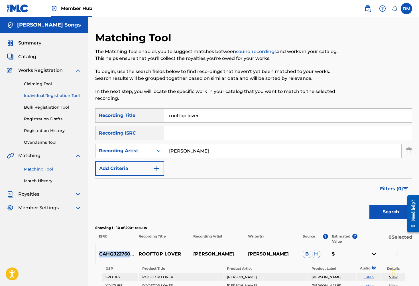
click at [52, 94] on link "Individual Registration Tool" at bounding box center [53, 96] width 58 height 6
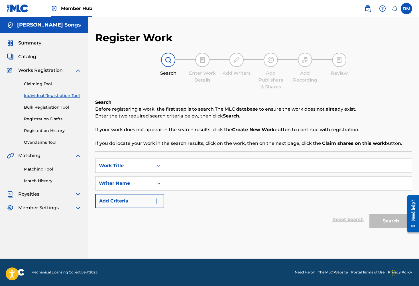
click at [198, 166] on input "Search Form" at bounding box center [288, 166] width 248 height 14
type input "Rooftop Lover"
click at [217, 184] on input "Search Form" at bounding box center [288, 183] width 248 height 14
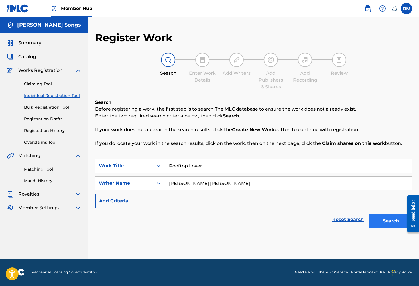
type input "[PERSON_NAME] [PERSON_NAME]"
click at [383, 220] on button "Search" at bounding box center [390, 221] width 43 height 14
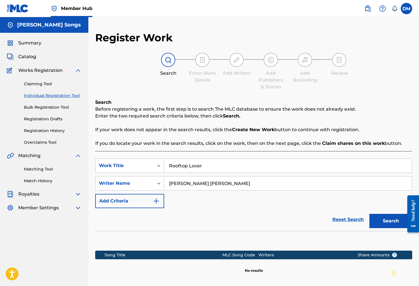
scroll to position [45, 0]
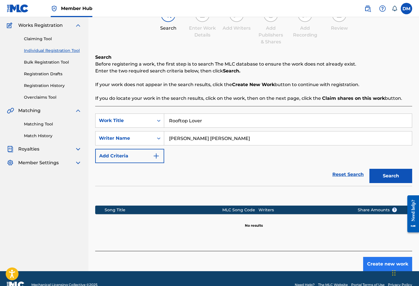
click at [379, 264] on button "Create new work" at bounding box center [387, 264] width 49 height 14
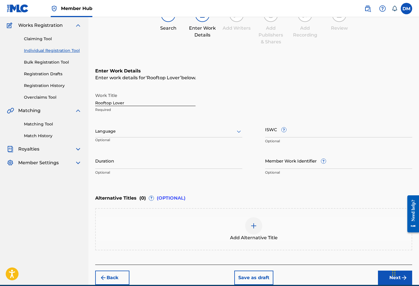
click at [153, 132] on div at bounding box center [168, 131] width 147 height 7
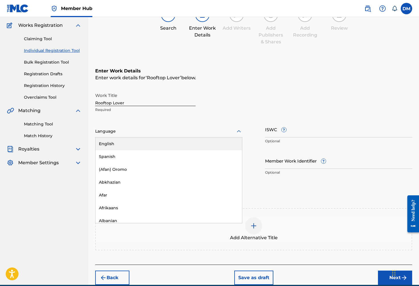
click at [146, 142] on div "English" at bounding box center [168, 143] width 146 height 13
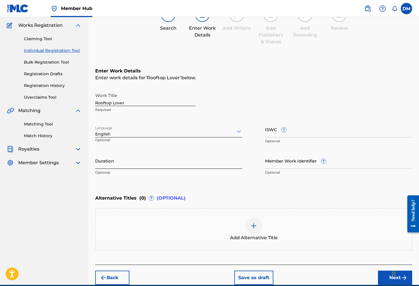
click at [219, 162] on input "Duration" at bounding box center [168, 160] width 147 height 16
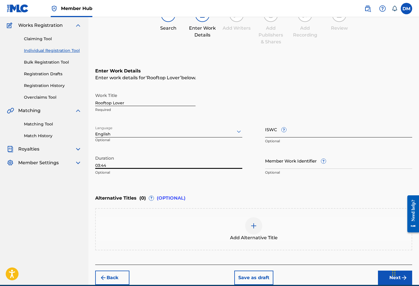
type input "03:44"
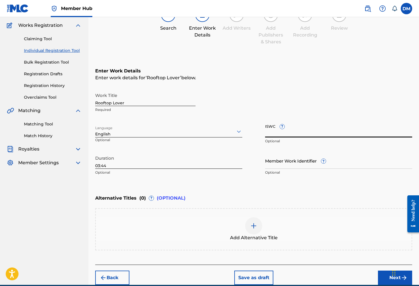
click at [296, 130] on input "ISWC ?" at bounding box center [338, 129] width 147 height 16
paste input "T-312.125.286-2"
type input "T-312.125.286-2"
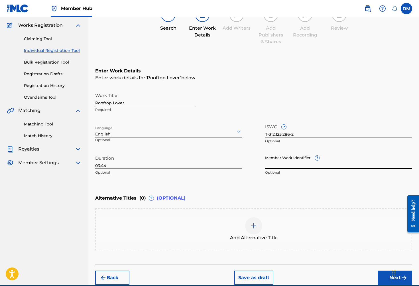
click at [316, 165] on input "Member Work Identifier ?" at bounding box center [338, 160] width 147 height 16
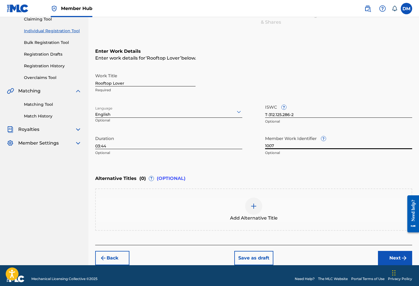
scroll to position [71, 0]
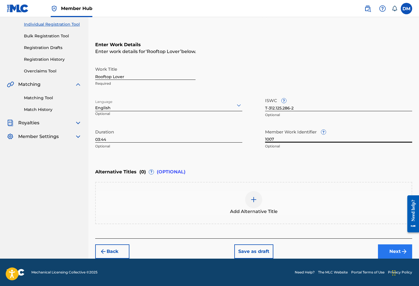
type input "1007"
click at [397, 250] on button "Next" at bounding box center [395, 251] width 34 height 14
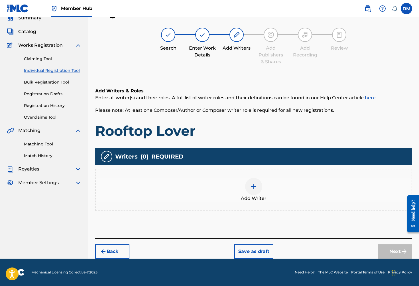
scroll to position [25, 0]
click at [250, 188] on div at bounding box center [253, 186] width 17 height 17
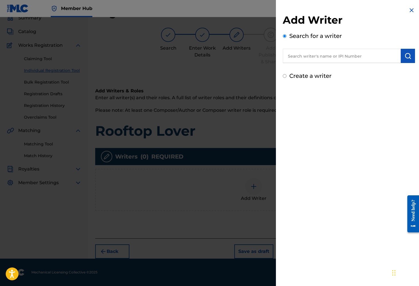
click at [346, 59] on input "text" at bounding box center [342, 56] width 118 height 14
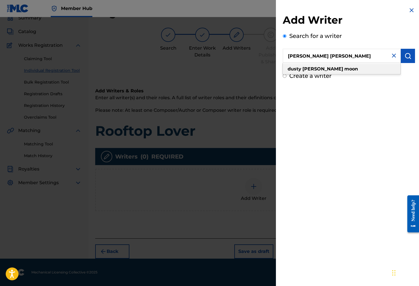
click at [344, 67] on div "[PERSON_NAME] [PERSON_NAME]" at bounding box center [342, 69] width 118 height 10
type input "[PERSON_NAME] [PERSON_NAME]"
click at [406, 51] on button "submit" at bounding box center [408, 56] width 14 height 14
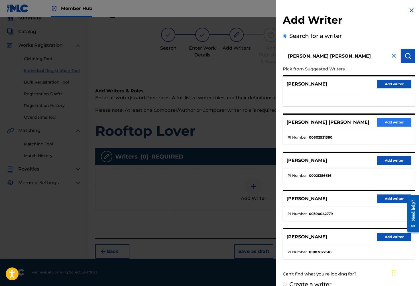
click at [389, 122] on button "Add writer" at bounding box center [394, 122] width 34 height 9
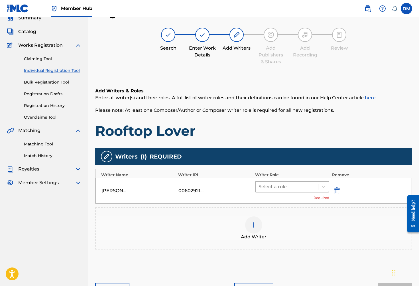
click at [291, 190] on div at bounding box center [286, 187] width 57 height 8
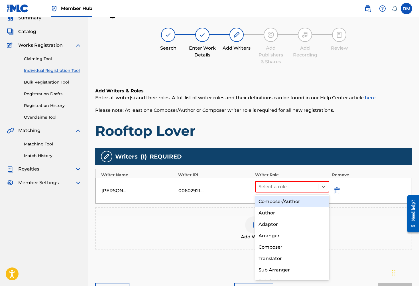
click at [290, 197] on div "Composer/Author" at bounding box center [292, 201] width 74 height 11
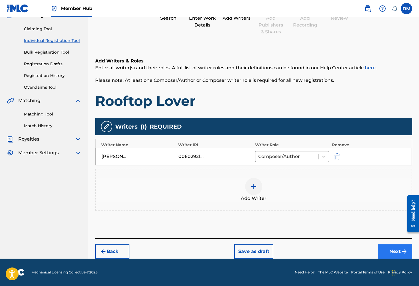
click at [386, 250] on button "Next" at bounding box center [395, 251] width 34 height 14
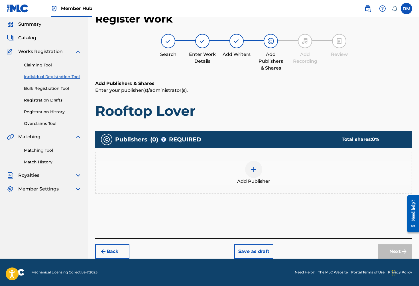
click at [253, 170] on img at bounding box center [253, 169] width 7 height 7
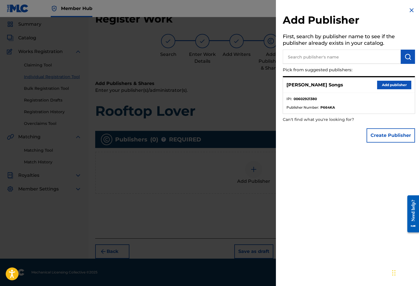
click at [393, 89] on div "[PERSON_NAME] Songs Add publisher" at bounding box center [349, 85] width 132 height 16
click at [394, 87] on button "Add publisher" at bounding box center [394, 85] width 34 height 9
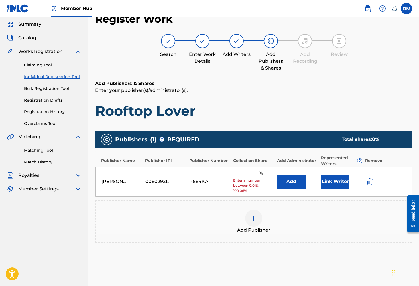
click at [243, 173] on input "text" at bounding box center [246, 173] width 26 height 7
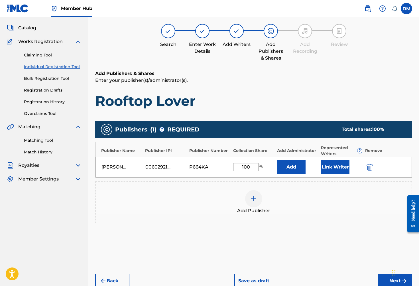
scroll to position [58, 0]
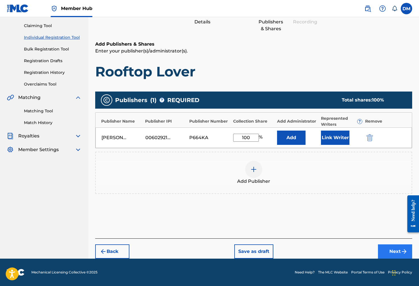
type input "100"
click at [394, 252] on button "Next" at bounding box center [395, 251] width 34 height 14
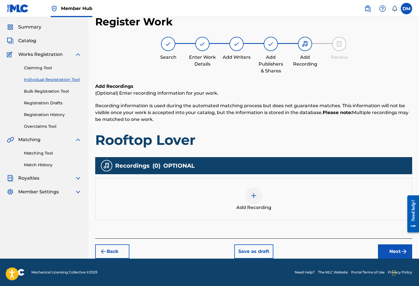
click at [252, 197] on img at bounding box center [253, 195] width 7 height 7
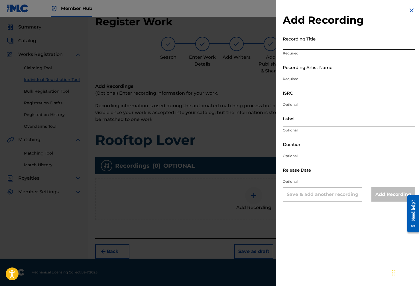
click at [315, 46] on input "Recording Title" at bounding box center [349, 41] width 132 height 16
type input "Rooftop Lover"
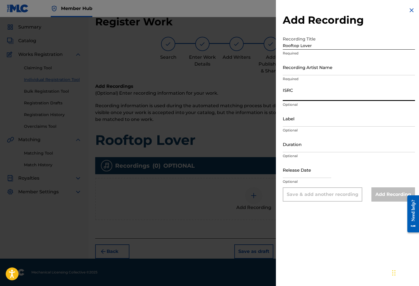
click at [331, 99] on input "ISRC" at bounding box center [349, 93] width 132 height 16
paste input "CAHQJ2276027"
type input "CAHQJ2276027"
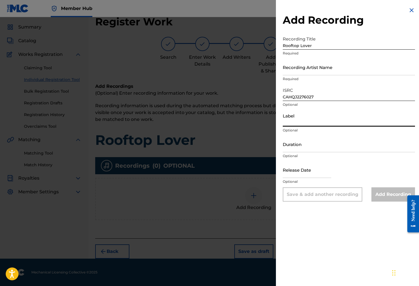
click at [319, 123] on input "Label" at bounding box center [349, 118] width 132 height 16
click at [320, 150] on input "Duration" at bounding box center [349, 144] width 132 height 16
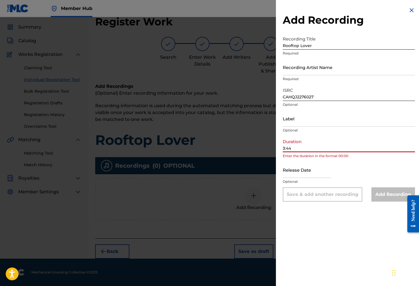
click at [283, 148] on input "3:44" at bounding box center [349, 144] width 132 height 16
type input "03:44"
select select "8"
select select "2025"
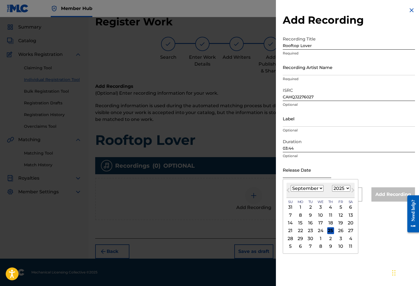
click at [291, 173] on input "text" at bounding box center [307, 170] width 48 height 16
select select "6"
select select "2022"
click at [318, 231] on div "20" at bounding box center [320, 230] width 7 height 7
type input "[DATE]"
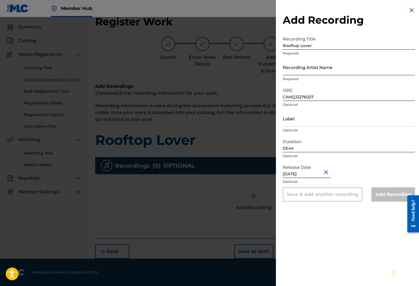
click at [316, 68] on input "Recording Artist Name" at bounding box center [349, 67] width 132 height 16
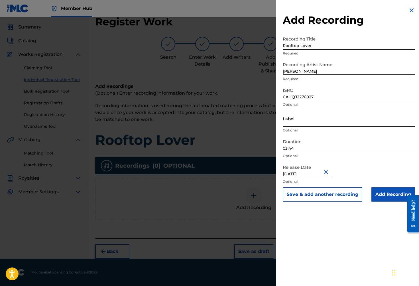
type input "[PERSON_NAME]"
click at [325, 123] on input "Label" at bounding box center [349, 118] width 132 height 16
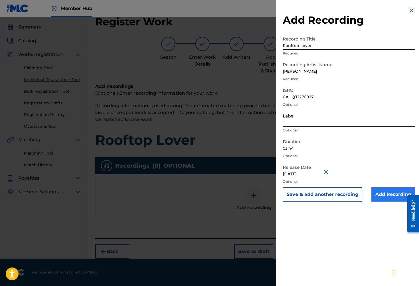
click at [388, 196] on input "Add Recording" at bounding box center [393, 194] width 44 height 14
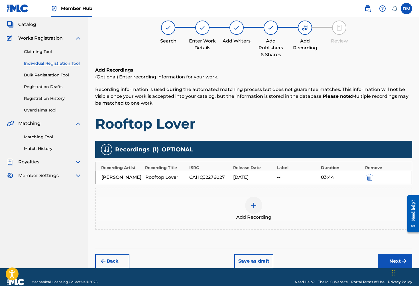
scroll to position [42, 0]
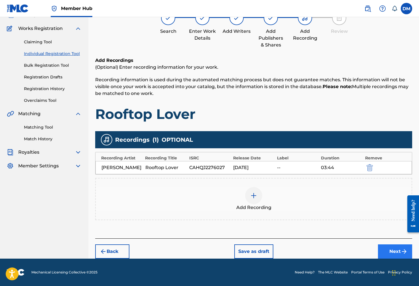
click at [399, 250] on button "Next" at bounding box center [395, 251] width 34 height 14
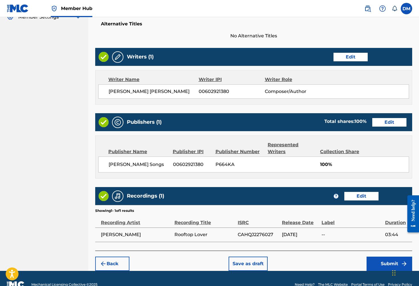
scroll to position [203, 0]
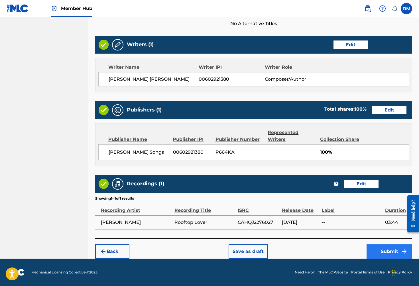
click at [387, 250] on button "Submit" at bounding box center [389, 251] width 46 height 14
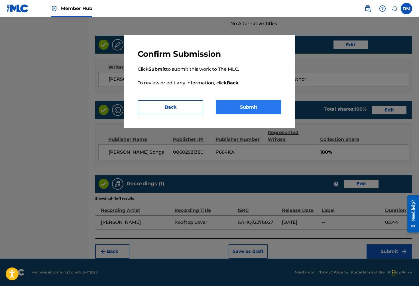
click at [250, 104] on button "Submit" at bounding box center [249, 107] width 66 height 14
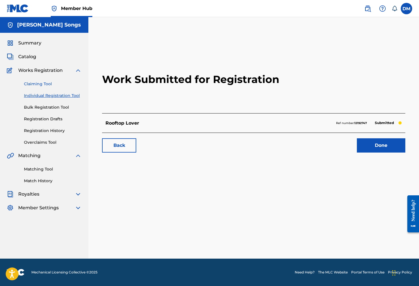
click at [46, 83] on link "Claiming Tool" at bounding box center [53, 84] width 58 height 6
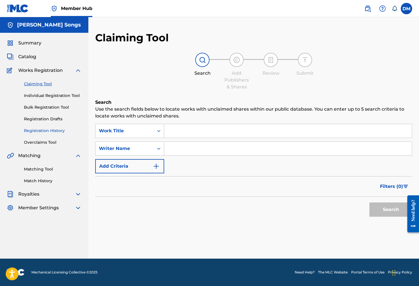
click at [44, 131] on link "Registration History" at bounding box center [53, 131] width 58 height 6
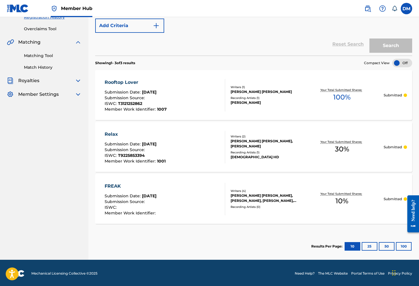
scroll to position [115, 0]
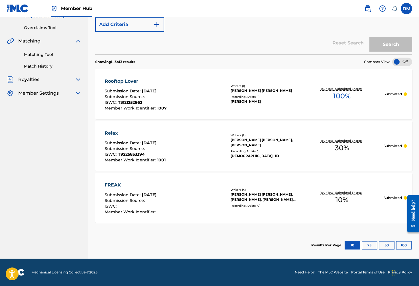
click at [400, 62] on div at bounding box center [402, 62] width 20 height 9
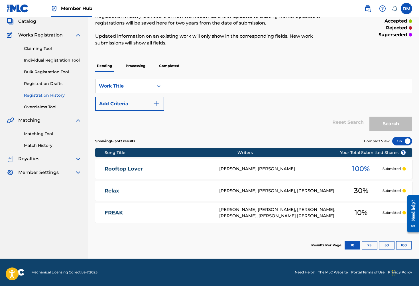
click at [402, 141] on div at bounding box center [402, 141] width 20 height 9
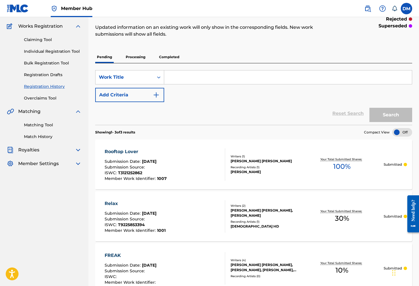
scroll to position [0, 0]
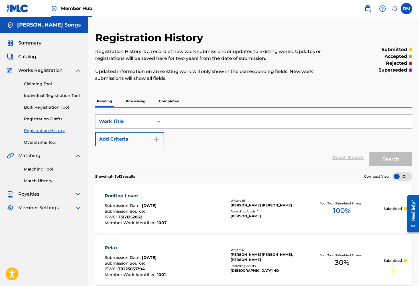
click at [140, 100] on p "Processing" at bounding box center [135, 101] width 23 height 12
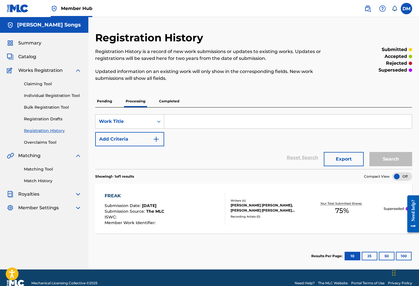
scroll to position [11, 0]
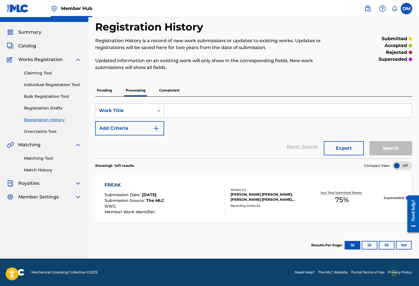
click at [109, 90] on p "Pending" at bounding box center [104, 90] width 19 height 12
